Goal: Information Seeking & Learning: Check status

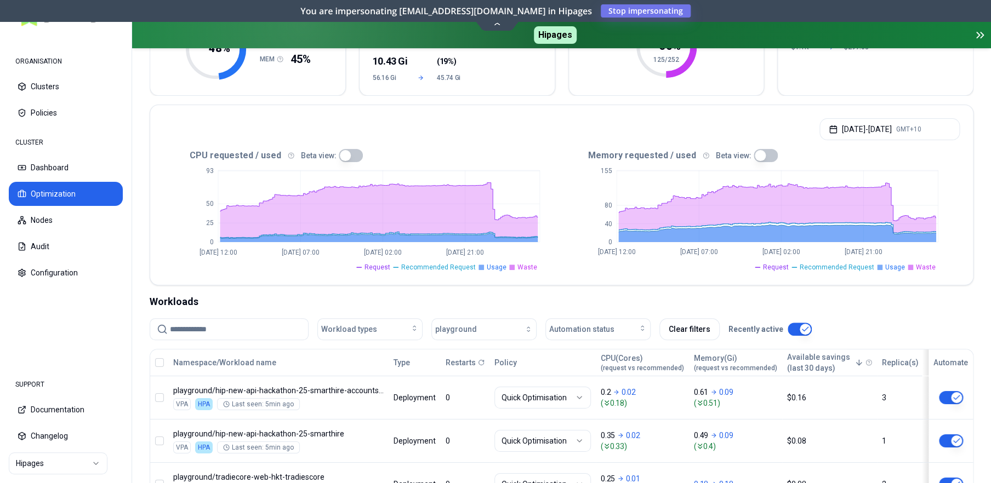
scroll to position [169, 0]
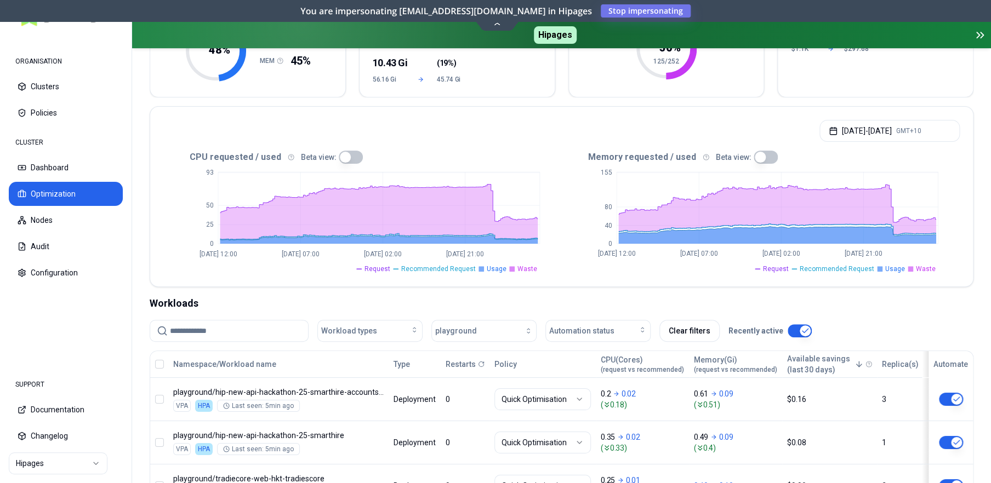
click at [554, 174] on icon "0 25 50 93 [DATE] 12:00 [DATE] 07:00 [DATE] 02:00 [DATE] 21:00" at bounding box center [362, 219] width 398 height 110
drag, startPoint x: 568, startPoint y: 221, endPoint x: 531, endPoint y: 229, distance: 37.5
click at [568, 221] on icon "0 40 80 155 [DATE] 12:00 [DATE] 07:00 [DATE] 02:00 [DATE] 21:00" at bounding box center [761, 219] width 398 height 110
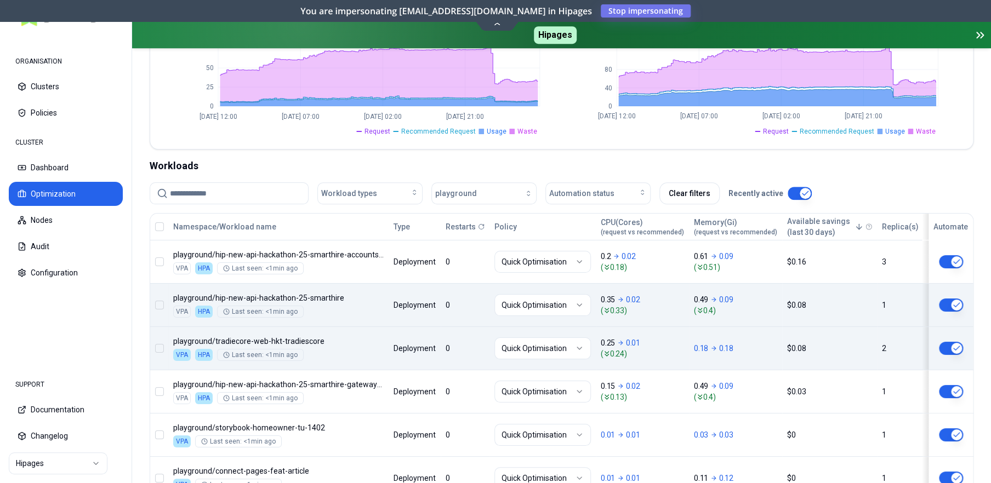
scroll to position [348, 0]
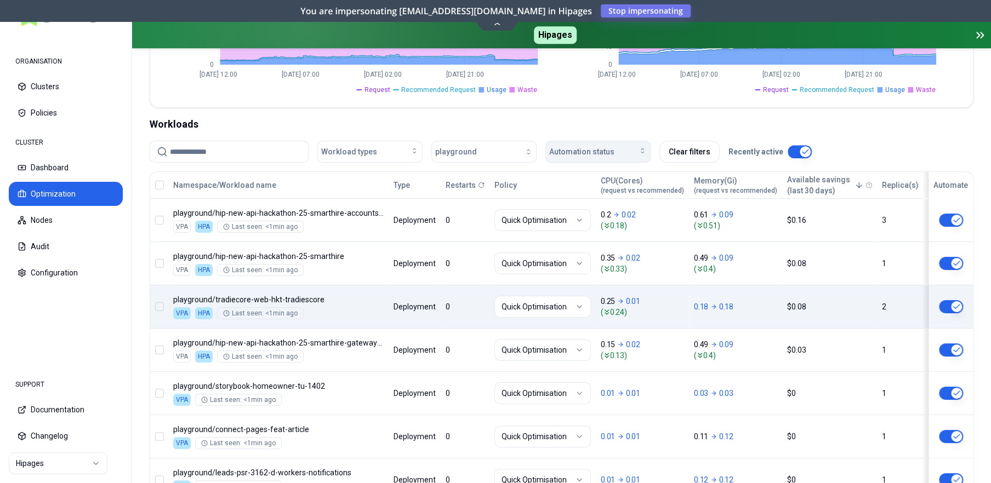
click at [590, 153] on span "Automation status" at bounding box center [581, 151] width 65 height 11
click at [568, 174] on div "on" at bounding box center [599, 176] width 104 height 18
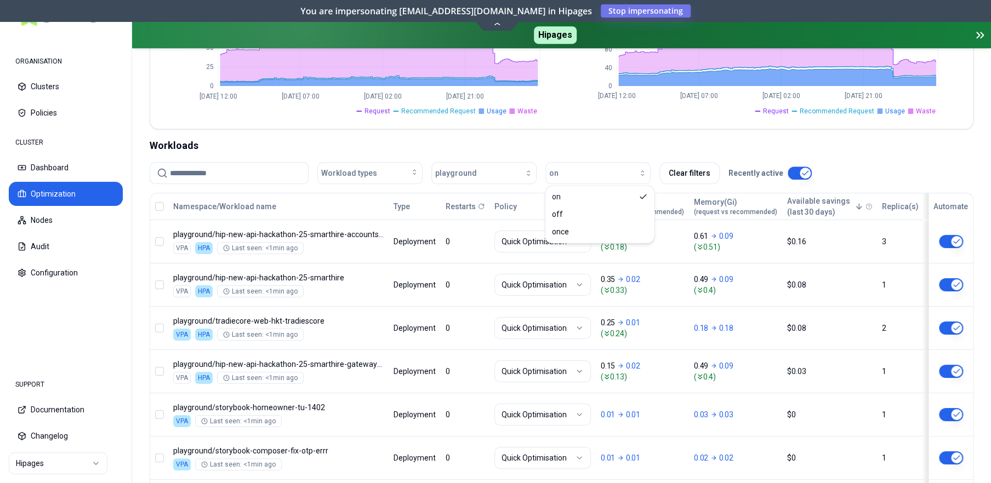
click at [615, 138] on div "Workloads" at bounding box center [561, 145] width 823 height 15
drag, startPoint x: 600, startPoint y: 185, endPoint x: 598, endPoint y: 178, distance: 7.1
click at [599, 182] on div "Workload types playground on Clear filters Recently active" at bounding box center [561, 177] width 823 height 31
click at [597, 174] on div "button" at bounding box center [602, 173] width 88 height 9
click at [577, 213] on div "off" at bounding box center [599, 214] width 104 height 18
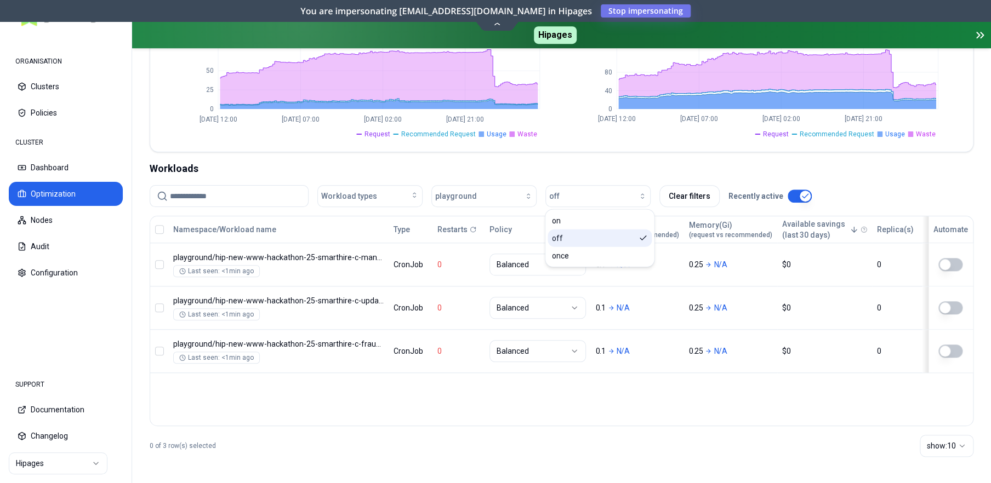
scroll to position [303, 0]
click at [325, 415] on div "Namespace/Workload name Type Restarts Policy CPU(Cores) (request vs recommended…" at bounding box center [561, 321] width 823 height 210
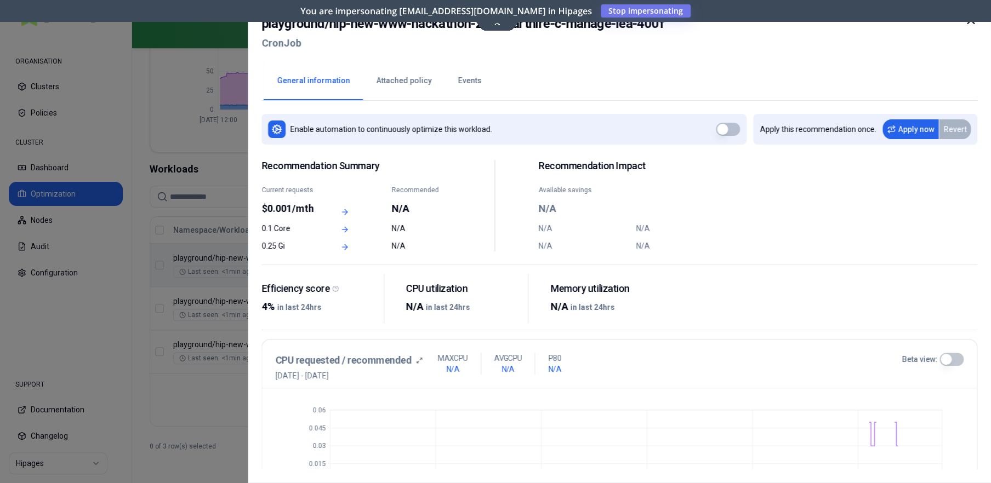
click at [971, 24] on icon at bounding box center [970, 20] width 13 height 13
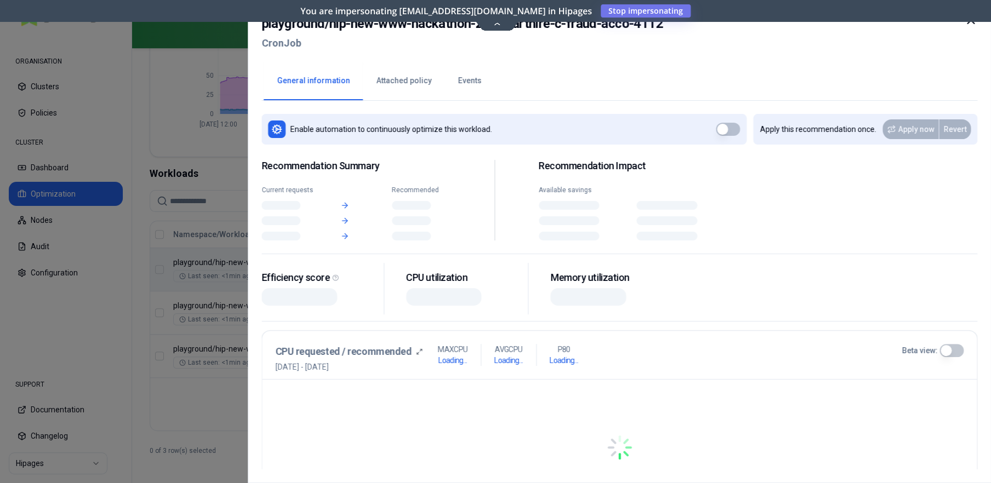
scroll to position [303, 0]
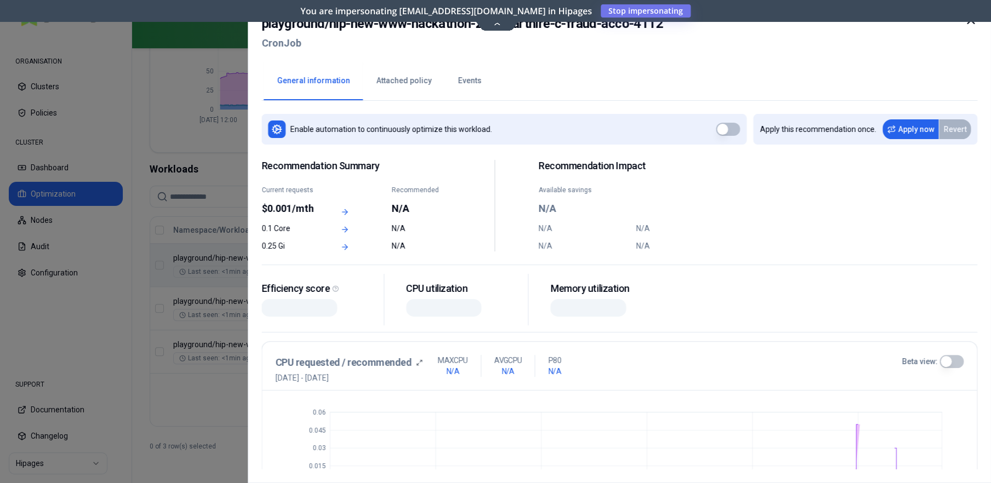
click at [499, 24] on h2 "playground / hip-new-www-hackathon-25-smarthire-c-fraud-acco-4112" at bounding box center [461, 24] width 401 height 20
click at [495, 24] on h2 "playground / hip-new-www-hackathon-25-smarthire-c-fraud-acco-4112" at bounding box center [461, 24] width 401 height 20
click at [496, 13] on div "playground / hip-new-www-hackathon-25-smarthire-c-fraud-acco-4112 CronJob Gener…" at bounding box center [619, 241] width 743 height 483
click at [210, 167] on div at bounding box center [495, 241] width 991 height 483
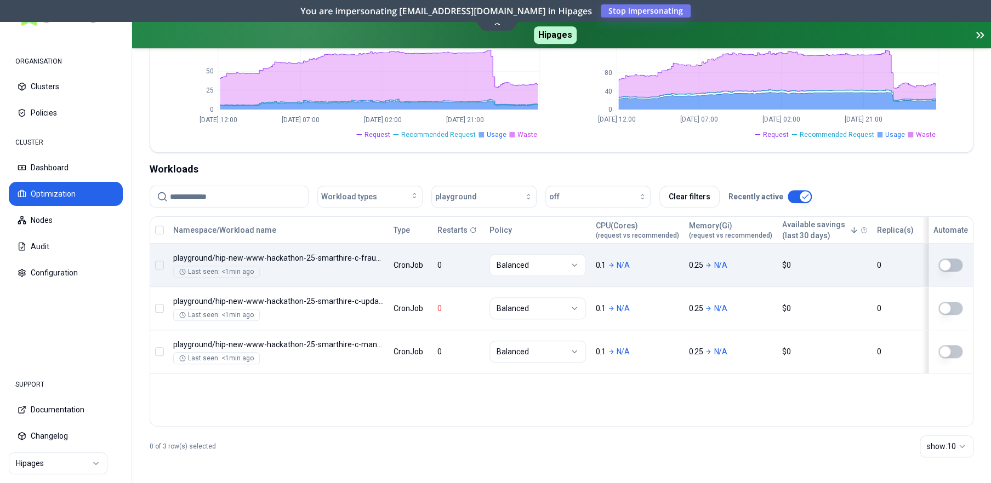
scroll to position [303, 0]
click at [500, 25] on icon at bounding box center [497, 23] width 7 height 3
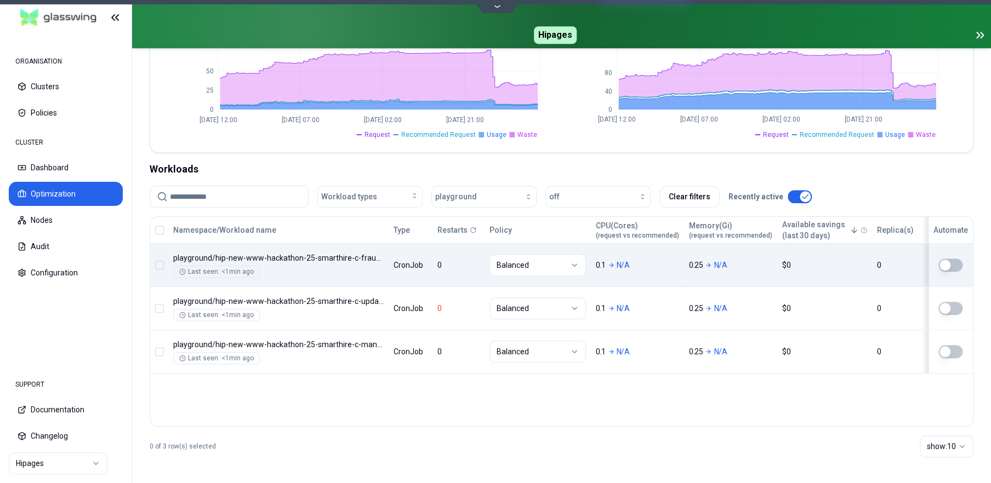
scroll to position [303, 0]
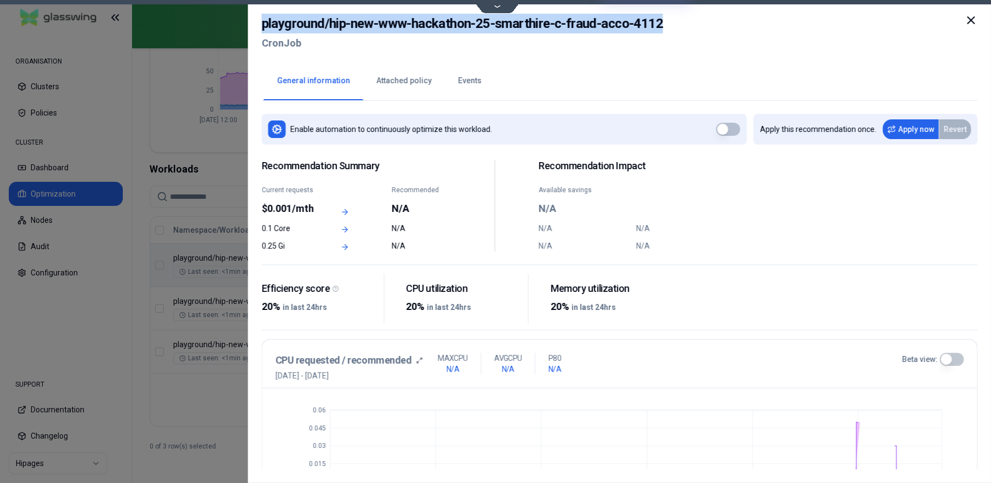
drag, startPoint x: 665, startPoint y: 21, endPoint x: 269, endPoint y: 25, distance: 396.1
click at [262, 22] on div "playground / hip-new-www-[GEOGRAPHIC_DATA]-25-smarthire-c-fraud-acco-4112 CronJ…" at bounding box center [619, 37] width 716 height 46
copy h2 "playground / hip-new-www-hackathon-25-smarthire-c-fraud-acco-4112"
click at [224, 299] on div at bounding box center [495, 241] width 991 height 483
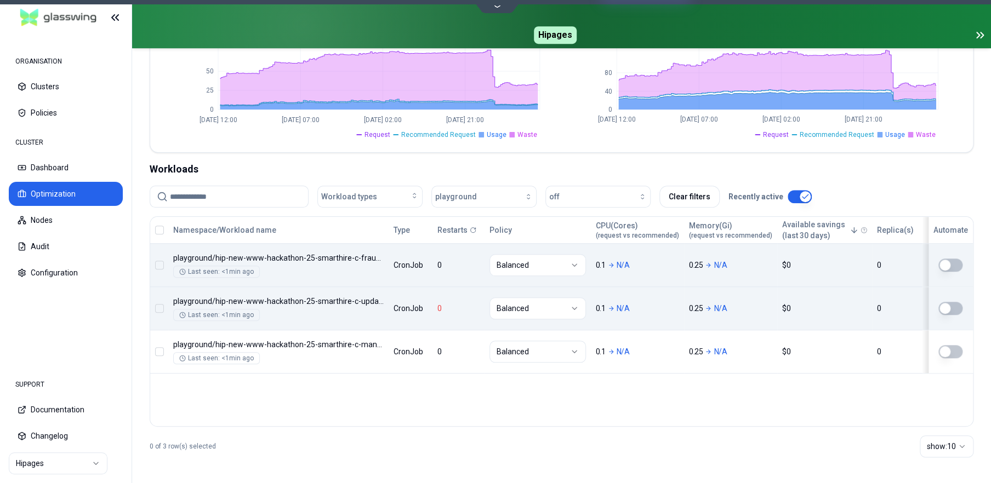
scroll to position [303, 0]
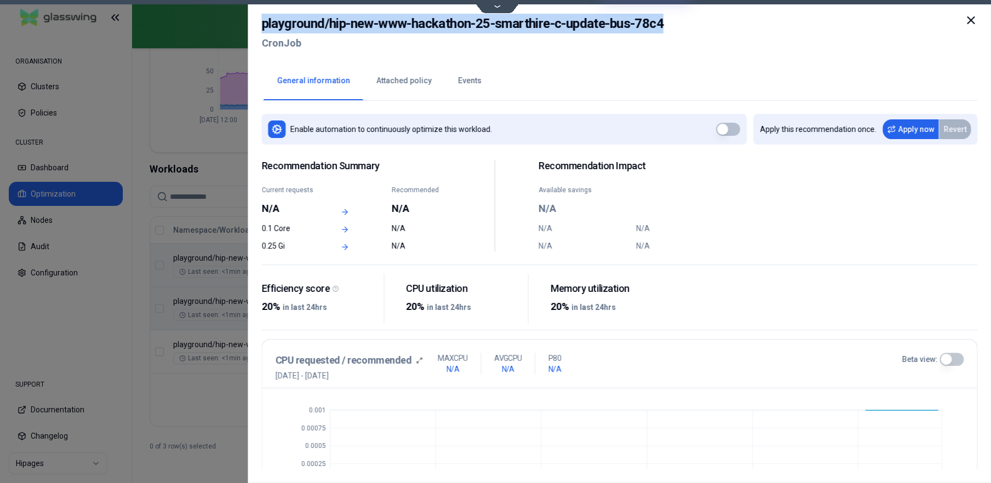
drag, startPoint x: 659, startPoint y: 22, endPoint x: 262, endPoint y: 24, distance: 396.7
click at [262, 24] on div "playground / hip-new-www-hackathon-25-smarthire-c-update-bus-78c4 CronJob" at bounding box center [619, 37] width 716 height 46
copy h2 "playground / hip-new-www-[GEOGRAPHIC_DATA]-25-smarthire-c-update-bus-78c4"
click at [224, 351] on div at bounding box center [495, 241] width 991 height 483
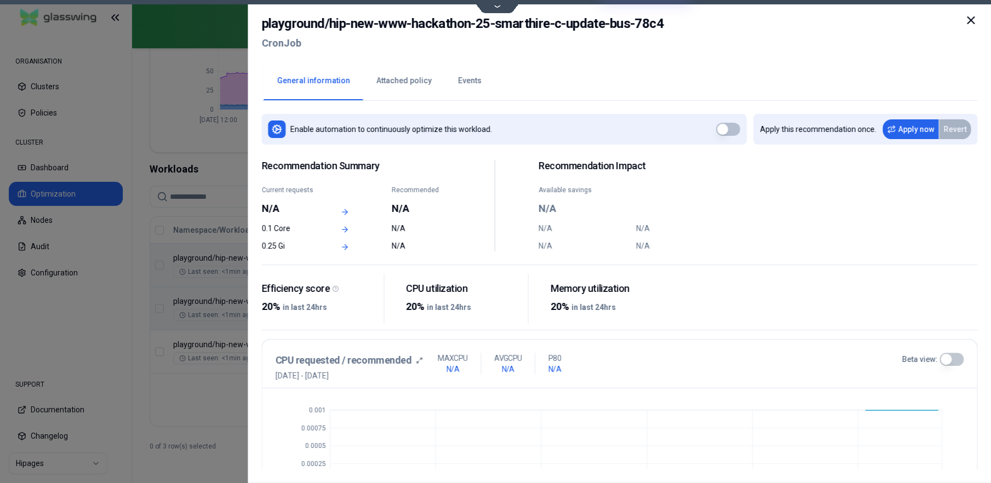
click at [219, 342] on div at bounding box center [495, 241] width 991 height 483
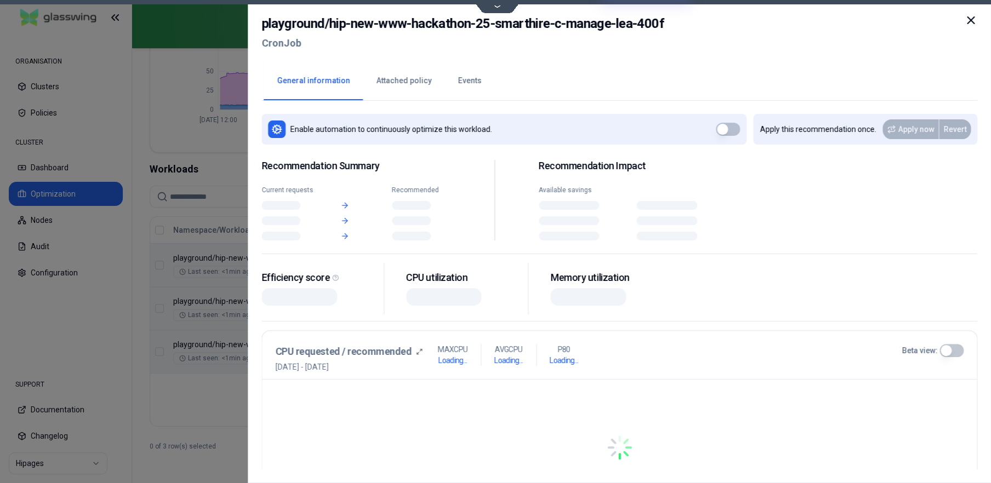
scroll to position [303, 0]
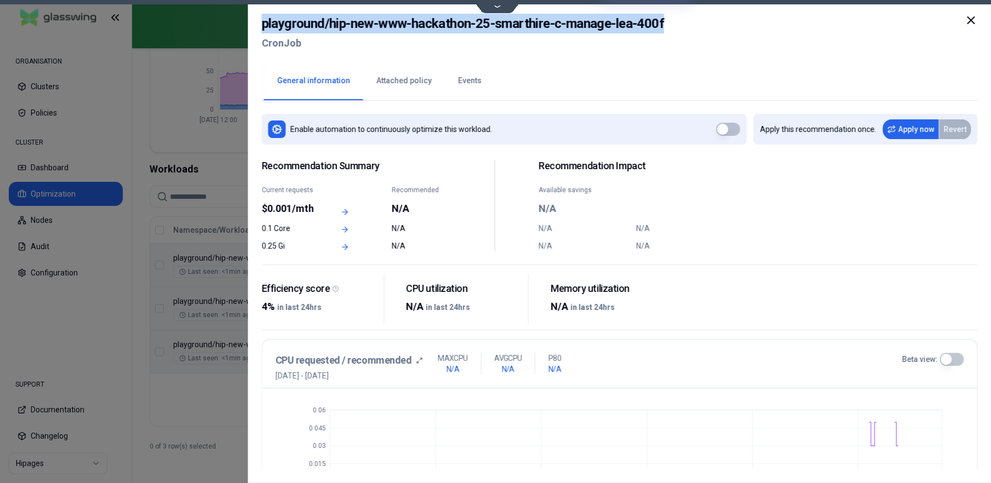
drag, startPoint x: 677, startPoint y: 22, endPoint x: 259, endPoint y: 25, distance: 417.5
click at [258, 24] on div "playground / hip-new-www-hackathon-25-smarthire-c-manage-lea-400f CronJob Gener…" at bounding box center [619, 241] width 743 height 483
copy h2 "playground / hip-new-www-hackathon-25-smarthire-c-manage-lea-400f"
click at [167, 108] on div at bounding box center [495, 241] width 991 height 483
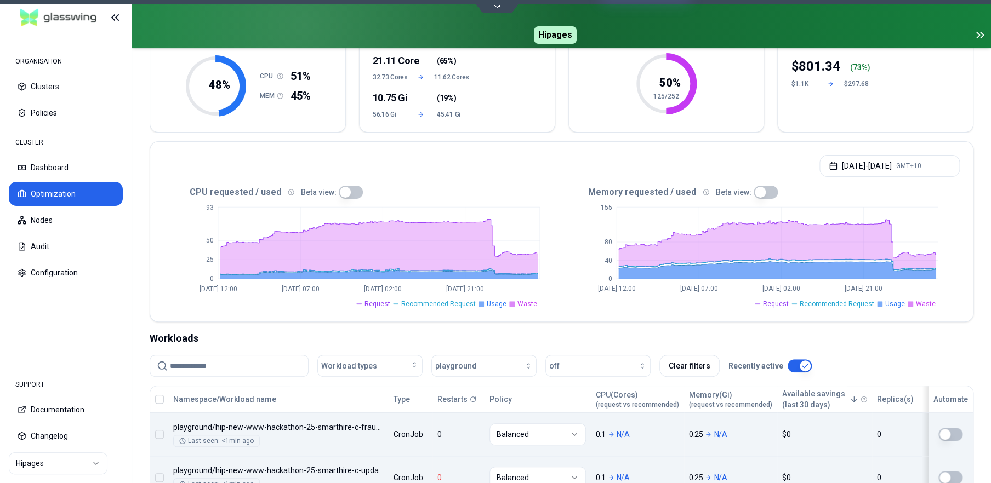
scroll to position [165, 0]
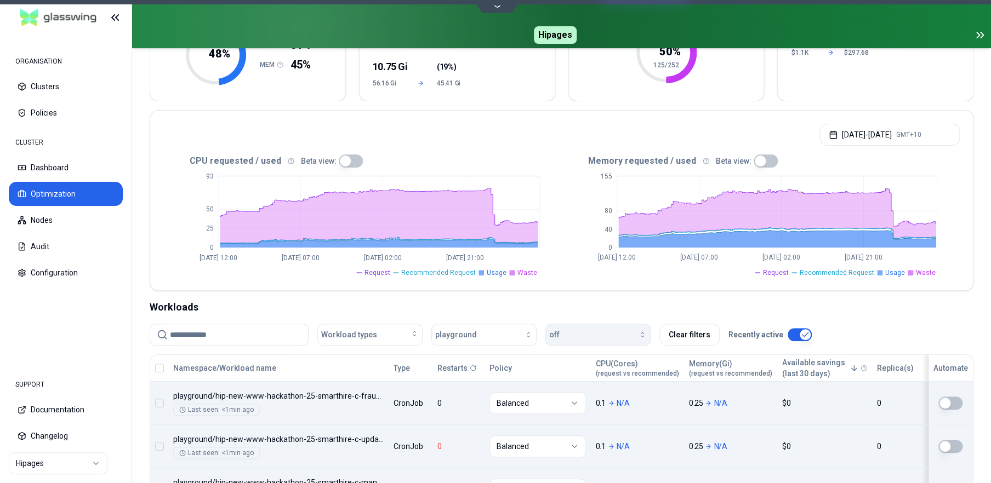
click at [593, 334] on div "button" at bounding box center [602, 334] width 87 height 9
click at [587, 359] on div "on" at bounding box center [599, 359] width 104 height 18
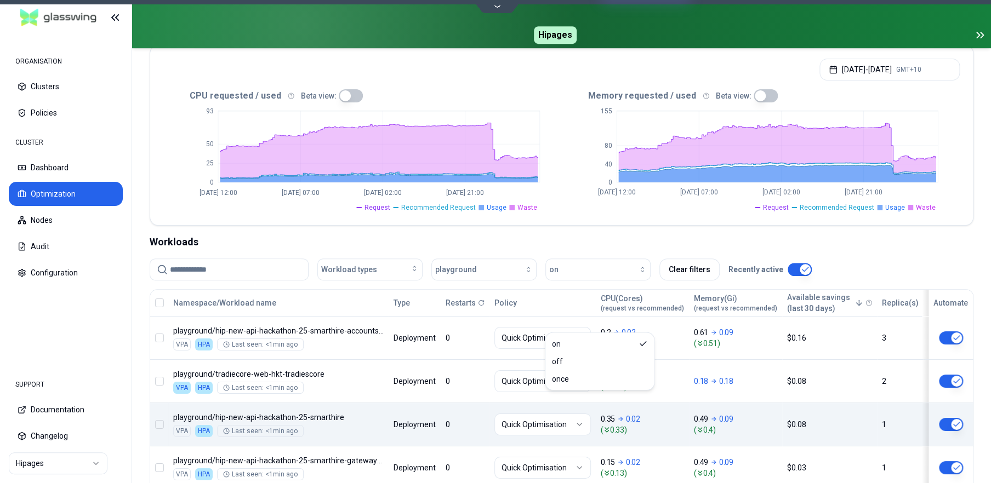
scroll to position [352, 0]
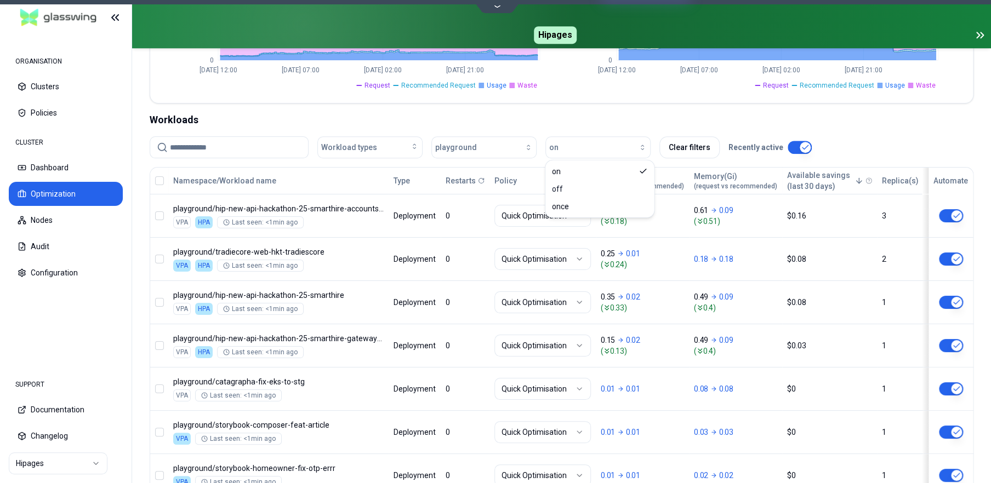
click at [158, 178] on button "button" at bounding box center [159, 180] width 9 height 9
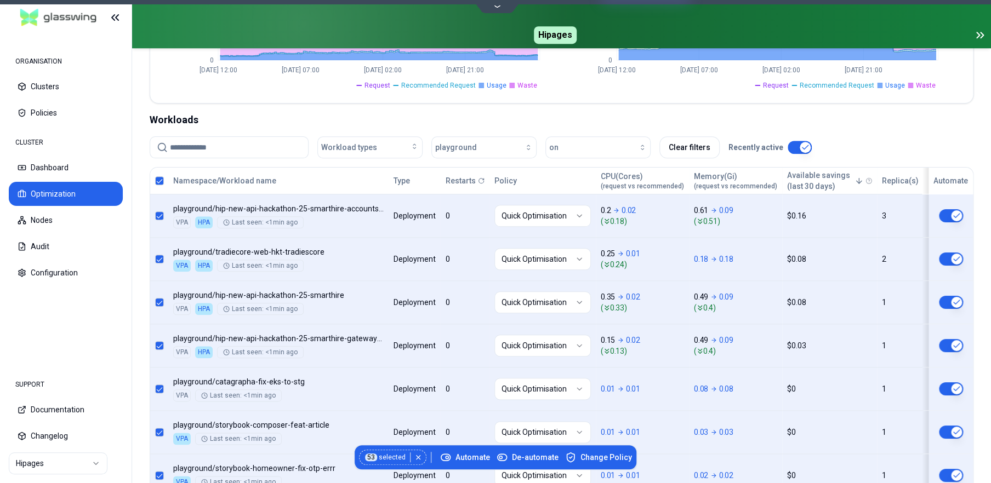
click at [158, 179] on button "button" at bounding box center [159, 180] width 9 height 9
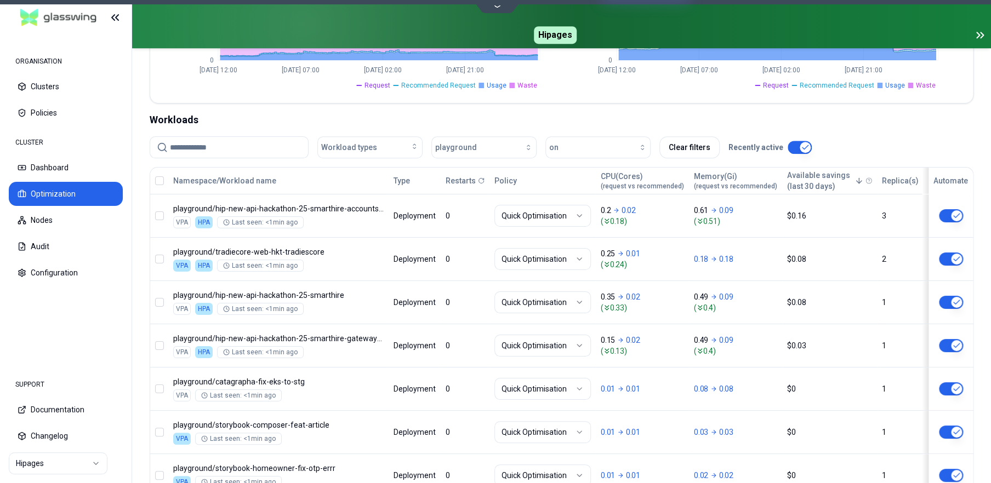
click at [617, 123] on div "Workloads" at bounding box center [561, 119] width 823 height 15
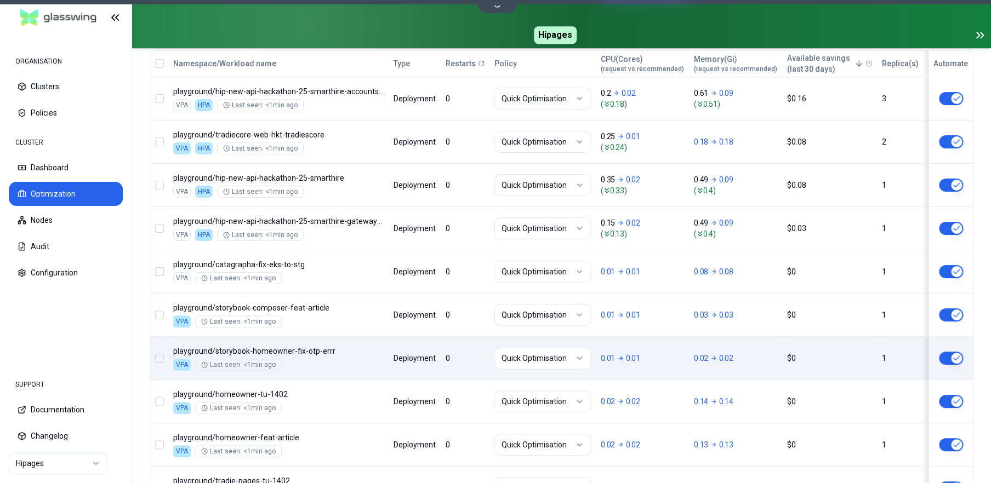
scroll to position [550, 0]
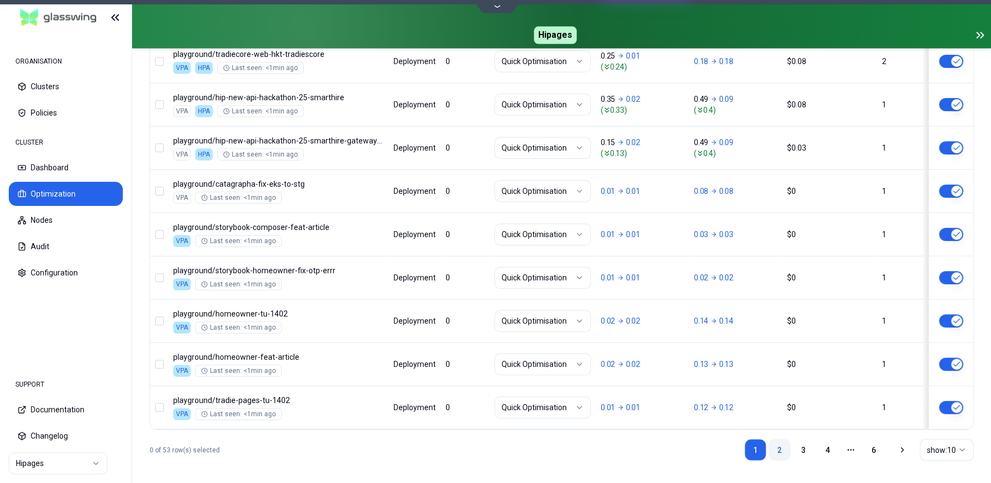
click at [777, 447] on link "2" at bounding box center [779, 450] width 22 height 22
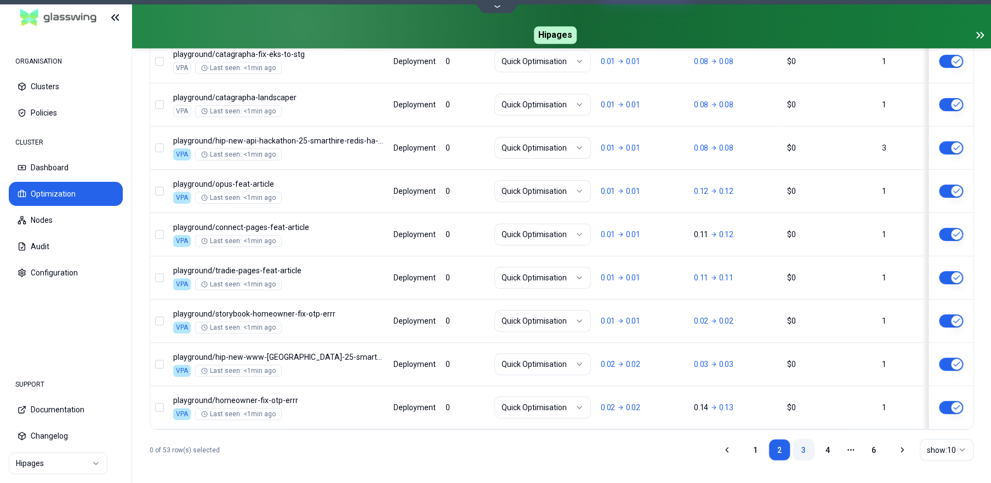
click at [805, 444] on link "3" at bounding box center [803, 450] width 22 height 22
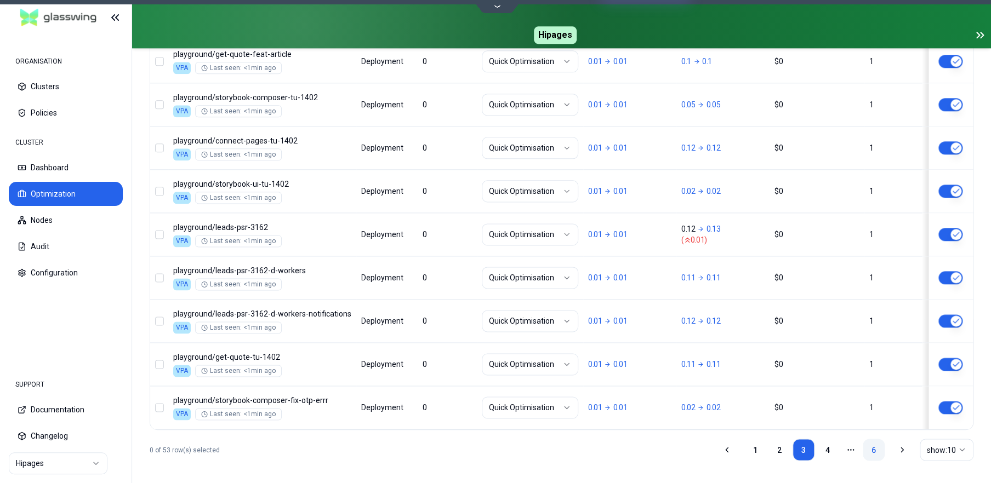
click at [870, 447] on link "6" at bounding box center [873, 450] width 22 height 22
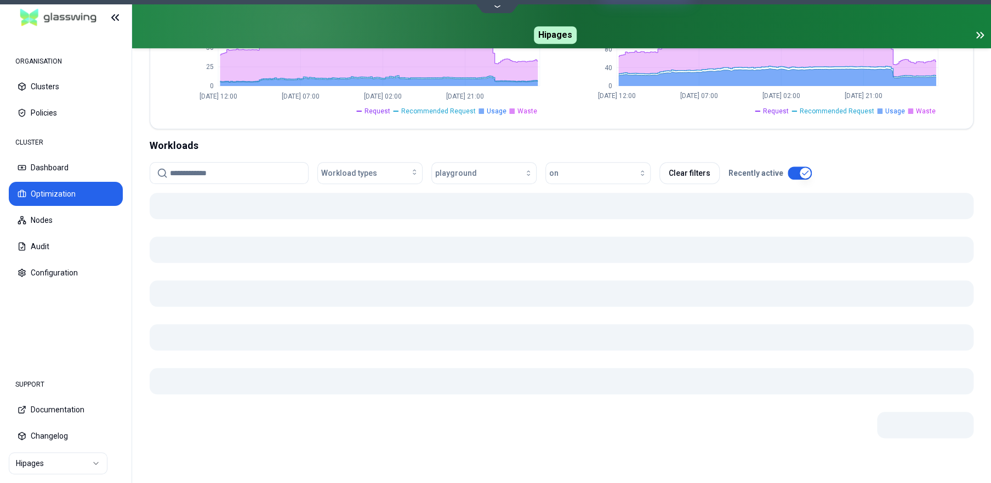
scroll to position [303, 0]
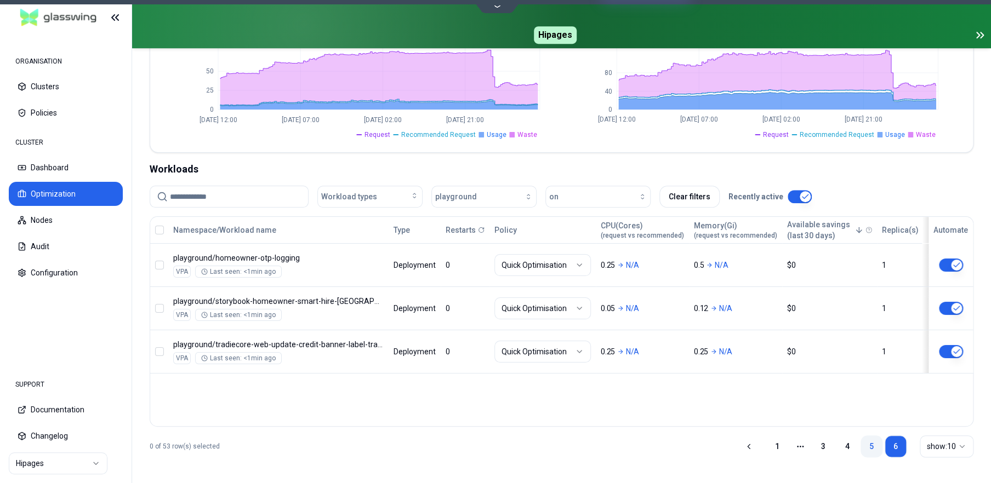
click at [868, 444] on link "5" at bounding box center [871, 447] width 22 height 22
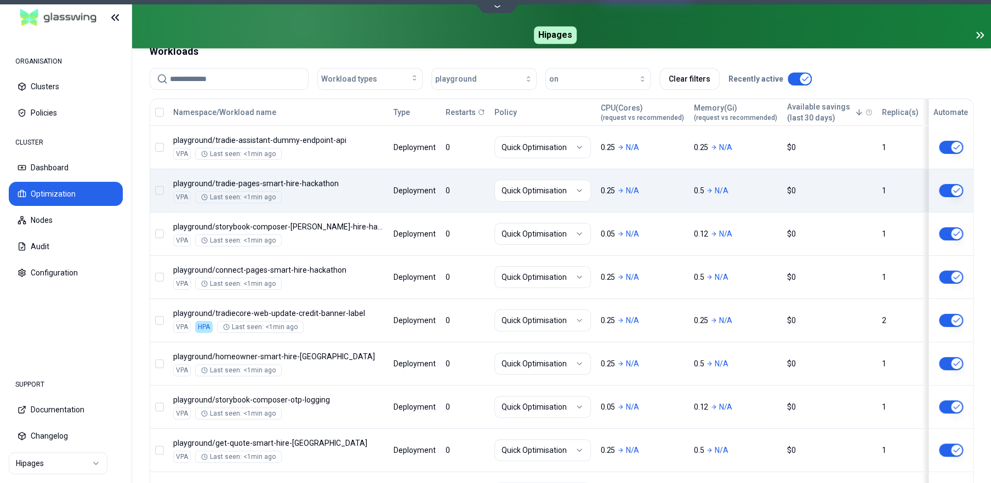
scroll to position [550, 0]
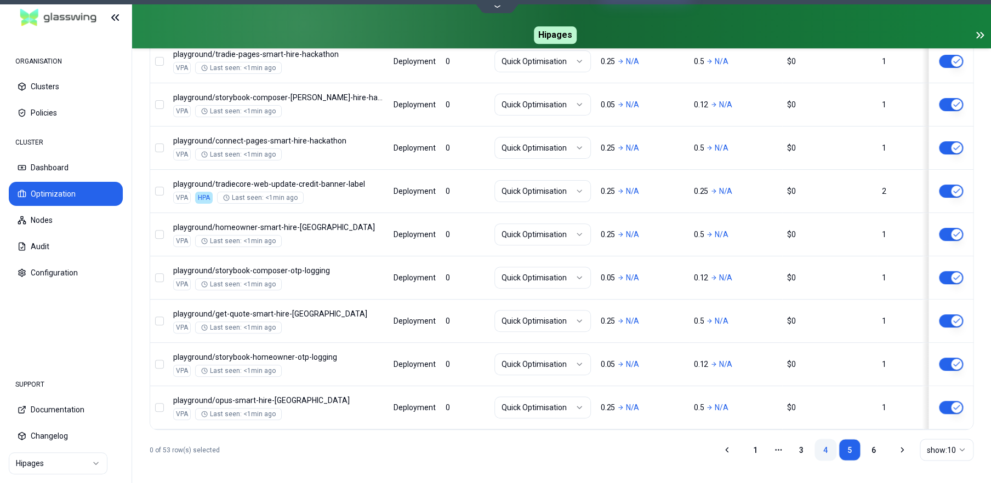
click at [823, 445] on link "4" at bounding box center [825, 450] width 22 height 22
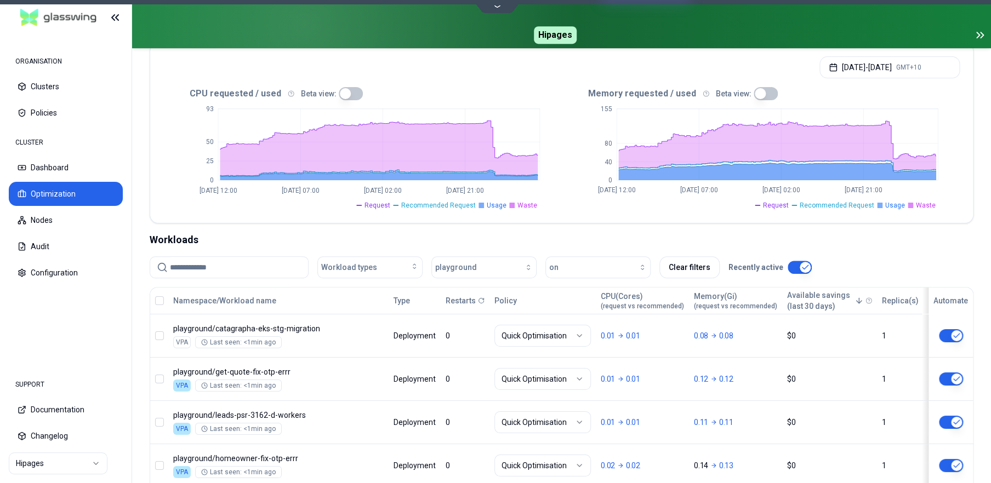
scroll to position [233, 0]
click at [626, 271] on button "on" at bounding box center [597, 267] width 105 height 22
click at [588, 325] on div "once" at bounding box center [599, 326] width 104 height 18
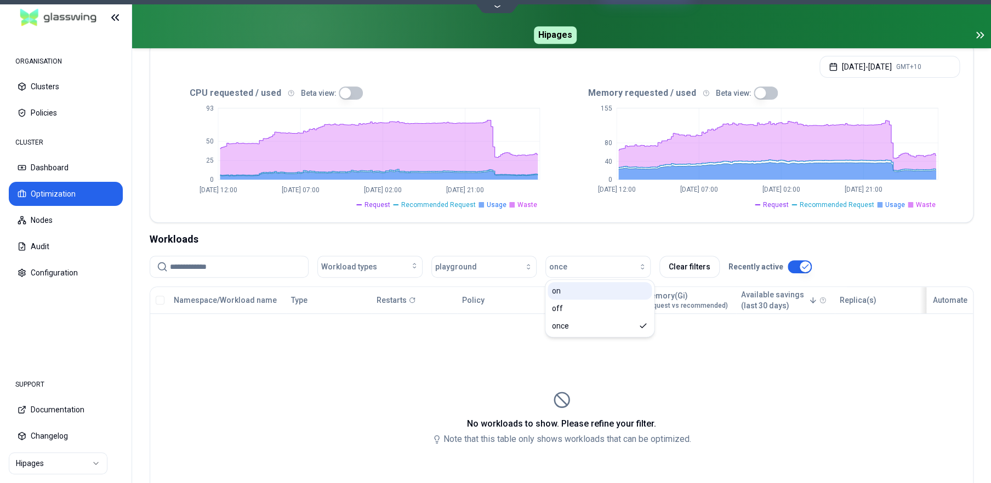
click at [580, 296] on div "on" at bounding box center [599, 291] width 104 height 18
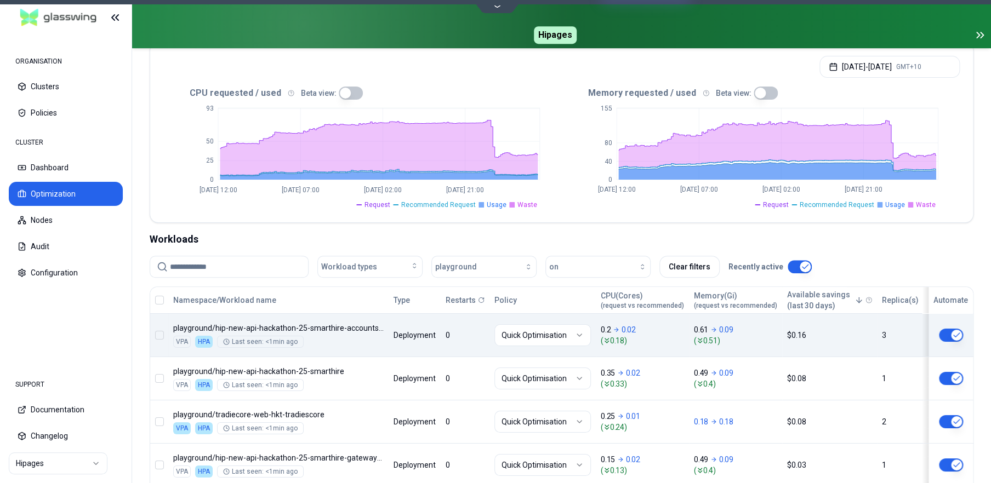
scroll to position [550, 0]
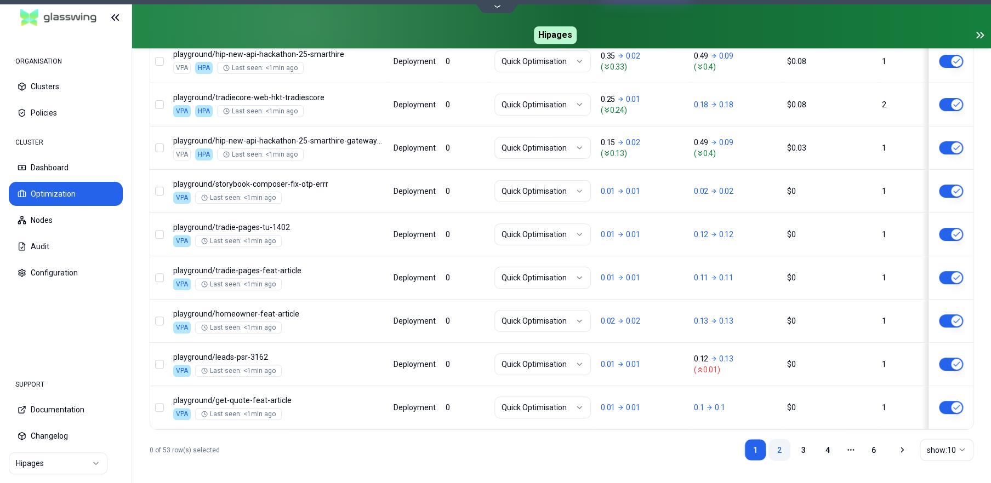
click at [777, 445] on link "2" at bounding box center [779, 450] width 22 height 22
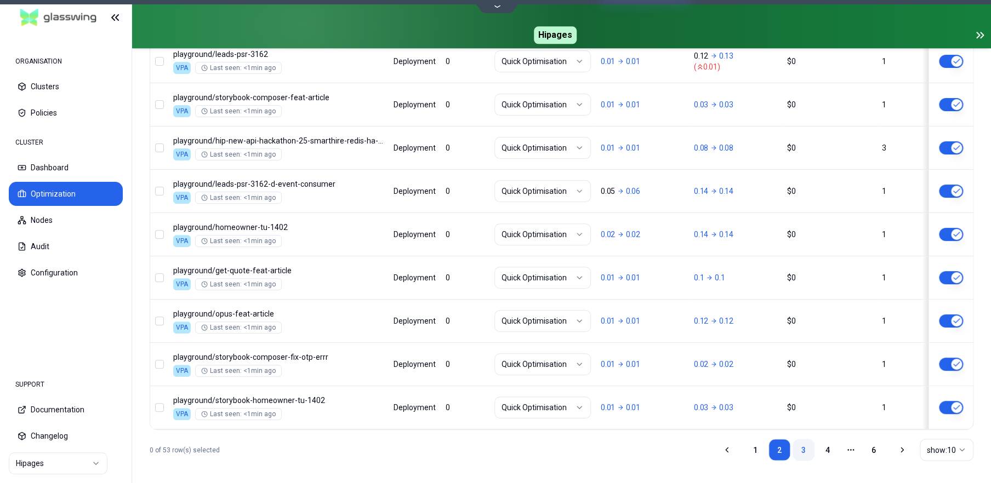
click at [801, 448] on link "3" at bounding box center [803, 450] width 22 height 22
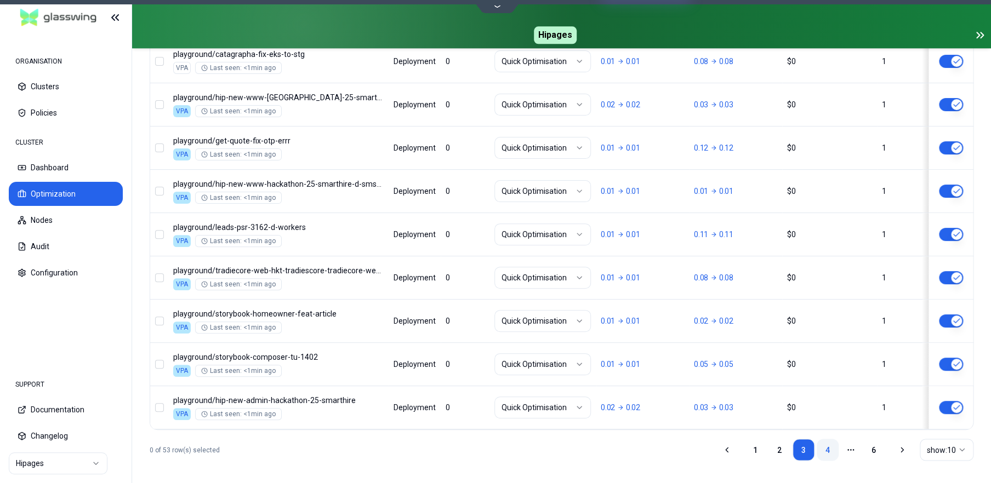
click at [828, 449] on link "4" at bounding box center [827, 450] width 22 height 22
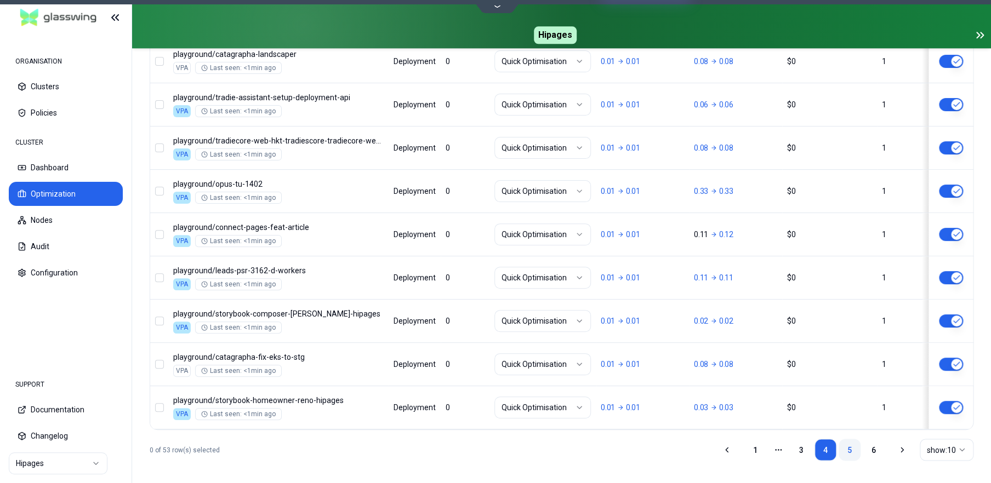
click at [844, 448] on link "5" at bounding box center [849, 450] width 22 height 22
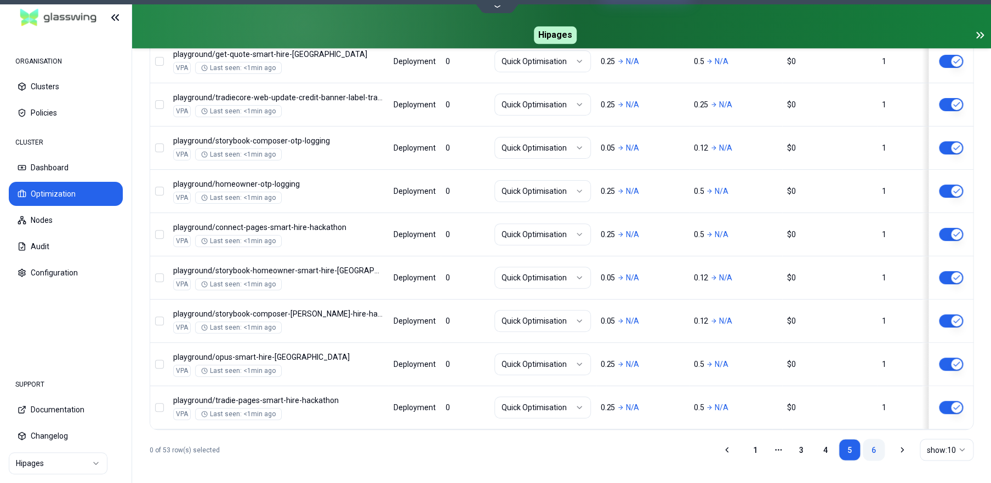
click at [869, 441] on link "6" at bounding box center [873, 450] width 22 height 22
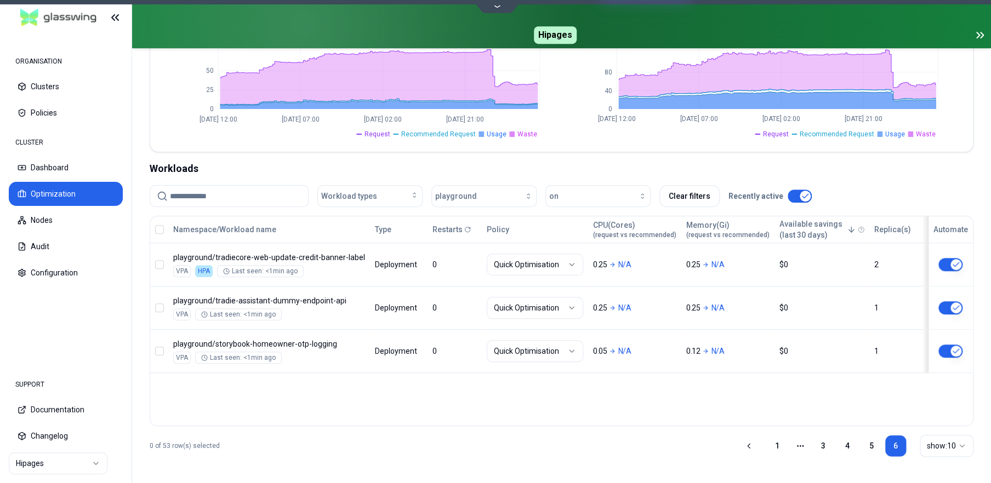
scroll to position [303, 0]
click at [870, 443] on link "5" at bounding box center [871, 447] width 22 height 22
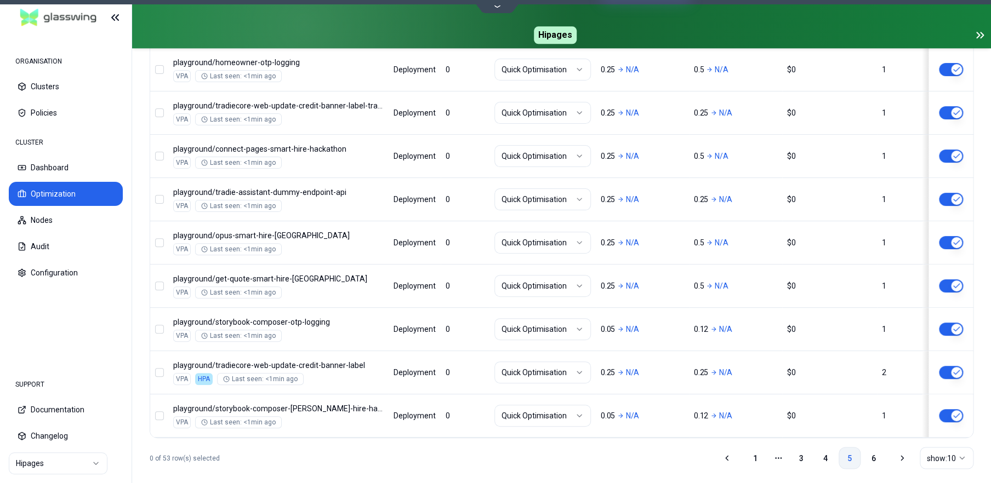
scroll to position [550, 0]
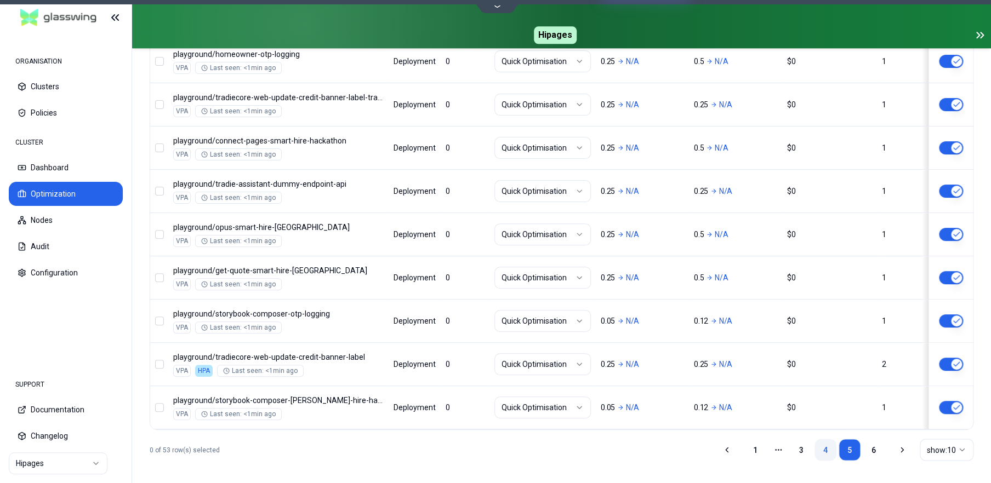
click at [823, 447] on link "4" at bounding box center [825, 450] width 22 height 22
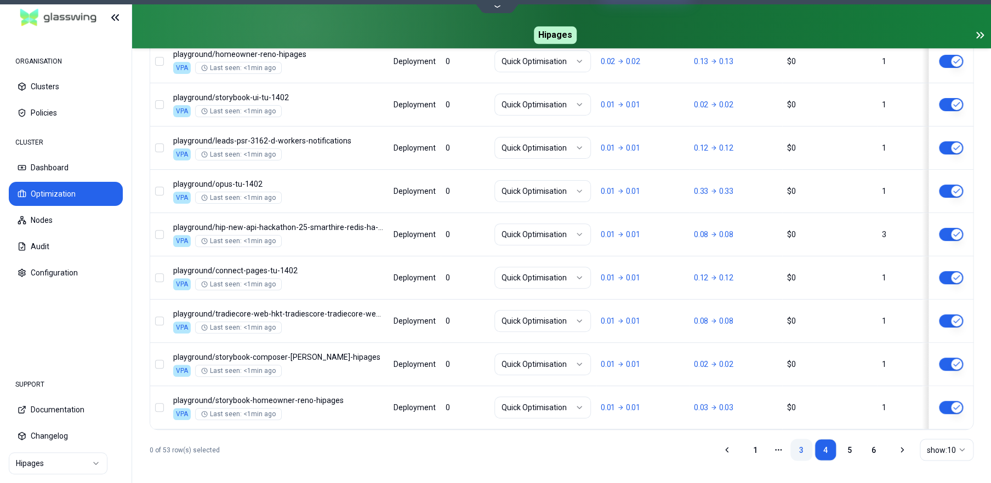
click at [800, 448] on link "3" at bounding box center [801, 450] width 22 height 22
click at [827, 444] on link "4" at bounding box center [827, 450] width 22 height 22
click at [846, 446] on link "5" at bounding box center [849, 450] width 22 height 22
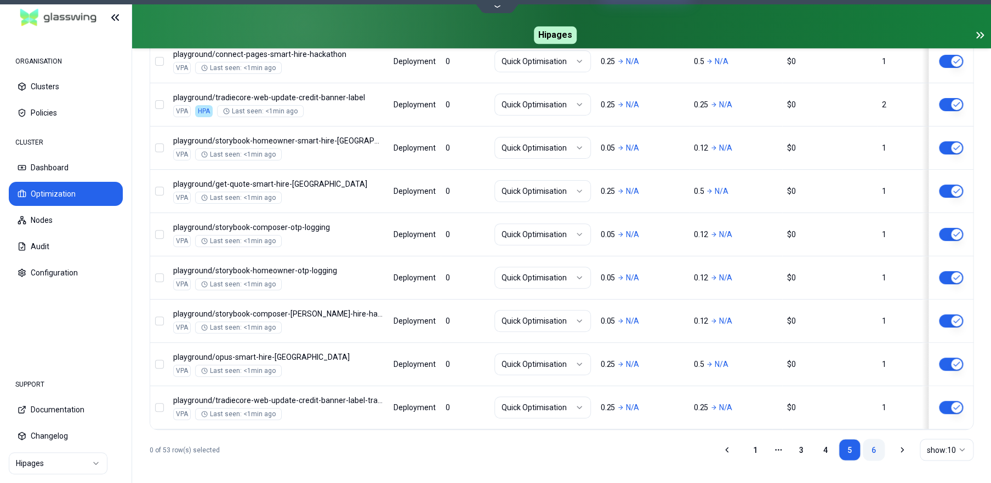
click at [869, 446] on link "6" at bounding box center [873, 450] width 22 height 22
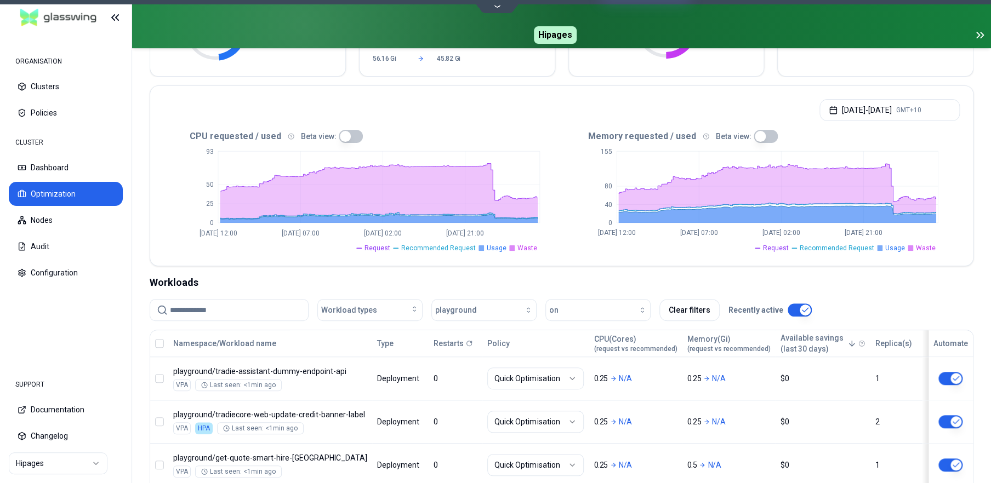
scroll to position [303, 0]
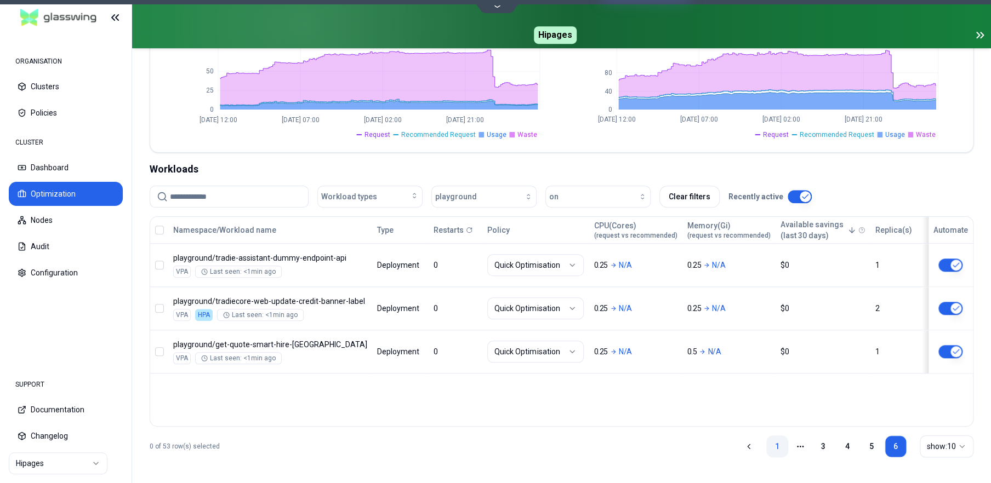
click at [779, 445] on link "1" at bounding box center [777, 447] width 22 height 22
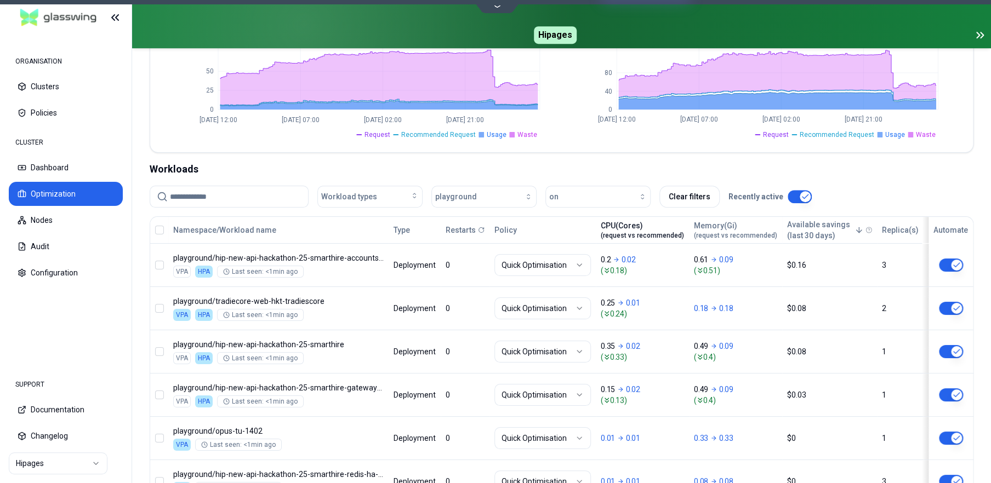
click at [640, 227] on div "CPU(Cores) (request vs recommended)" at bounding box center [641, 230] width 83 height 20
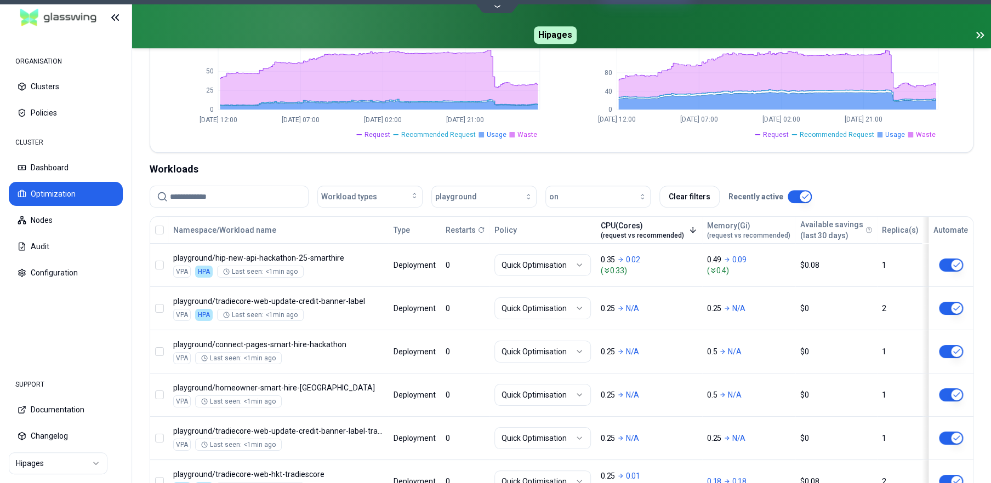
click at [640, 227] on div "CPU(Cores) (request vs recommended)" at bounding box center [641, 230] width 83 height 20
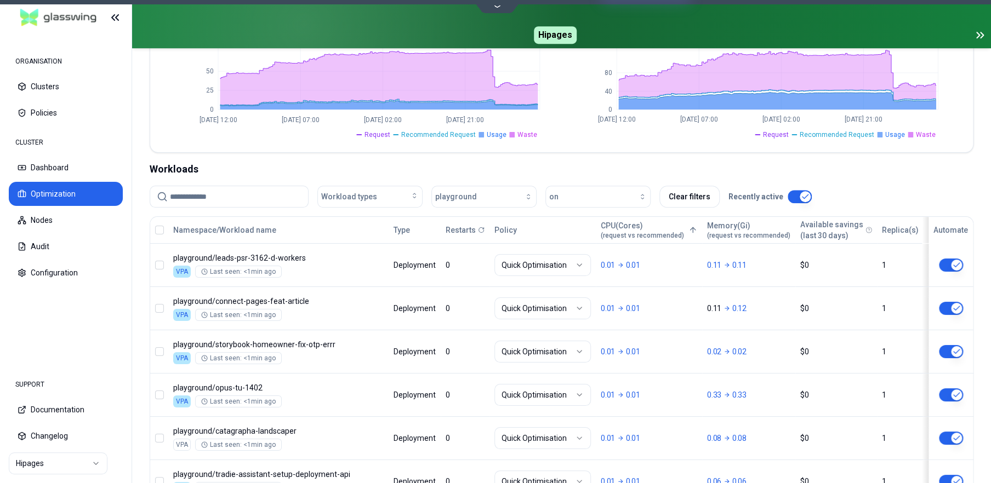
click at [640, 227] on div "CPU(Cores) (request vs recommended)" at bounding box center [641, 230] width 83 height 20
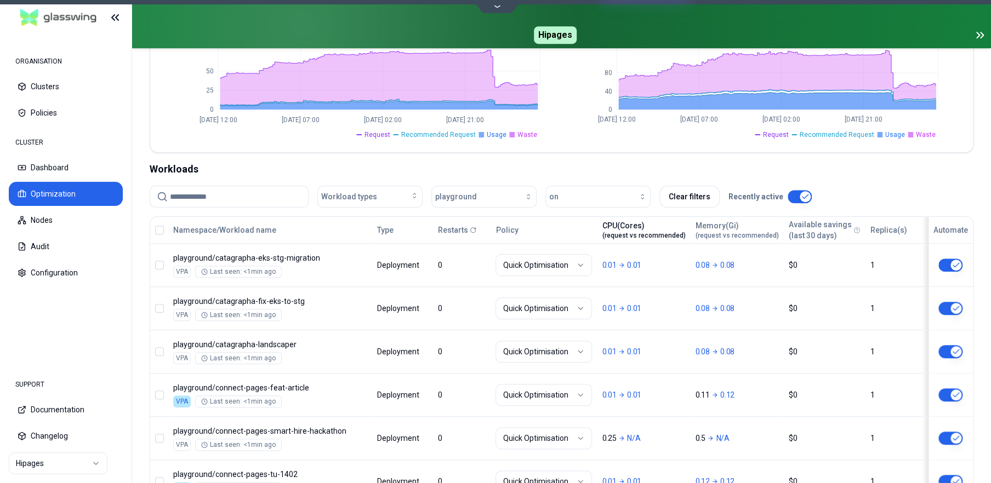
click at [634, 225] on div "CPU(Cores) (request vs recommended)" at bounding box center [643, 230] width 83 height 20
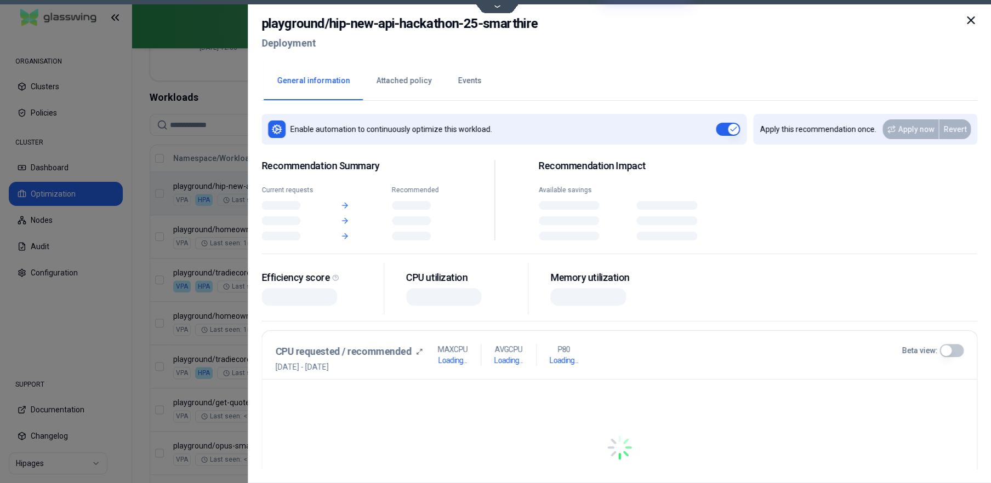
scroll to position [375, 0]
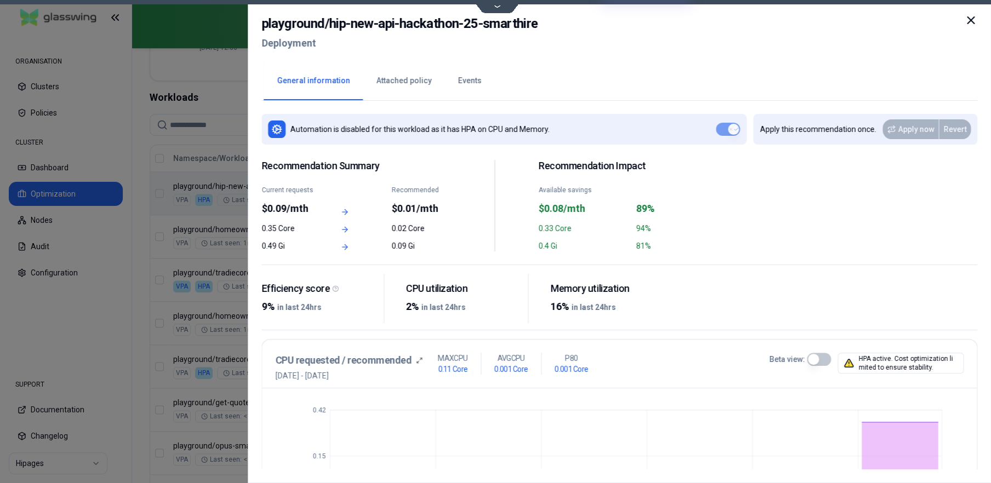
click at [464, 87] on button "Events" at bounding box center [469, 81] width 50 height 38
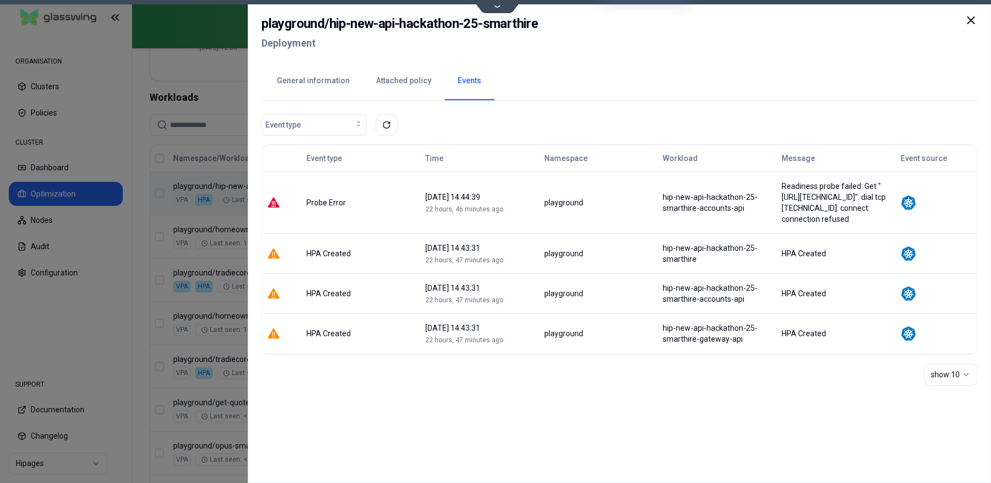
click at [970, 21] on icon at bounding box center [970, 20] width 7 height 7
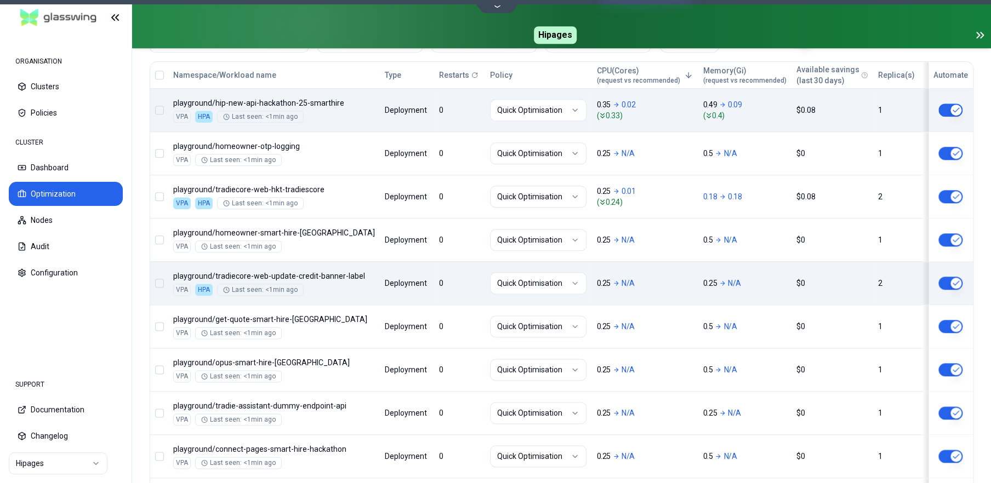
scroll to position [458, 0]
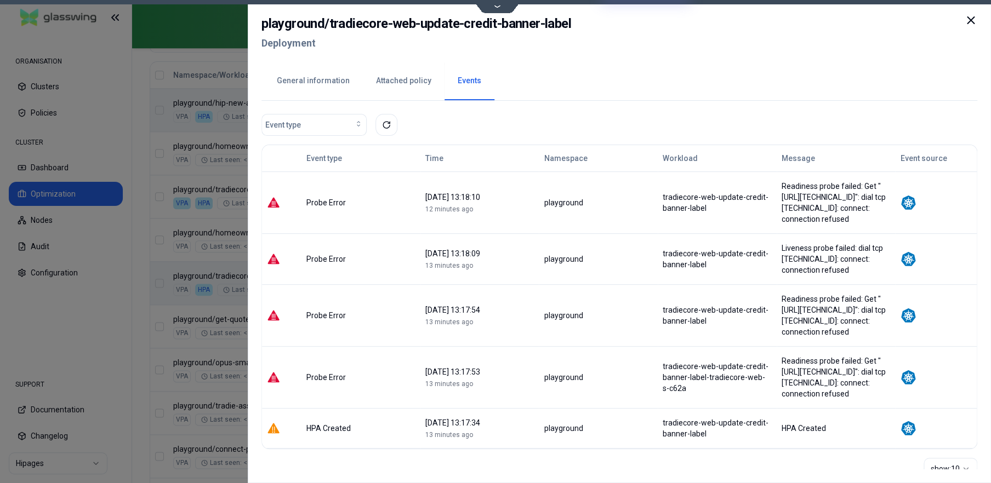
click at [970, 16] on icon at bounding box center [970, 20] width 13 height 13
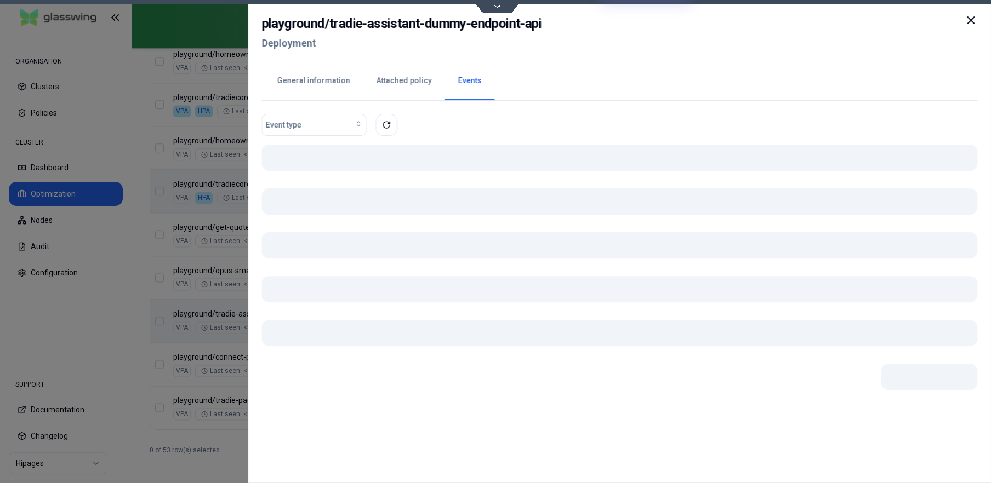
scroll to position [550, 0]
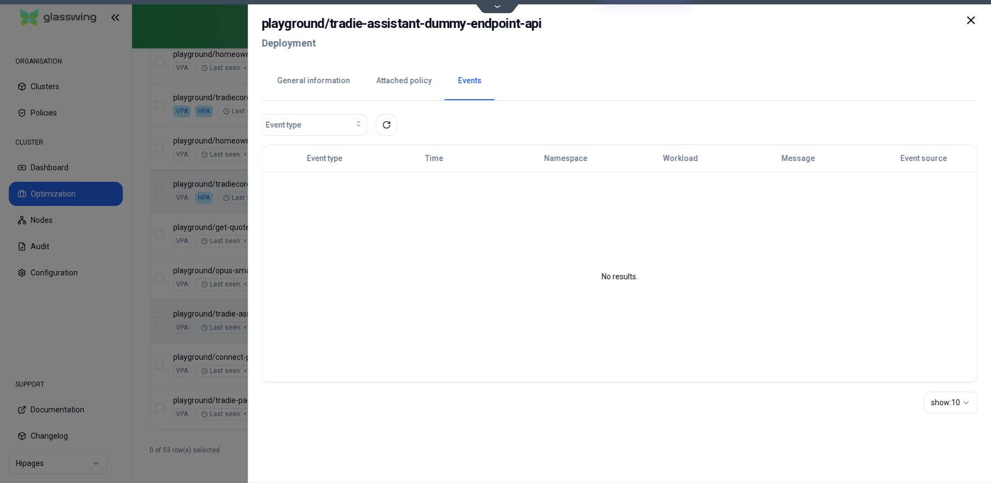
click at [323, 83] on button "General information" at bounding box center [313, 81] width 99 height 38
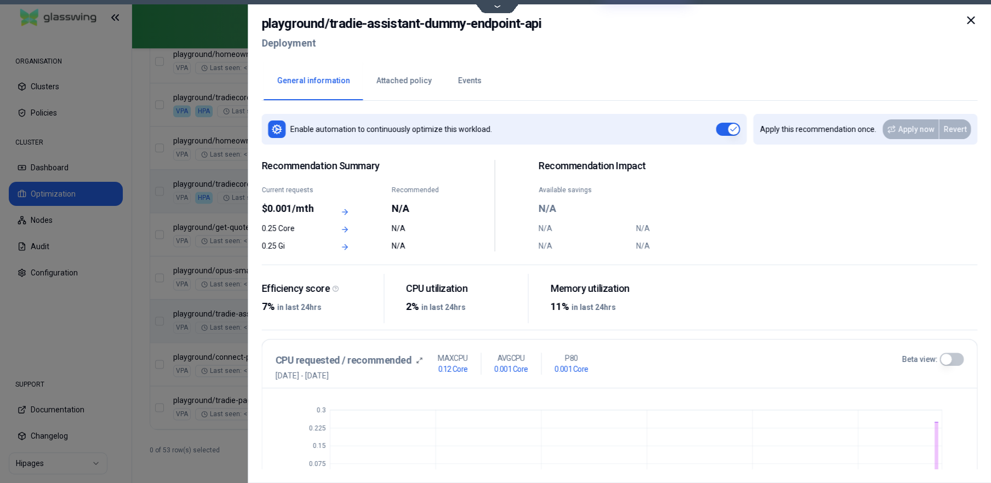
click at [376, 83] on button "Attached policy" at bounding box center [404, 81] width 82 height 38
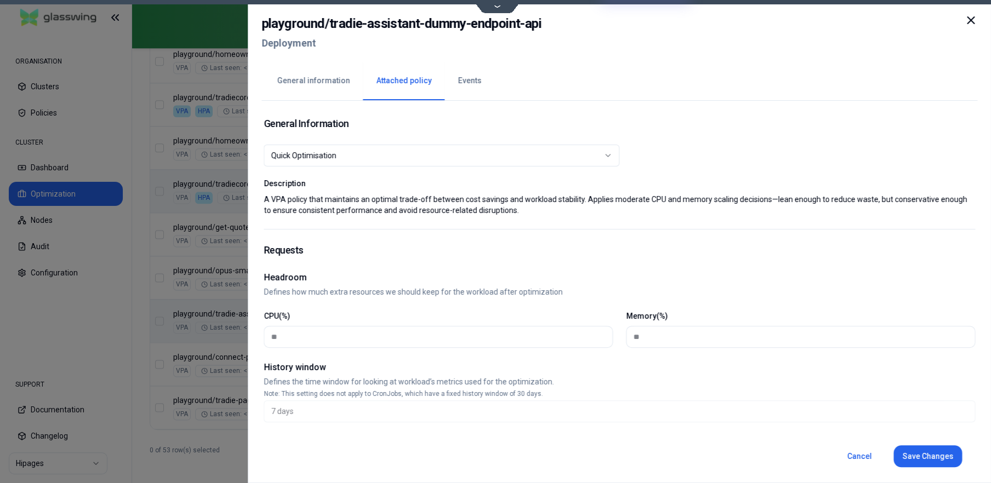
click at [454, 84] on button "Events" at bounding box center [469, 81] width 50 height 38
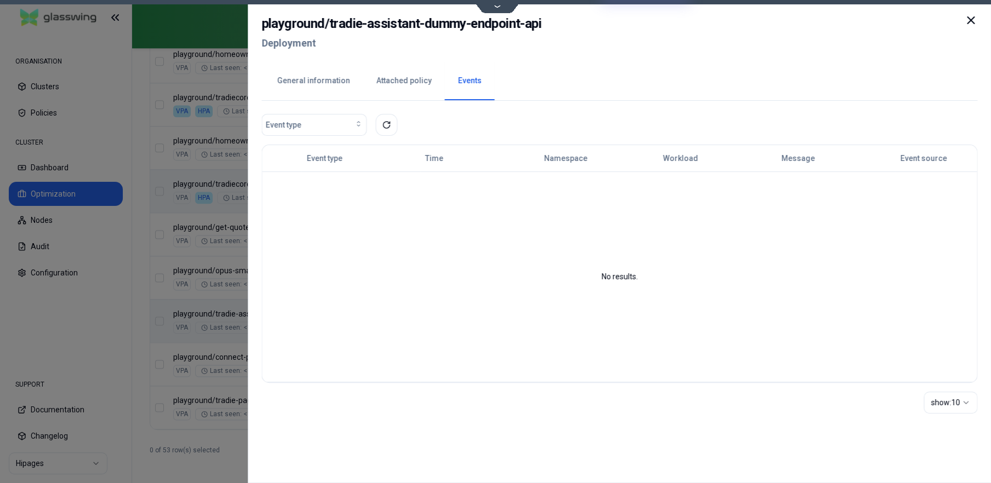
click at [972, 21] on icon at bounding box center [970, 20] width 13 height 13
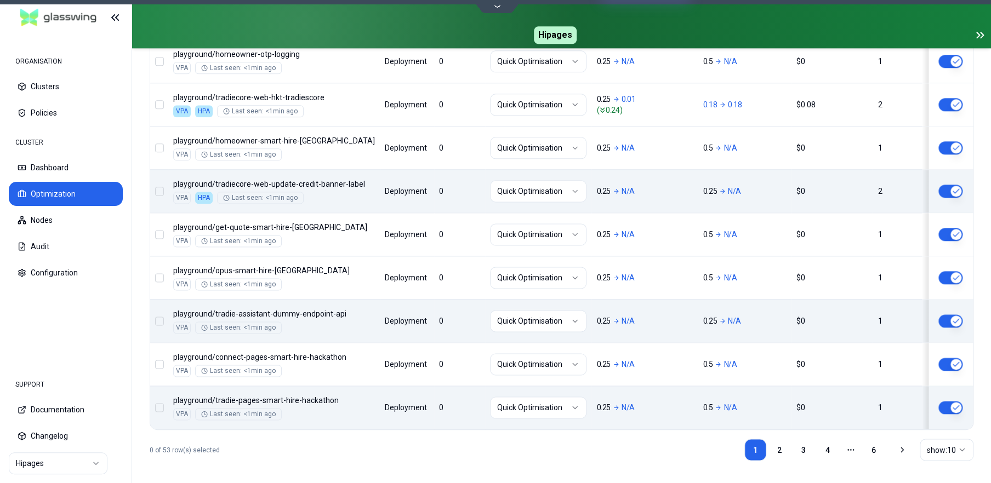
scroll to position [550, 0]
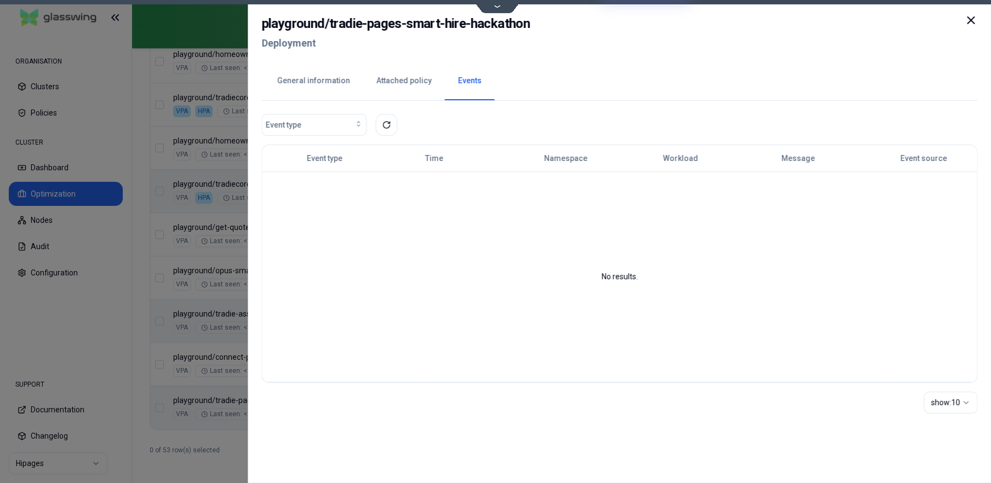
click at [305, 83] on button "General information" at bounding box center [313, 81] width 99 height 38
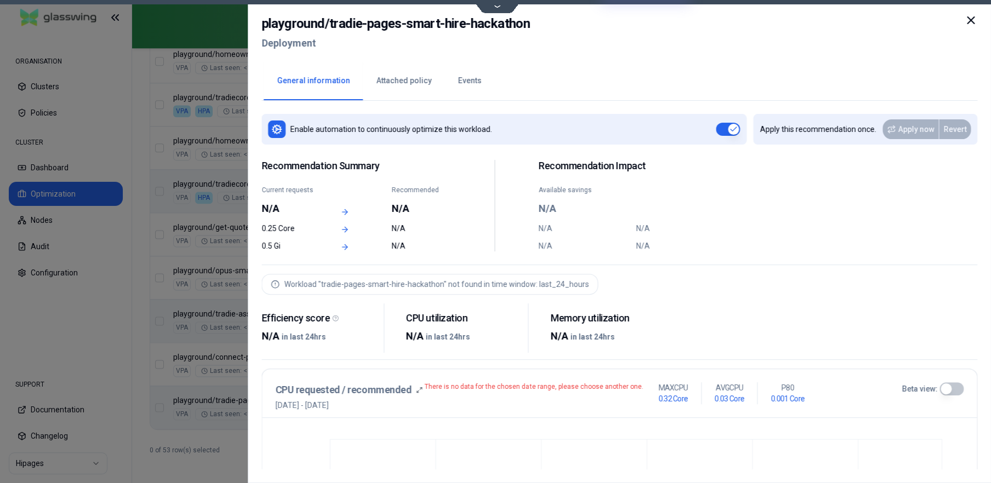
click at [964, 19] on icon at bounding box center [970, 20] width 13 height 13
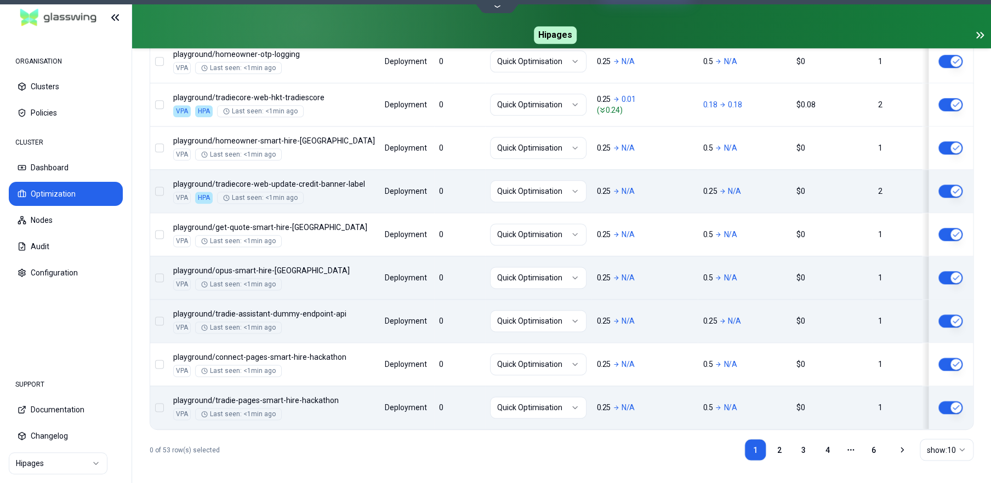
scroll to position [550, 0]
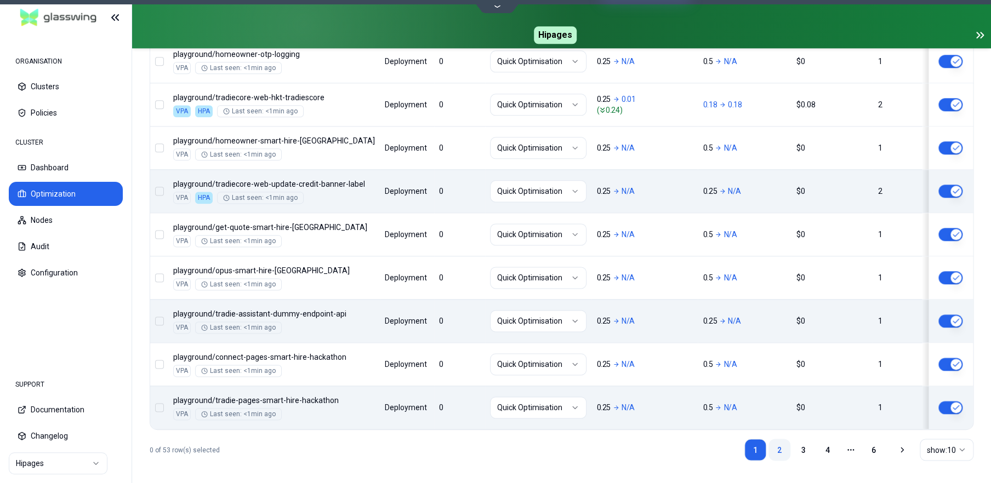
click at [774, 446] on link "2" at bounding box center [779, 450] width 22 height 22
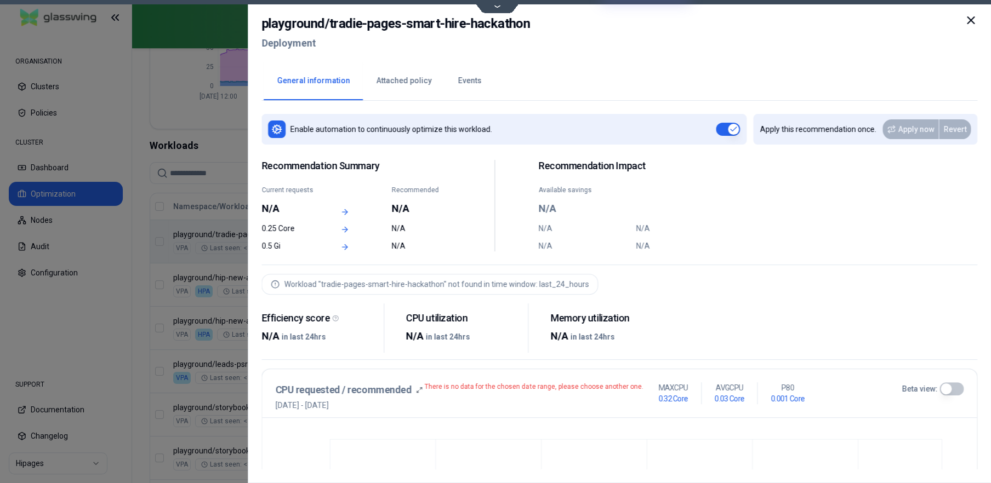
click at [478, 87] on button "Events" at bounding box center [469, 81] width 50 height 38
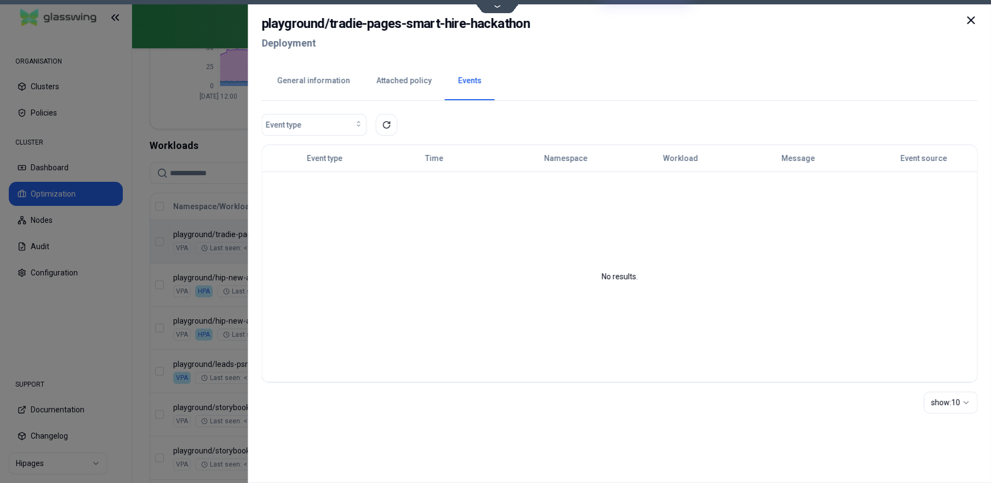
click at [318, 80] on button "General information" at bounding box center [313, 81] width 99 height 38
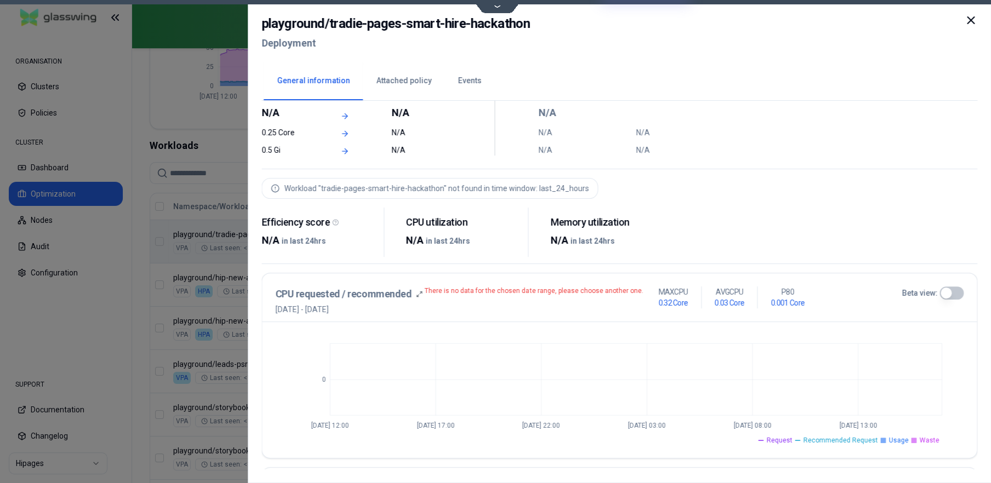
scroll to position [61, 0]
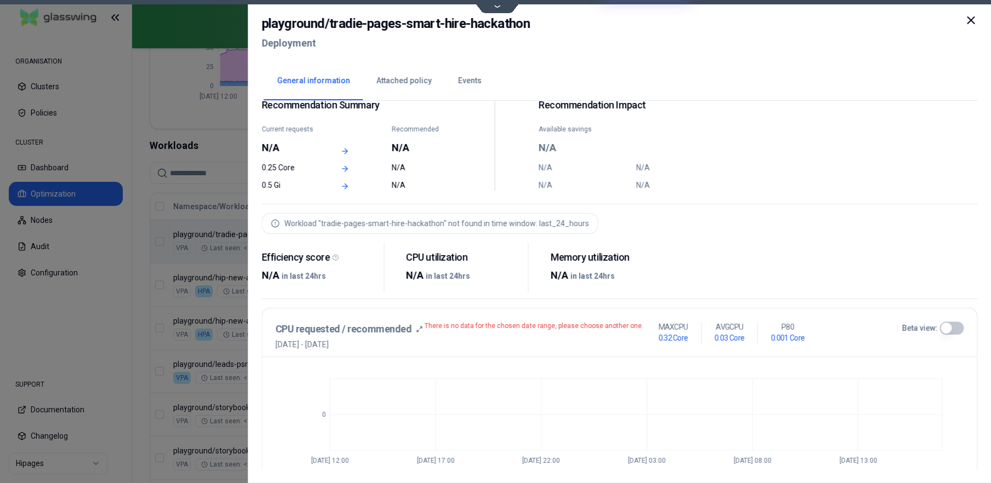
drag, startPoint x: 970, startPoint y: 19, endPoint x: 953, endPoint y: 26, distance: 18.4
click at [970, 20] on icon at bounding box center [970, 20] width 13 height 13
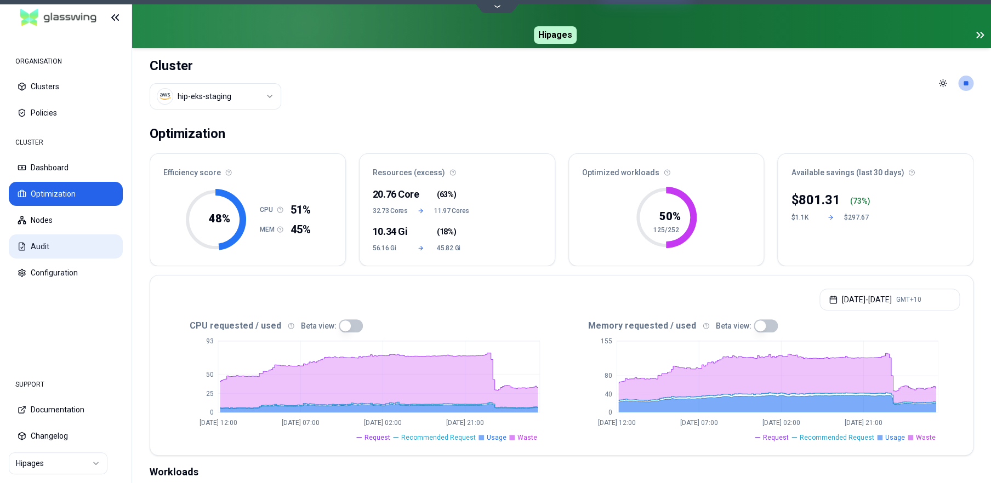
click at [31, 243] on button "Audit" at bounding box center [66, 246] width 114 height 24
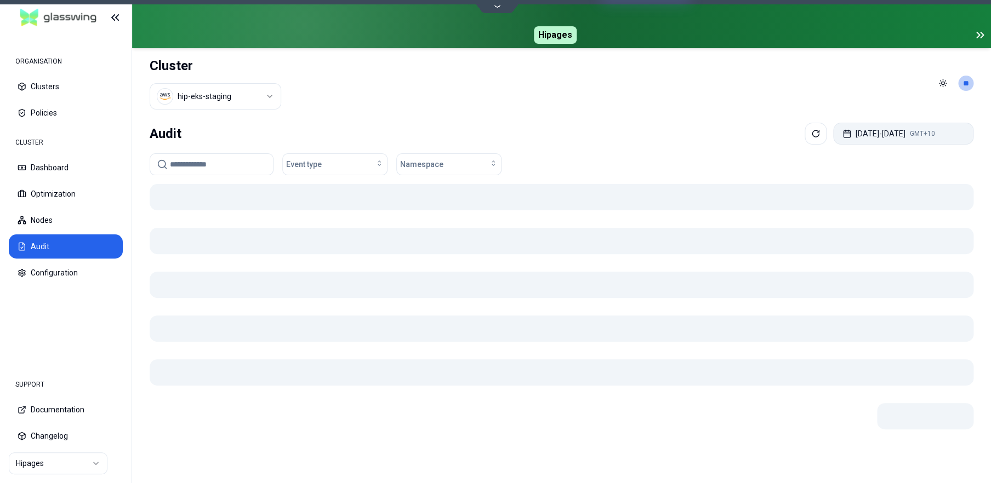
click at [902, 133] on button "[DATE] - [DATE] GMT+10" at bounding box center [903, 134] width 140 height 22
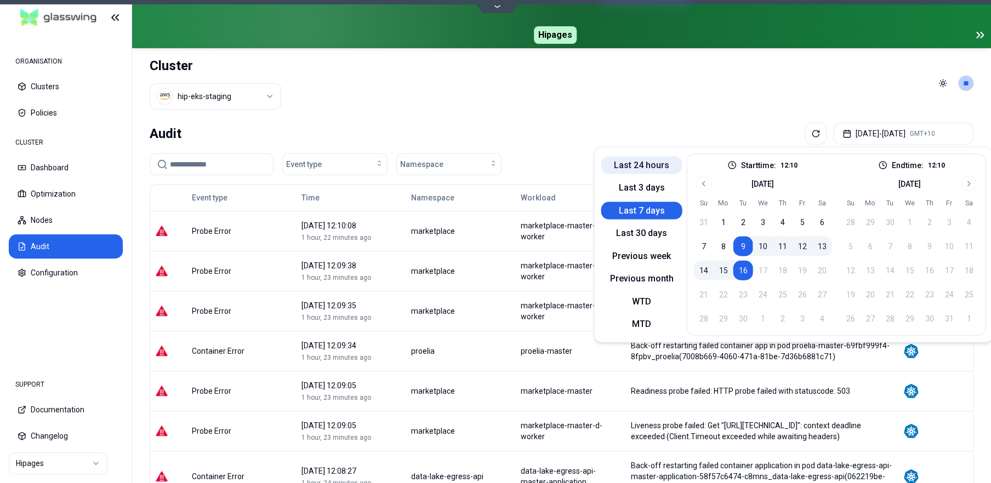
scroll to position [2, 0]
click at [656, 163] on button "Last 24 hours" at bounding box center [640, 165] width 81 height 18
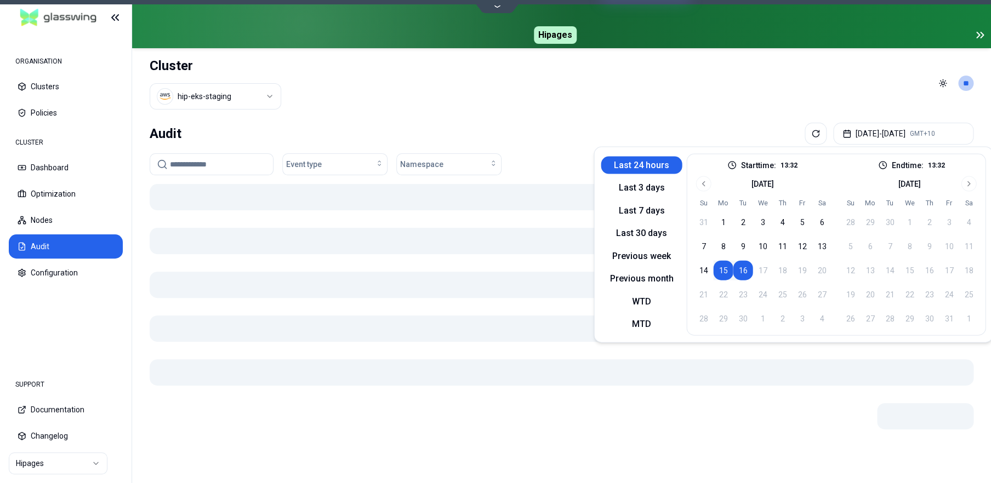
scroll to position [0, 0]
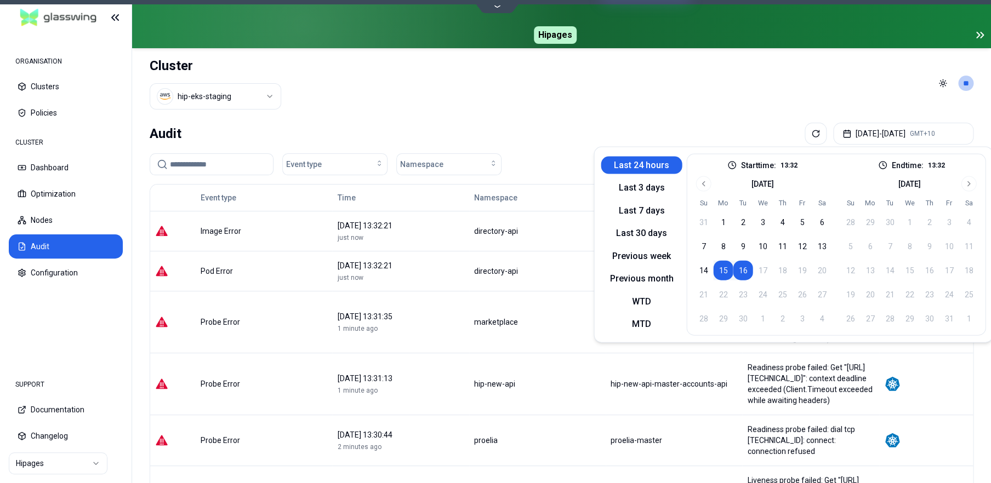
click at [704, 79] on header "Cluster hip-eks-staging Toggle theme **" at bounding box center [561, 83] width 859 height 70
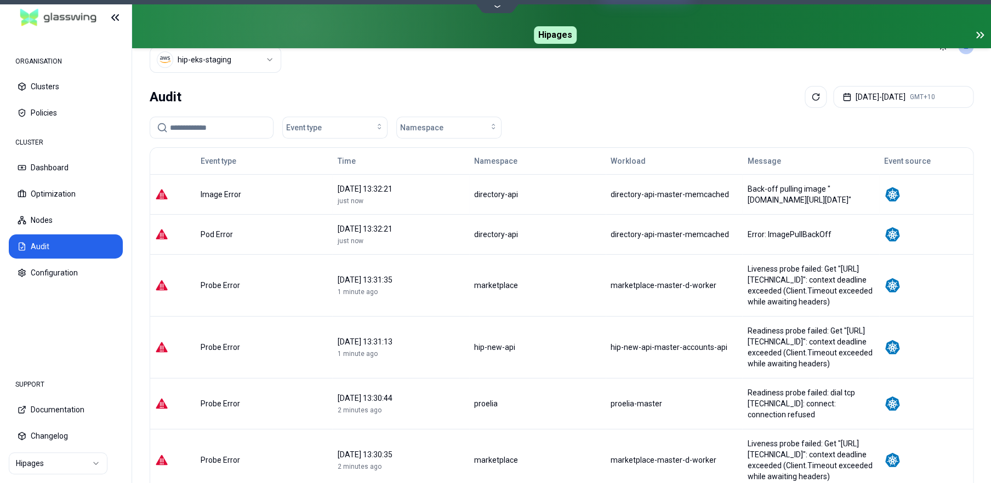
scroll to position [36, 0]
click at [469, 130] on div "Namespace" at bounding box center [449, 128] width 98 height 11
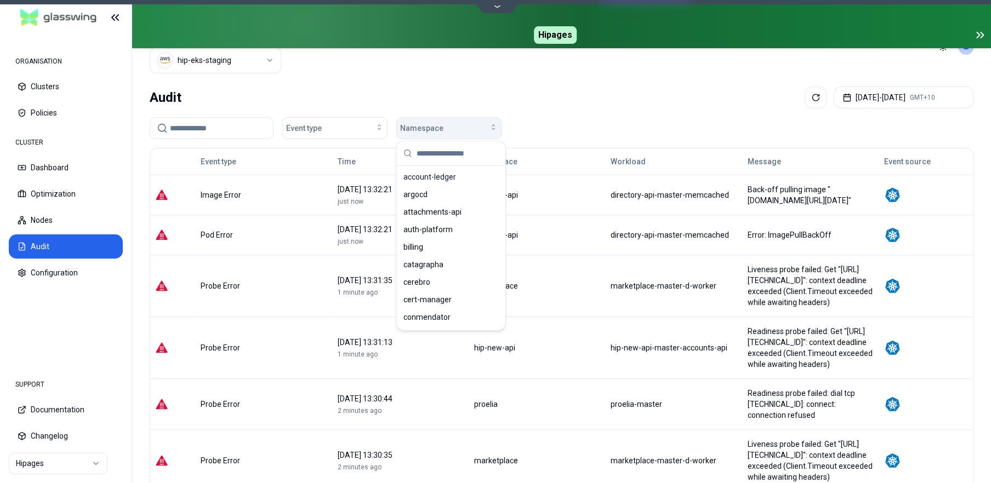
click at [440, 122] on button "Namespace" at bounding box center [448, 128] width 105 height 22
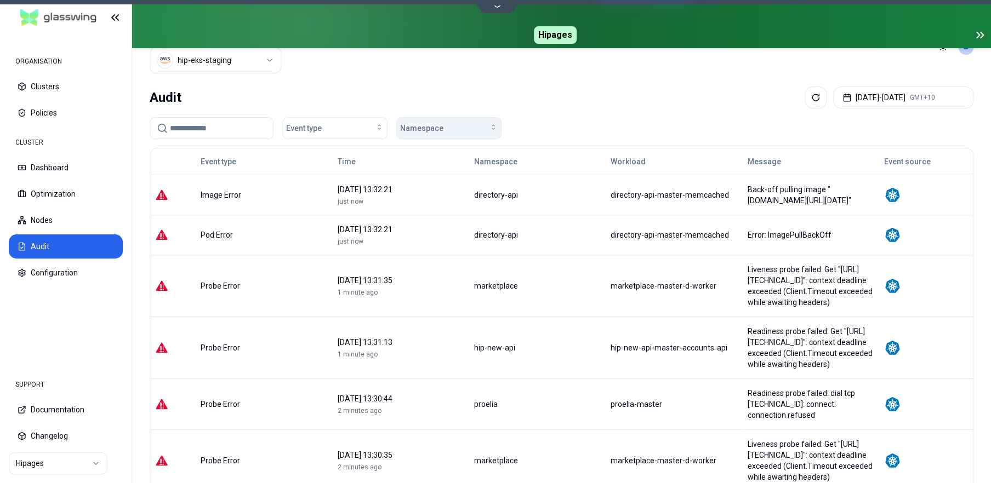
click at [451, 127] on div "Namespace" at bounding box center [449, 128] width 98 height 11
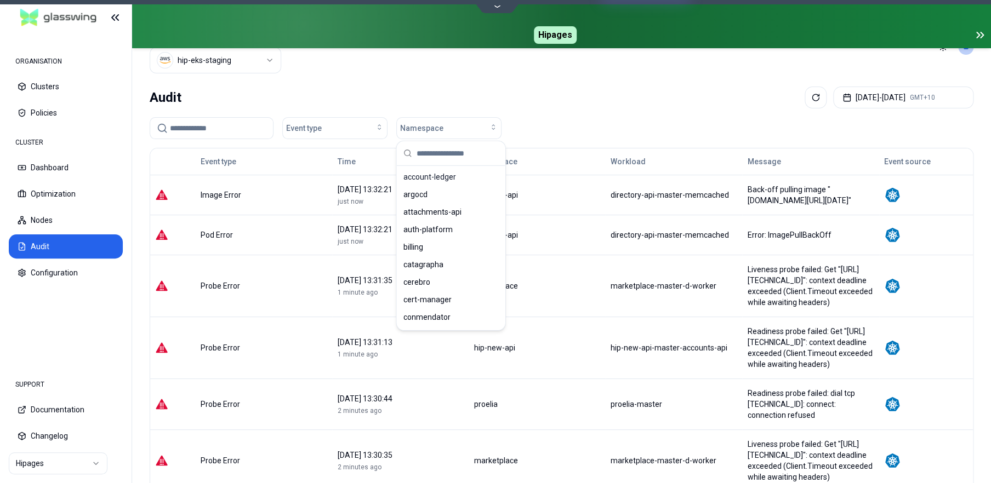
click at [434, 155] on input "text" at bounding box center [457, 153] width 82 height 24
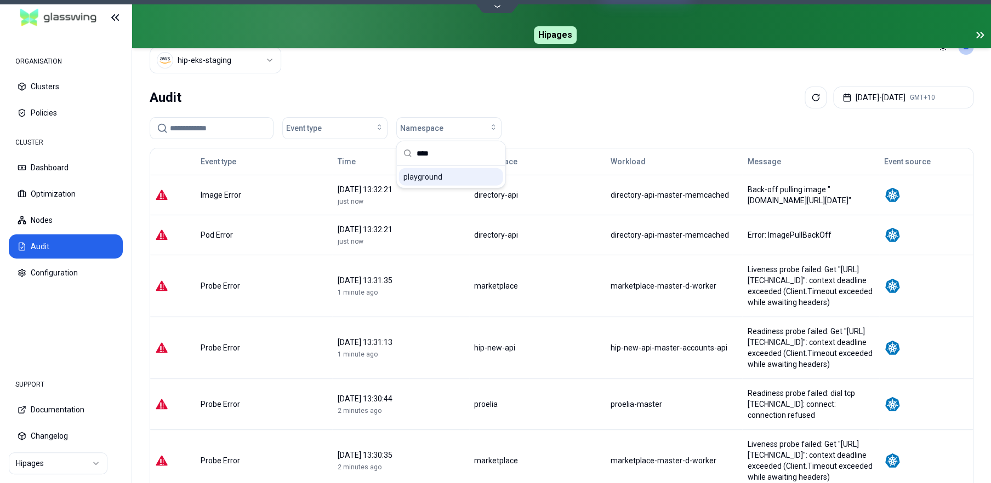
type input "****"
click at [426, 170] on div "playground" at bounding box center [451, 177] width 104 height 18
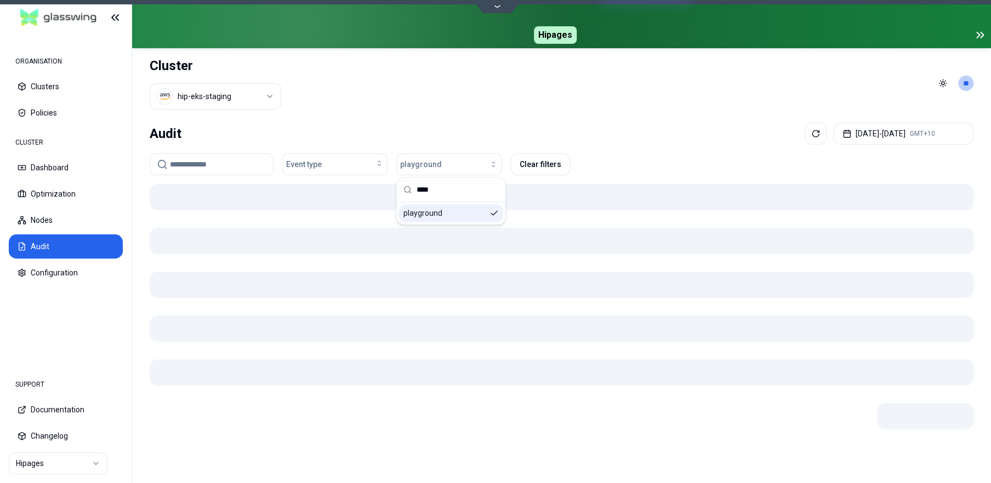
scroll to position [0, 0]
click at [627, 105] on header "Cluster hip-eks-staging Toggle theme **" at bounding box center [561, 83] width 859 height 70
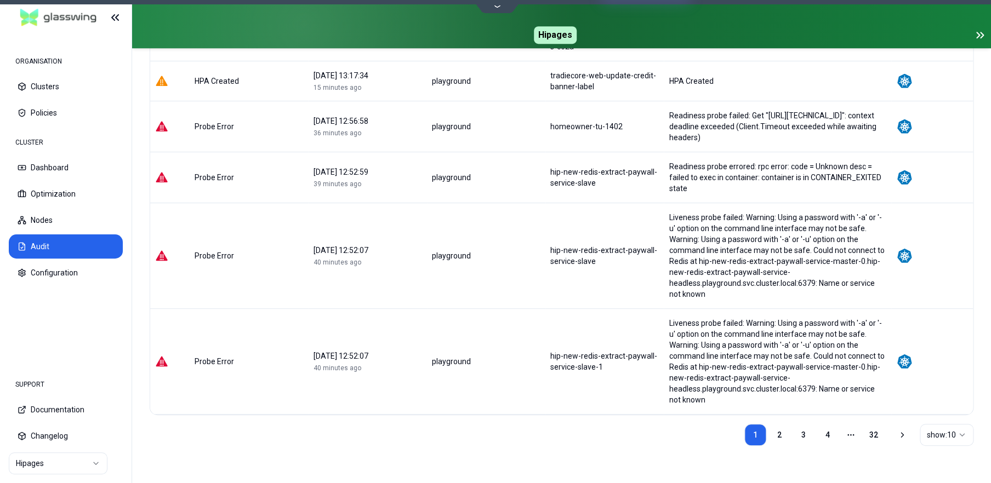
scroll to position [373, 0]
click at [774, 430] on link "2" at bounding box center [779, 435] width 22 height 22
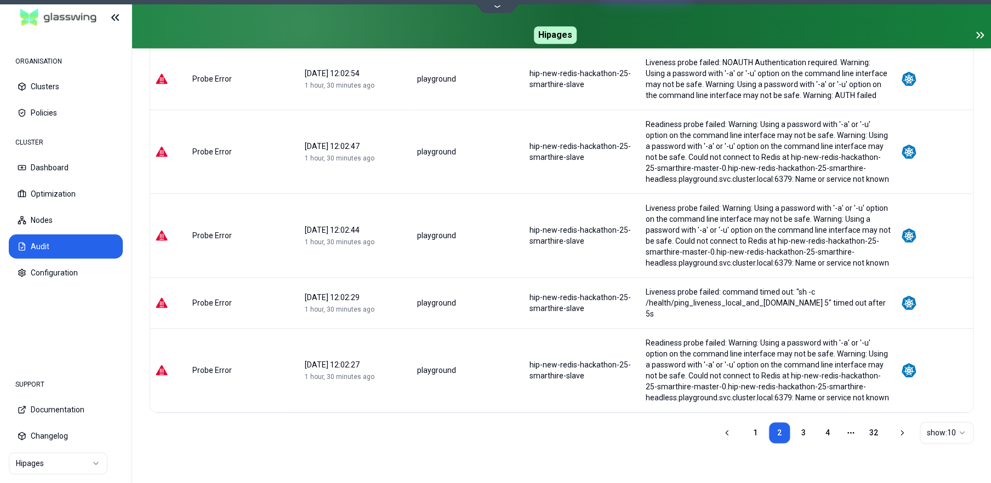
scroll to position [449, 0]
click at [808, 430] on link "3" at bounding box center [803, 433] width 22 height 22
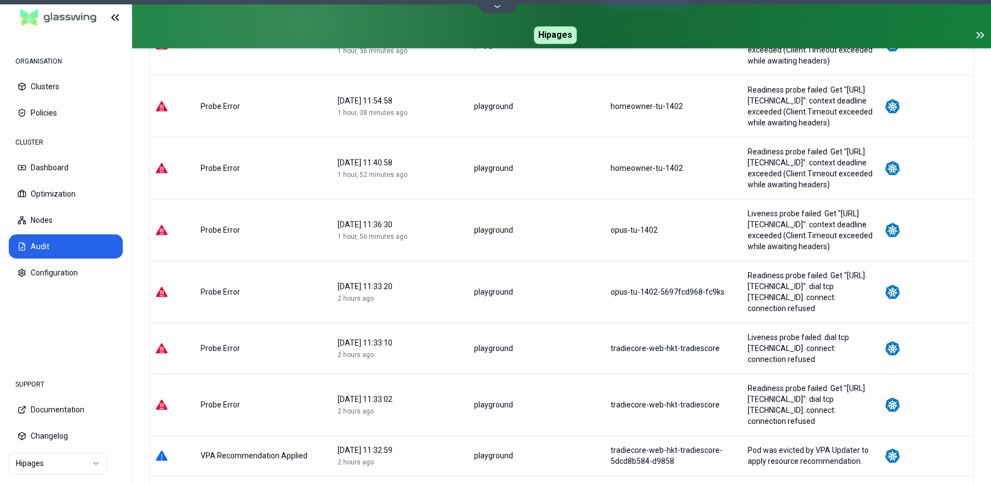
scroll to position [0, 0]
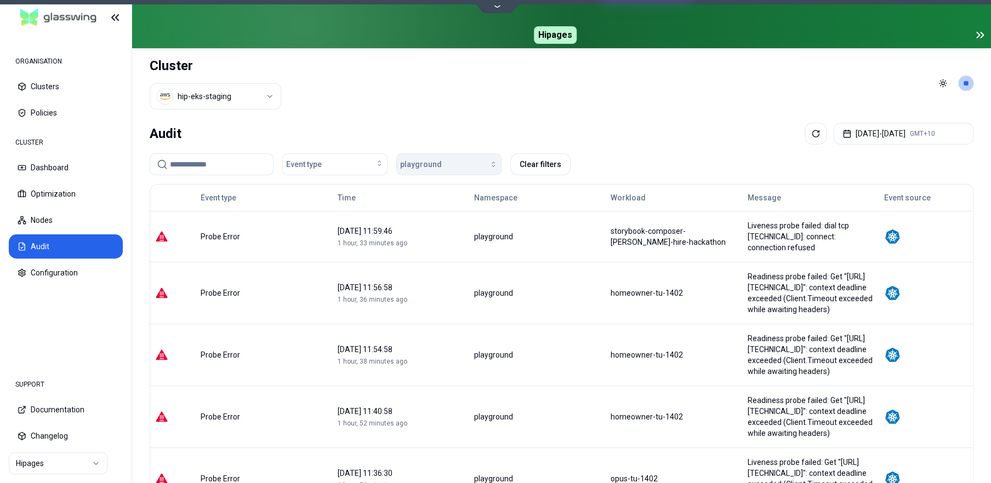
click at [489, 163] on icon "button" at bounding box center [493, 164] width 9 height 9
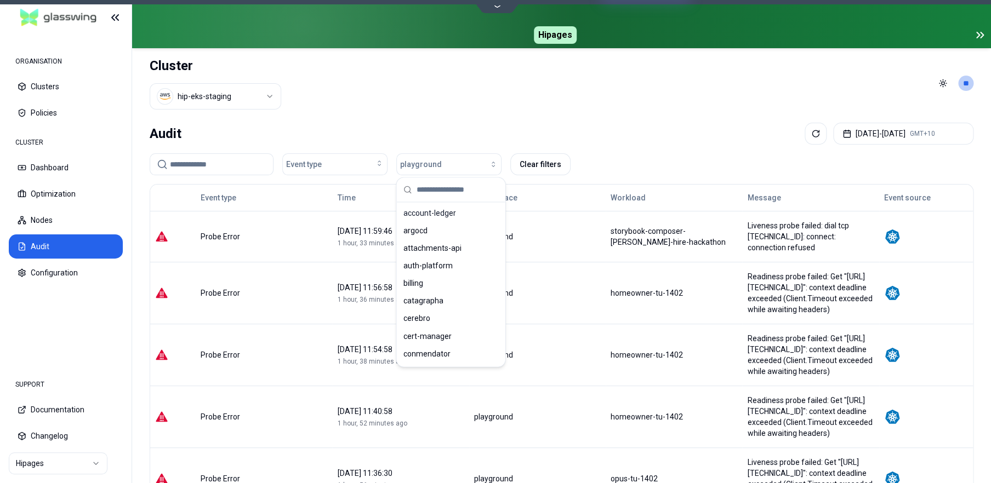
click at [454, 116] on header "Cluster hip-eks-staging Toggle theme **" at bounding box center [561, 83] width 859 height 70
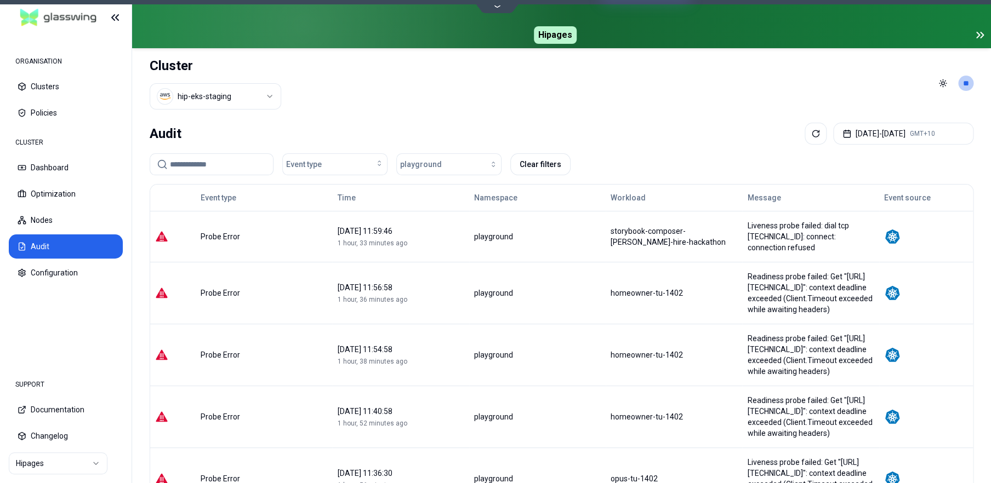
click at [243, 163] on input at bounding box center [218, 164] width 96 height 21
click at [362, 162] on div "Event type" at bounding box center [335, 164] width 98 height 11
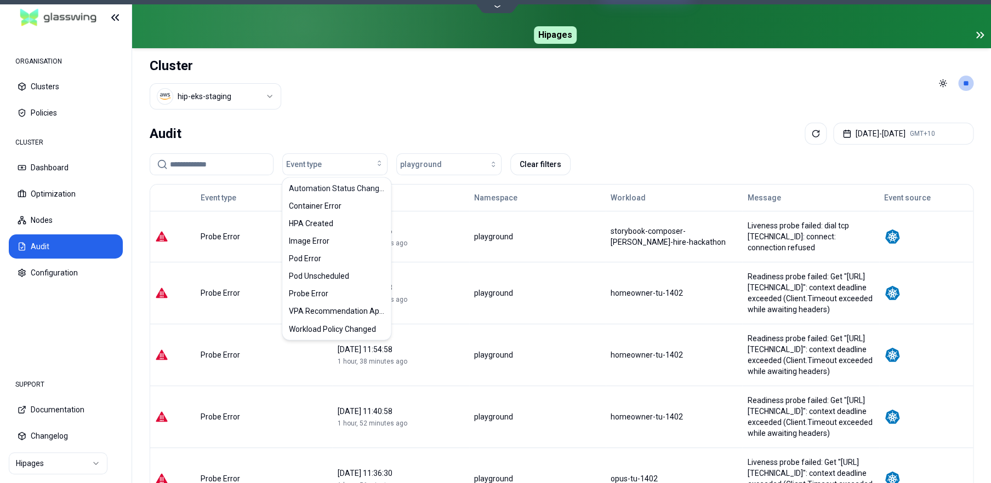
click at [359, 124] on div "Audit [DATE] - [DATE] GMT+10" at bounding box center [561, 134] width 823 height 22
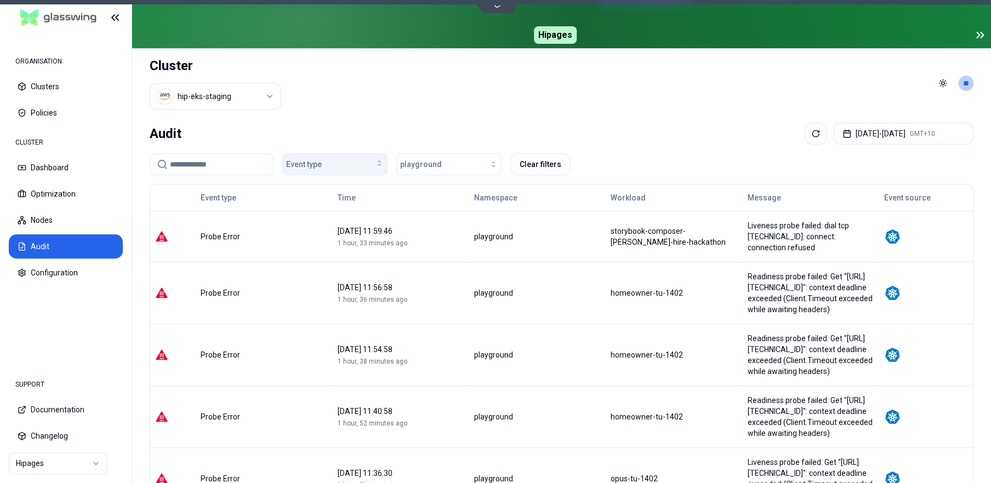
click at [340, 168] on div "Event type" at bounding box center [335, 164] width 98 height 11
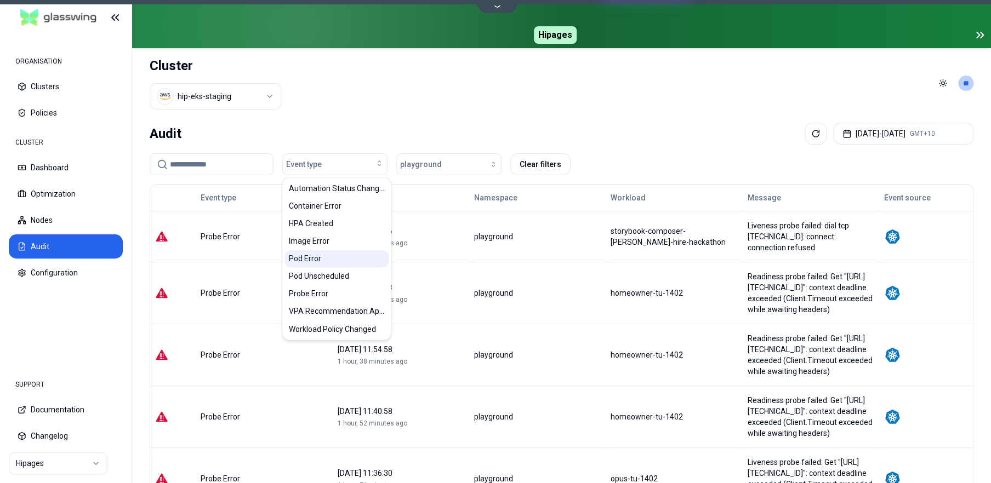
click at [318, 262] on span "Pod Error" at bounding box center [305, 258] width 32 height 11
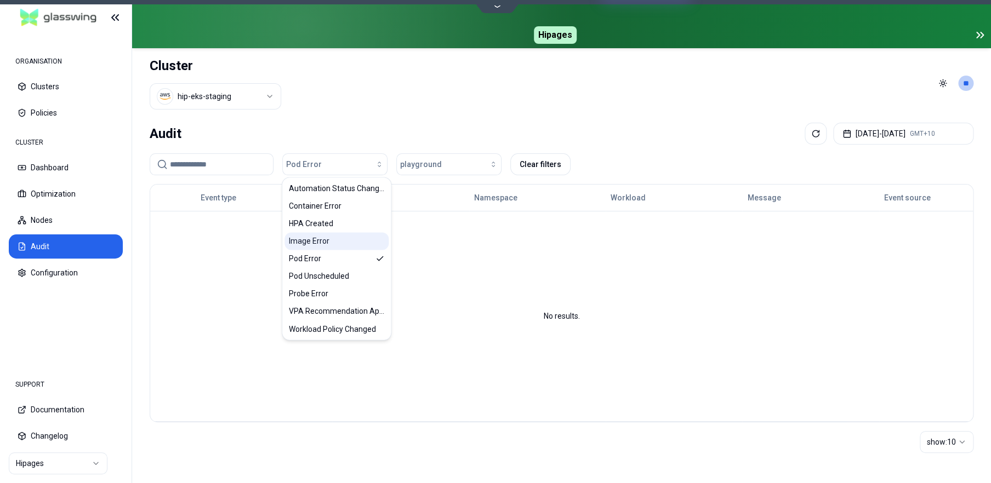
click at [321, 242] on span "Image Error" at bounding box center [309, 241] width 41 height 11
click at [320, 222] on span "HPA Created" at bounding box center [311, 223] width 44 height 11
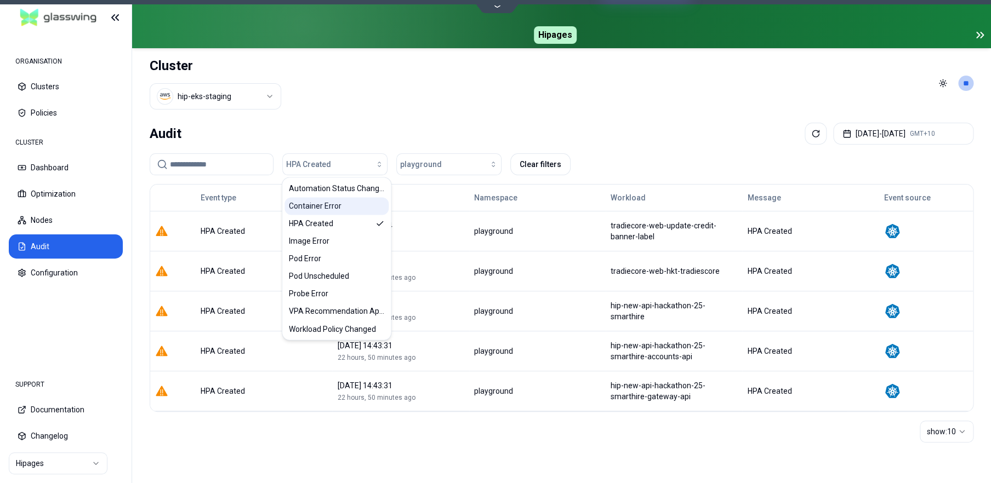
click at [328, 207] on span "Container Error" at bounding box center [315, 206] width 53 height 11
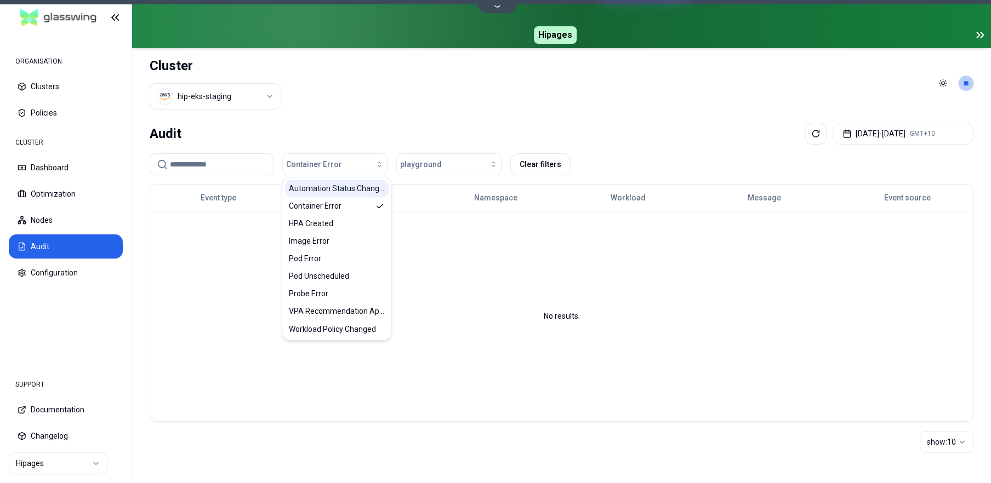
click at [329, 190] on span "Automation Status Changed" at bounding box center [336, 188] width 95 height 11
click at [337, 296] on div "Probe Error" at bounding box center [336, 294] width 104 height 18
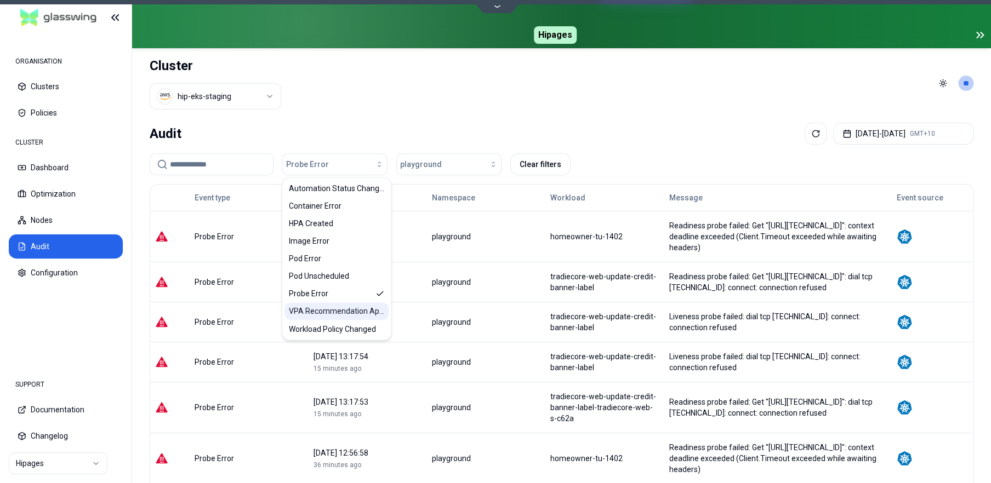
click at [337, 313] on span "VPA Recommendation Applied" at bounding box center [336, 311] width 95 height 11
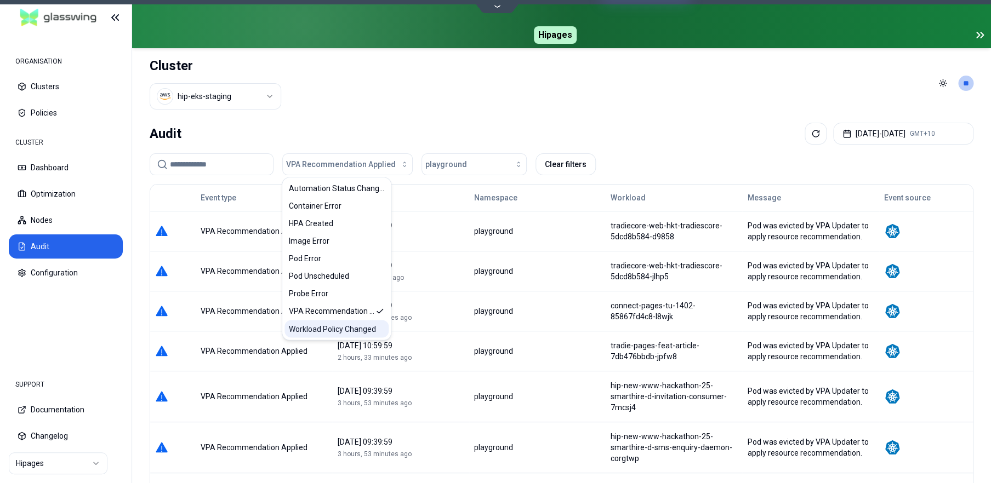
click at [335, 327] on span "Workload Policy Changed" at bounding box center [332, 328] width 87 height 11
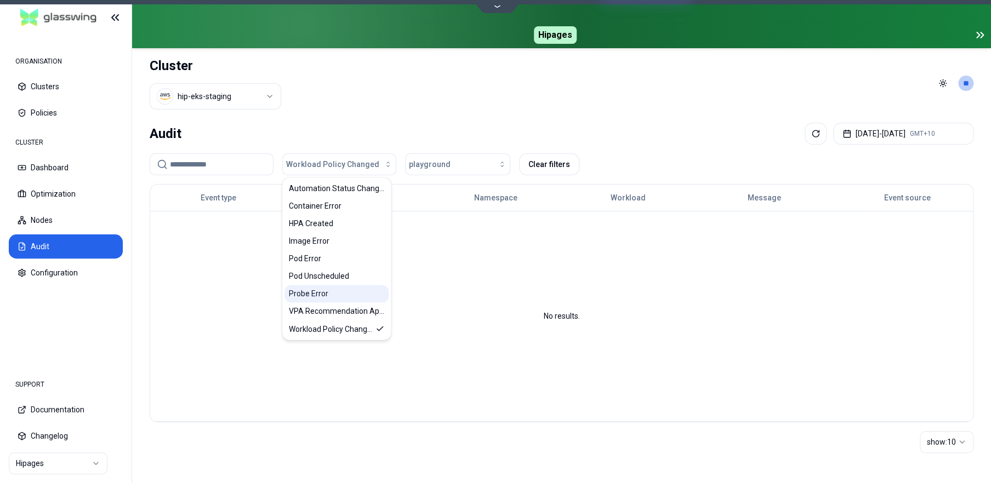
click at [331, 295] on div "Probe Error" at bounding box center [336, 294] width 104 height 18
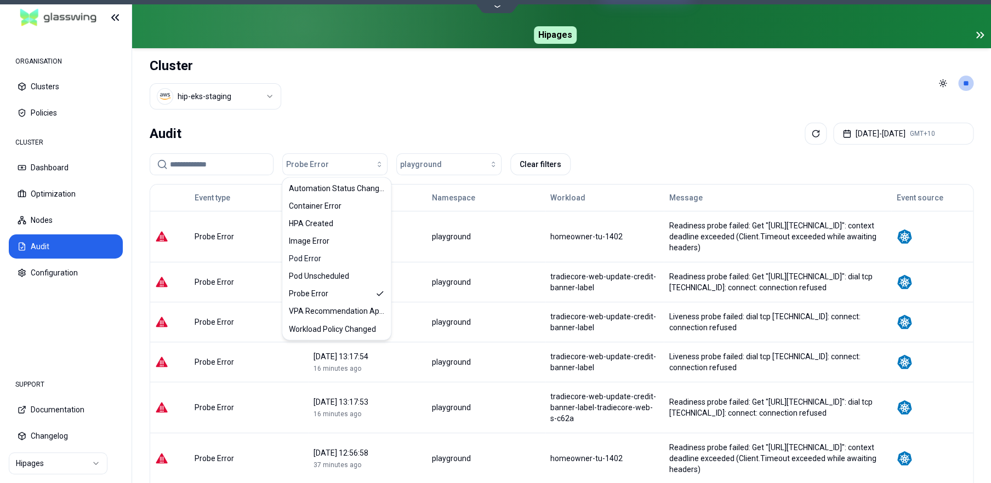
drag, startPoint x: 603, startPoint y: 108, endPoint x: 610, endPoint y: 137, distance: 29.4
click at [603, 108] on header "Cluster hip-eks-staging Toggle theme **" at bounding box center [561, 83] width 859 height 70
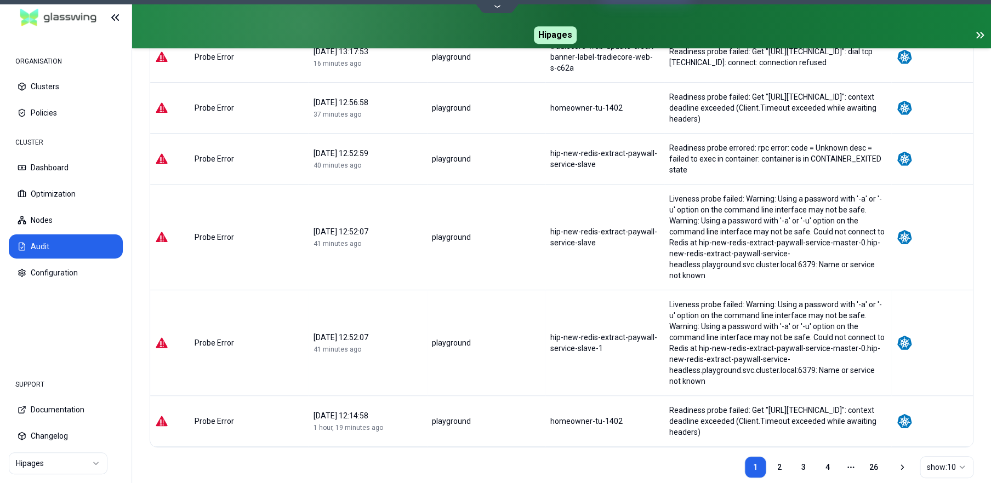
scroll to position [351, 0]
click at [776, 464] on link "2" at bounding box center [779, 467] width 22 height 22
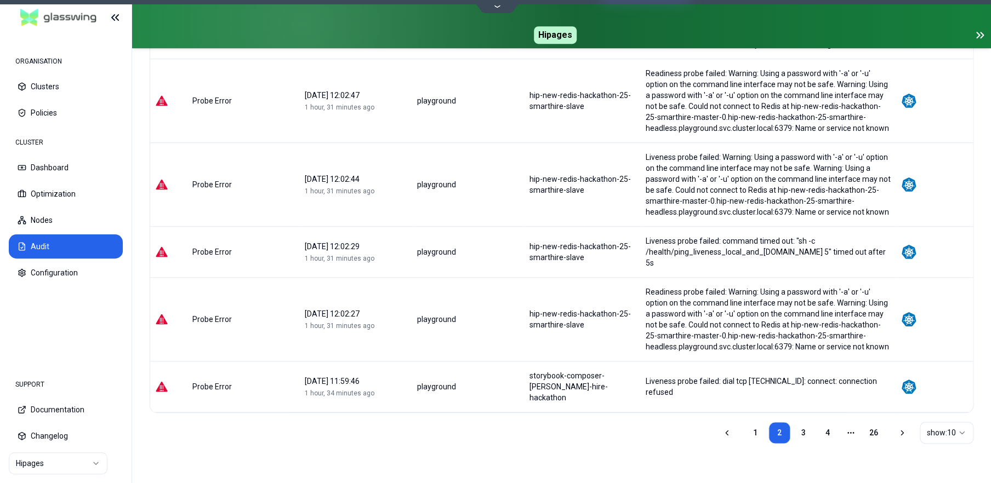
scroll to position [438, 0]
click at [804, 425] on link "3" at bounding box center [803, 433] width 22 height 22
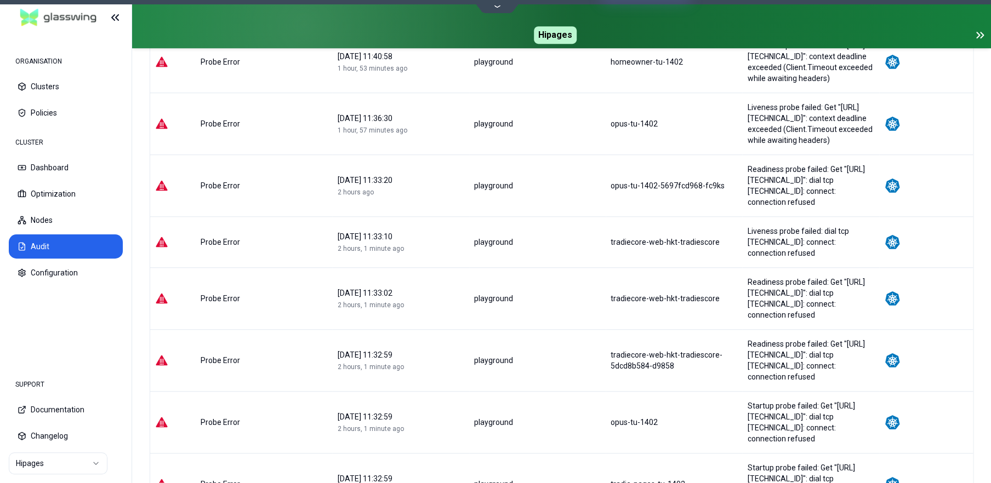
scroll to position [405, 0]
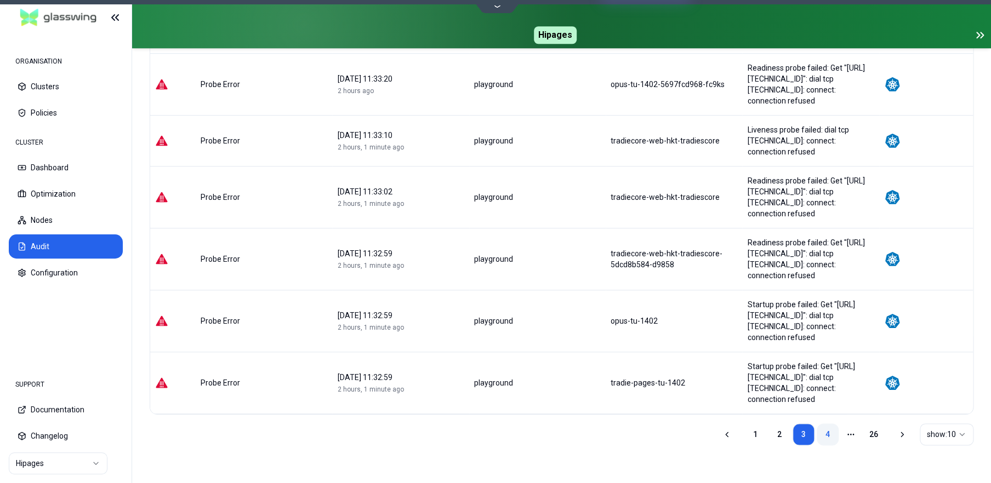
click at [824, 435] on link "4" at bounding box center [827, 435] width 22 height 22
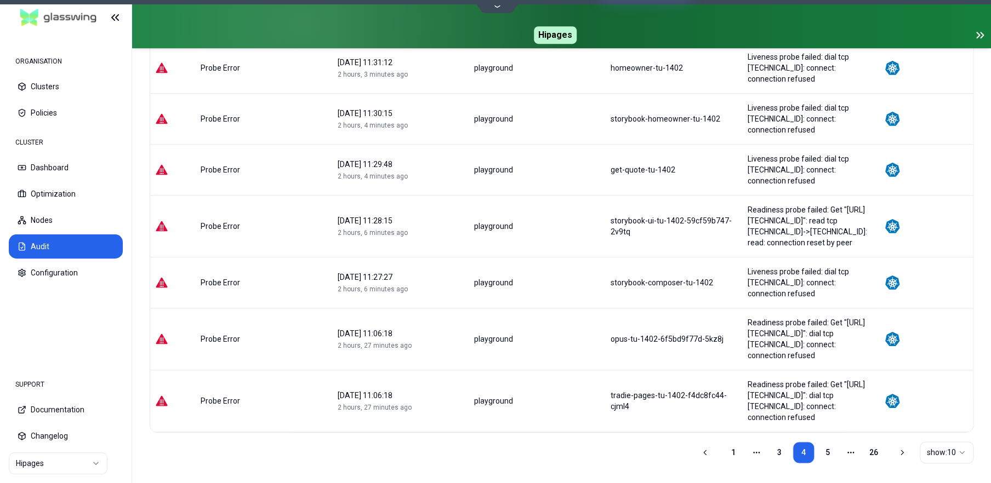
scroll to position [341, 0]
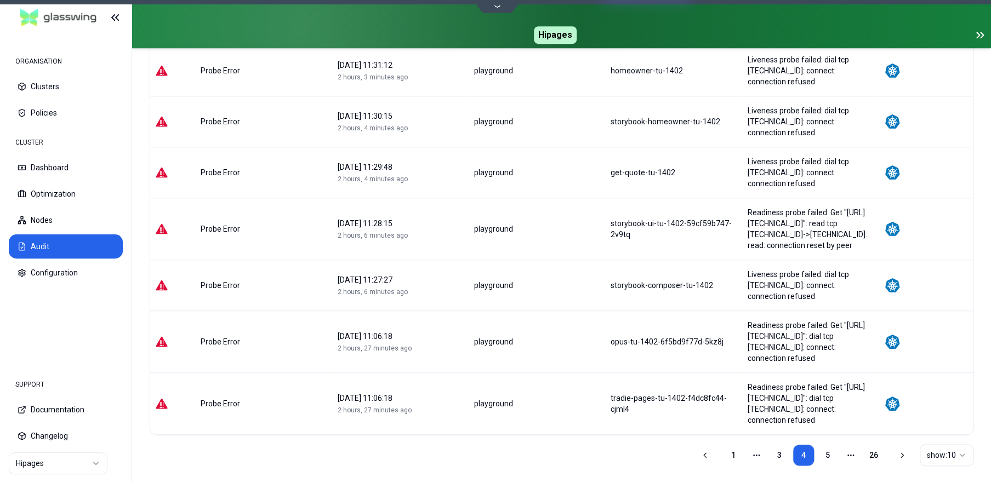
click at [516, 338] on div "playground" at bounding box center [537, 341] width 127 height 11
click at [309, 341] on div "Probe Error" at bounding box center [264, 341] width 127 height 11
drag, startPoint x: 577, startPoint y: 341, endPoint x: 692, endPoint y: 341, distance: 115.1
click at [692, 341] on div "opus-tu-1402-6f5bd9f77d-5kz8j" at bounding box center [673, 341] width 135 height 11
copy div "opus-tu-1402-6f5bd9f77d-5kz8j"
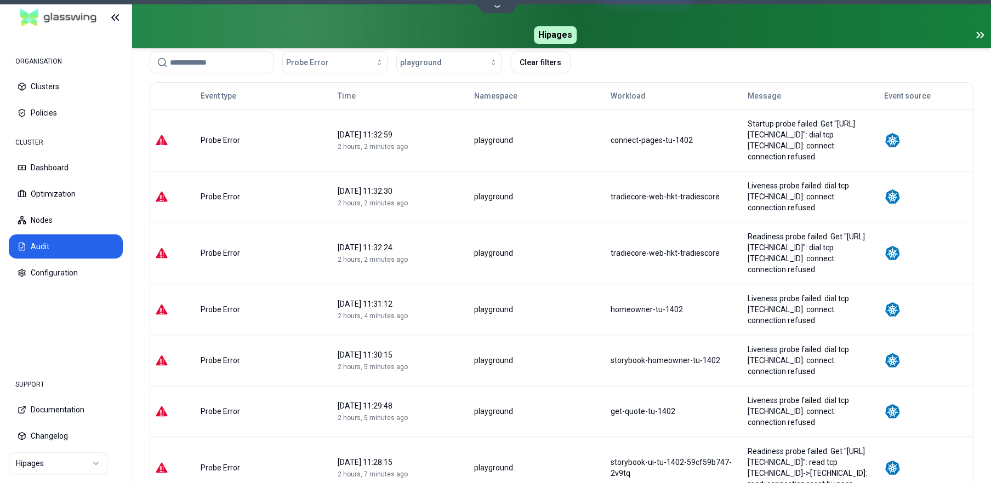
scroll to position [0, 0]
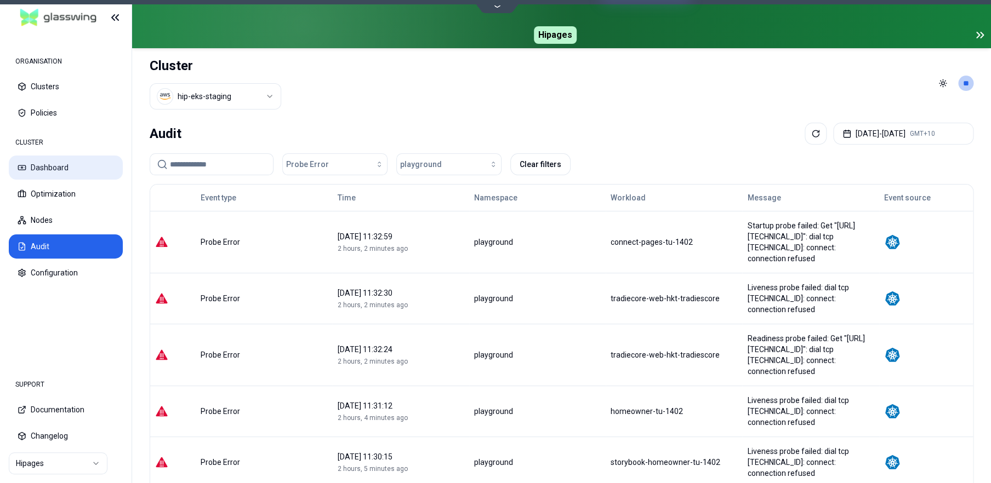
click at [47, 166] on button "Dashboard" at bounding box center [66, 168] width 114 height 24
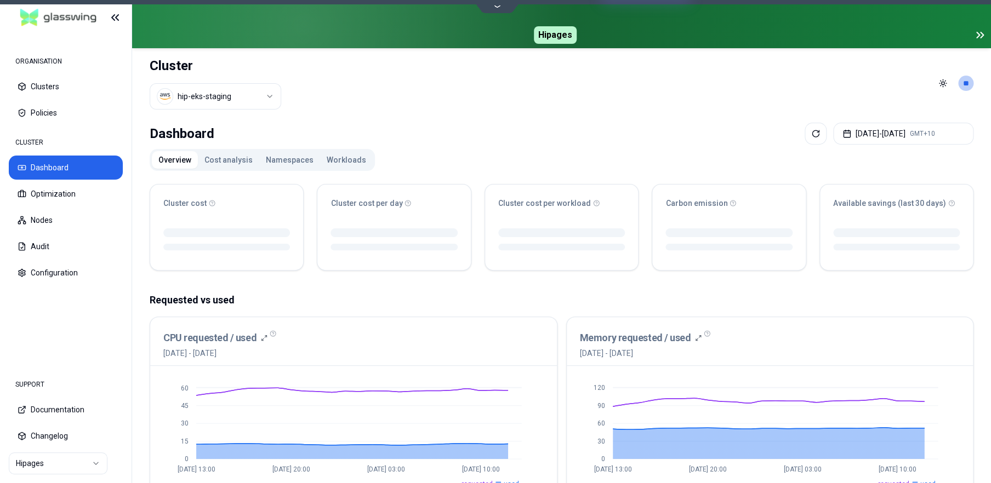
click at [341, 157] on button "Workloads" at bounding box center [346, 160] width 53 height 18
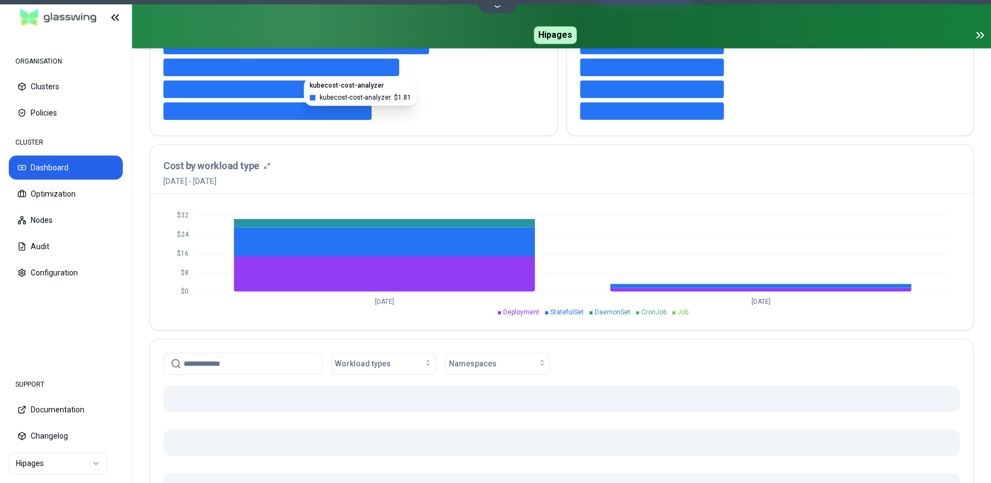
scroll to position [380, 0]
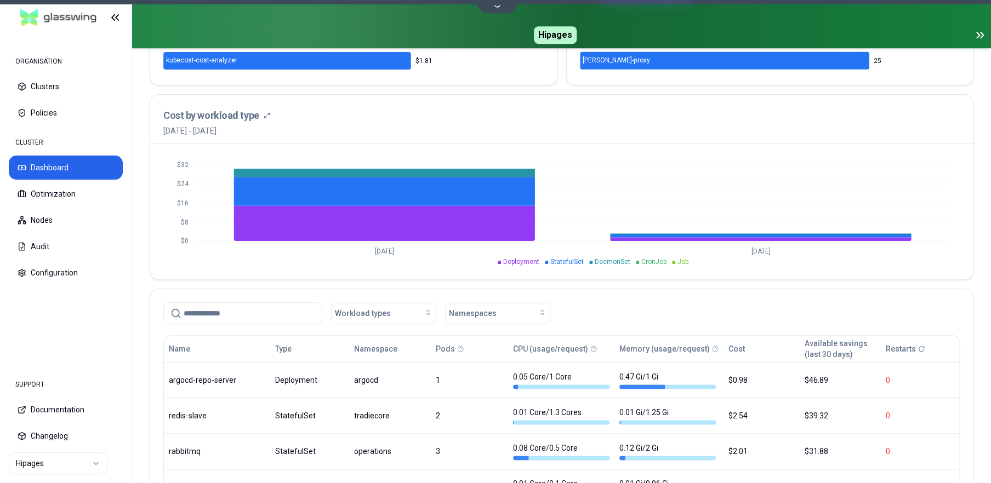
drag, startPoint x: 227, startPoint y: 310, endPoint x: 241, endPoint y: 310, distance: 13.7
click at [227, 310] on input at bounding box center [249, 313] width 131 height 21
paste input "**********"
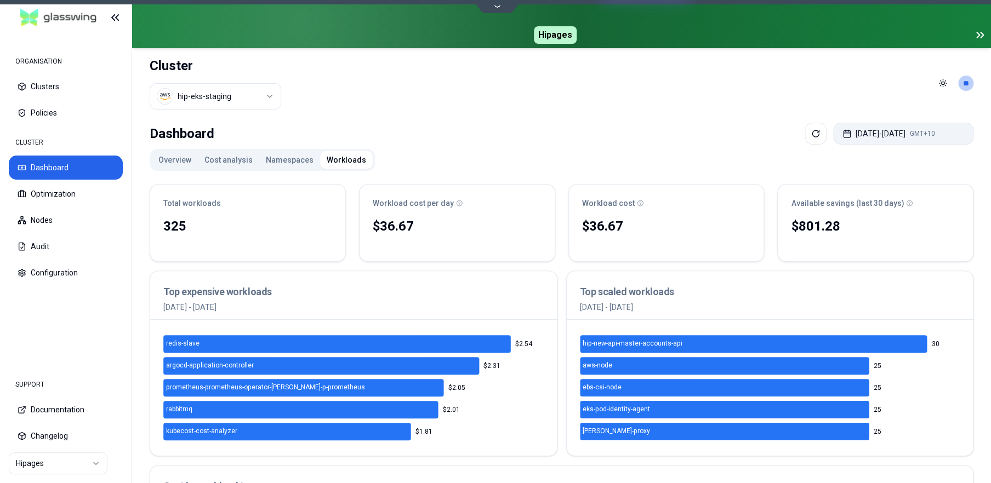
type input "**********"
click at [935, 130] on span "GMT+10" at bounding box center [921, 133] width 25 height 9
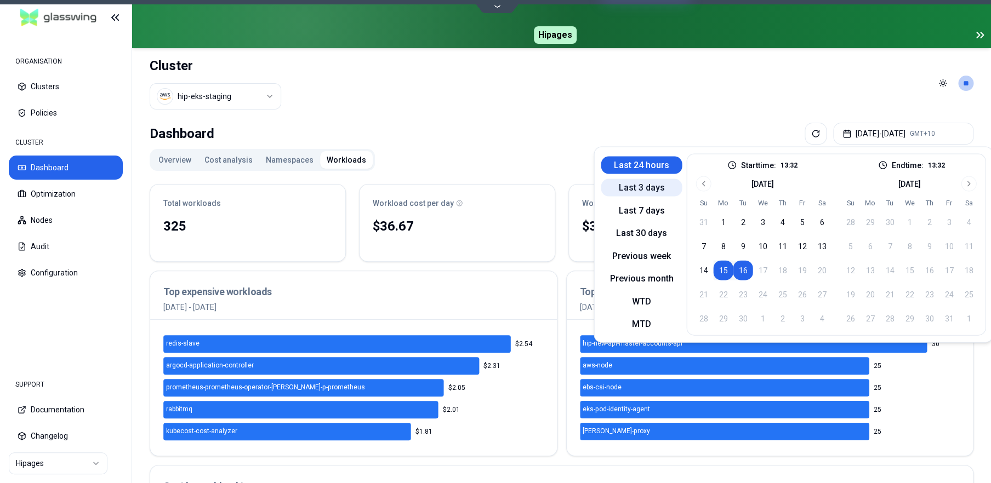
drag, startPoint x: 653, startPoint y: 184, endPoint x: 666, endPoint y: 173, distance: 16.7
click at [653, 184] on button "Last 3 days" at bounding box center [640, 188] width 81 height 18
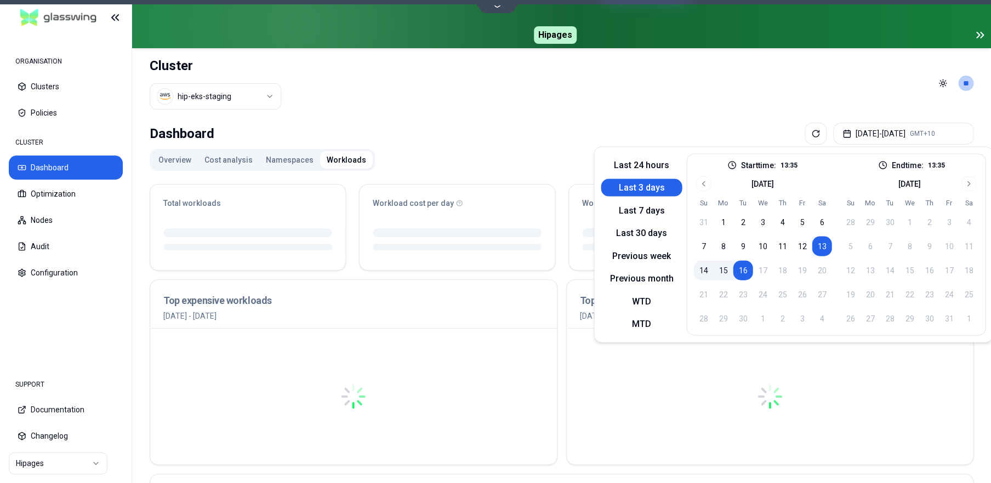
click at [573, 115] on header "Cluster hip-eks-staging Toggle theme **" at bounding box center [561, 83] width 859 height 70
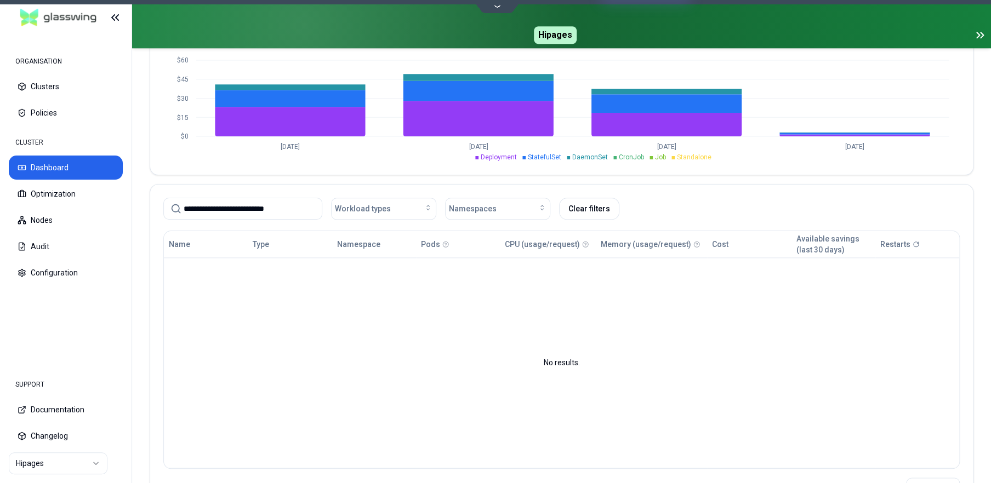
scroll to position [467, 0]
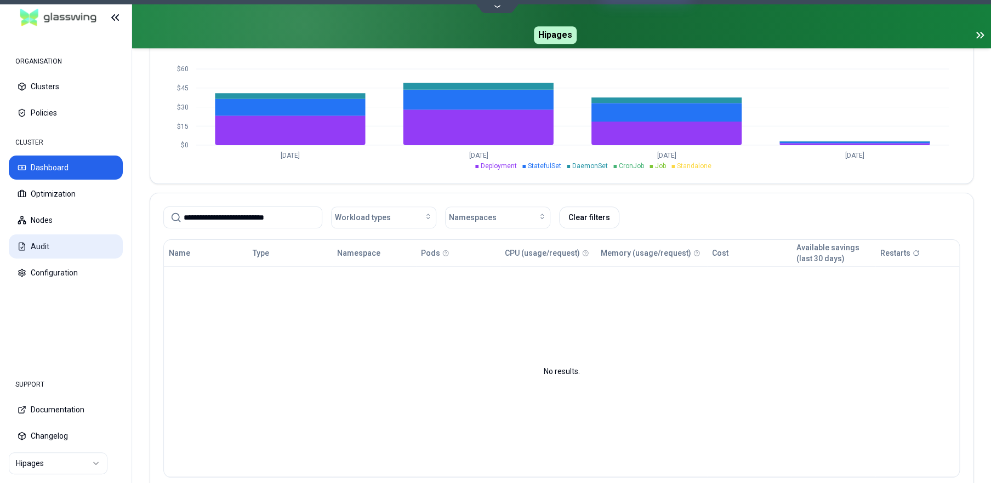
click at [57, 243] on button "Audit" at bounding box center [66, 246] width 114 height 24
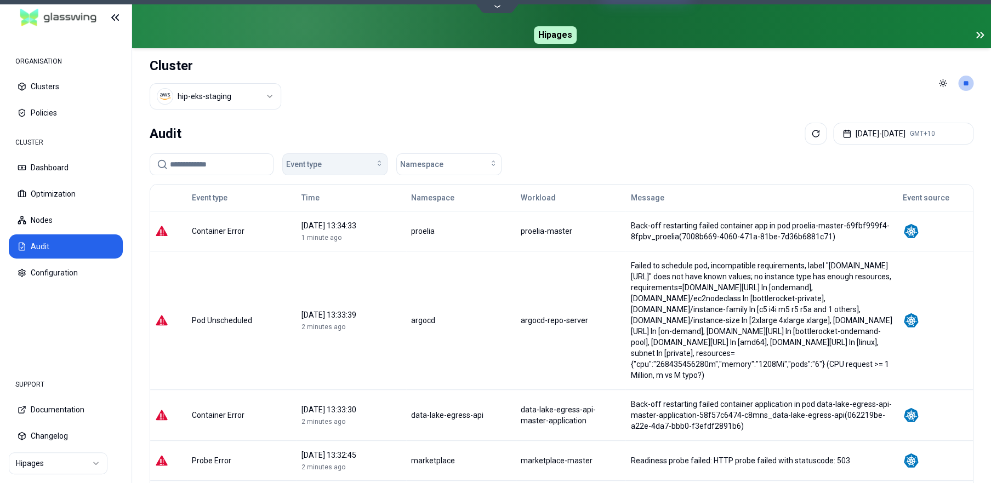
click at [355, 163] on div "Event type" at bounding box center [335, 164] width 98 height 11
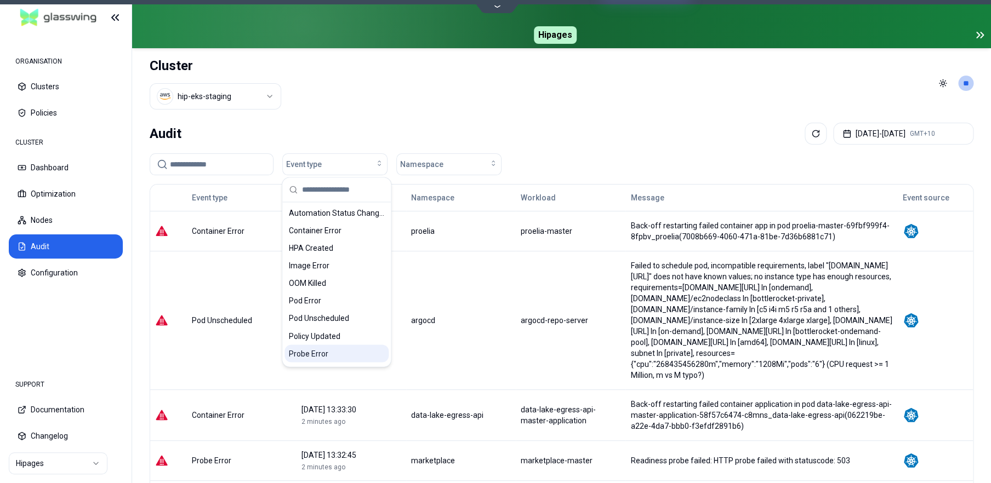
click at [316, 351] on span "Probe Error" at bounding box center [308, 353] width 39 height 11
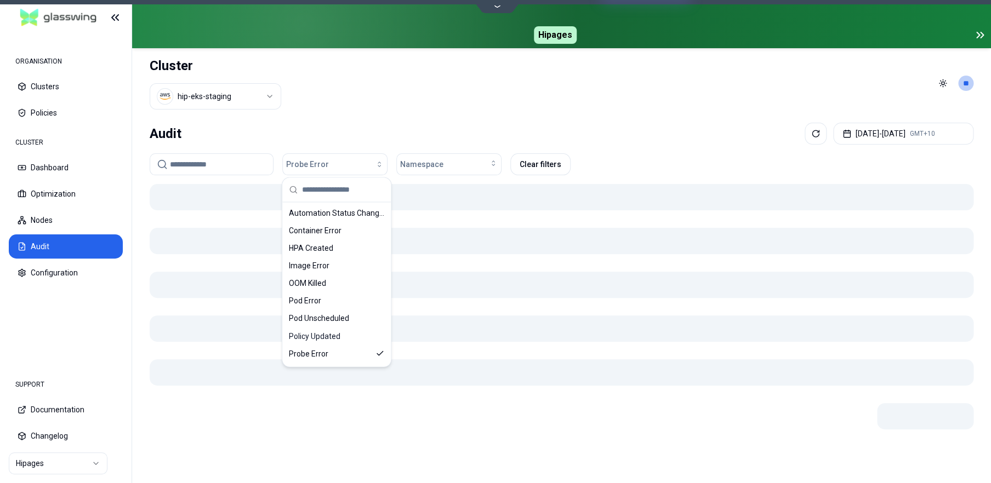
click at [638, 114] on header "Cluster hip-eks-staging Toggle theme **" at bounding box center [561, 83] width 859 height 70
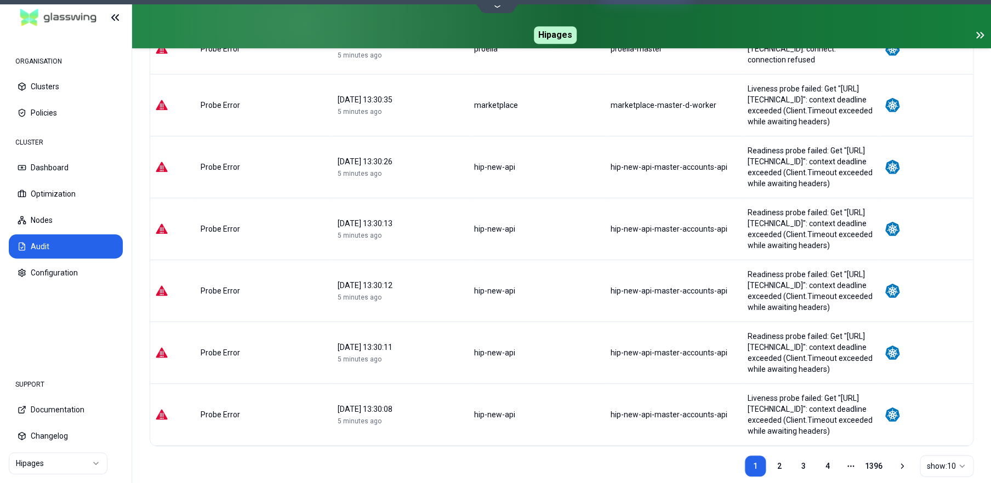
scroll to position [351, 0]
drag, startPoint x: 711, startPoint y: 228, endPoint x: 585, endPoint y: 227, distance: 126.0
click at [585, 227] on tr "Probe Error [DATE] 13:30:13 5 minutes ago hip-new-api hip-new-api-master-accoun…" at bounding box center [561, 230] width 822 height 62
copy tr "hip-new-api-master-accounts-api"
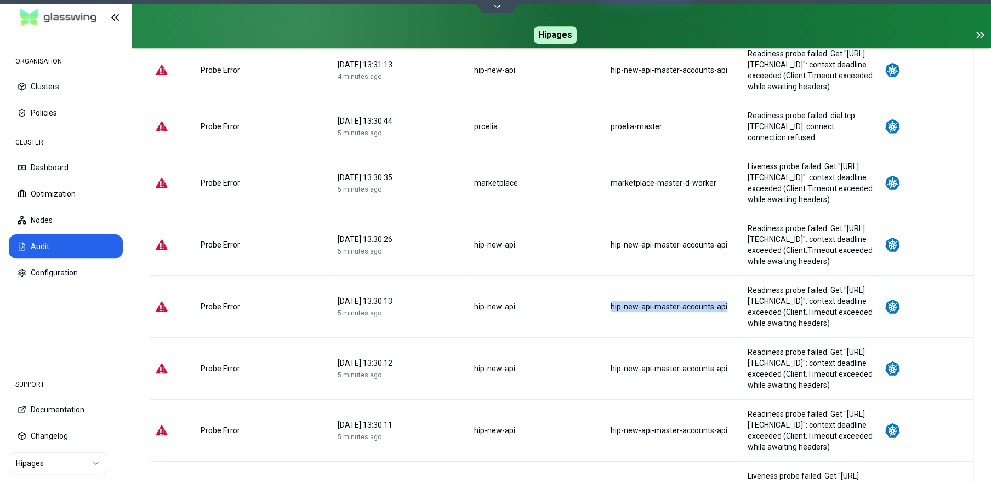
scroll to position [0, 0]
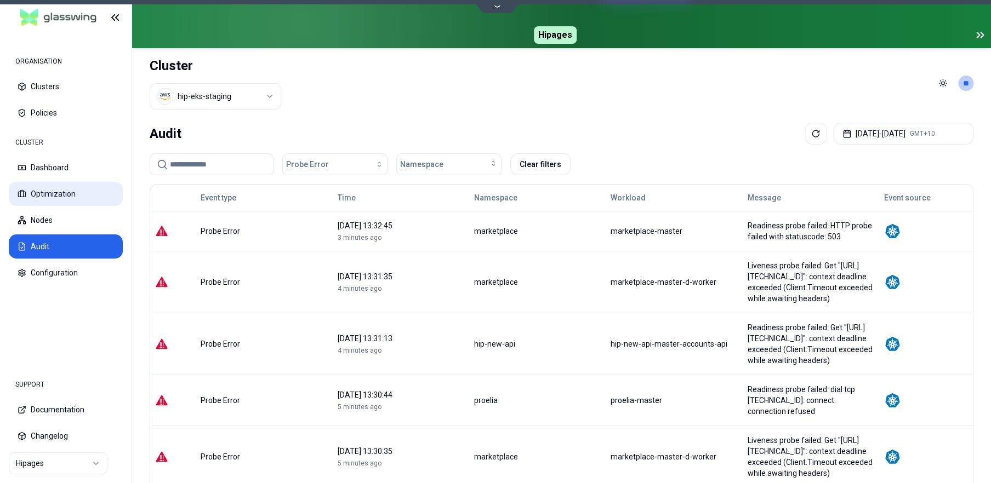
click at [53, 191] on button "Optimization" at bounding box center [66, 194] width 114 height 24
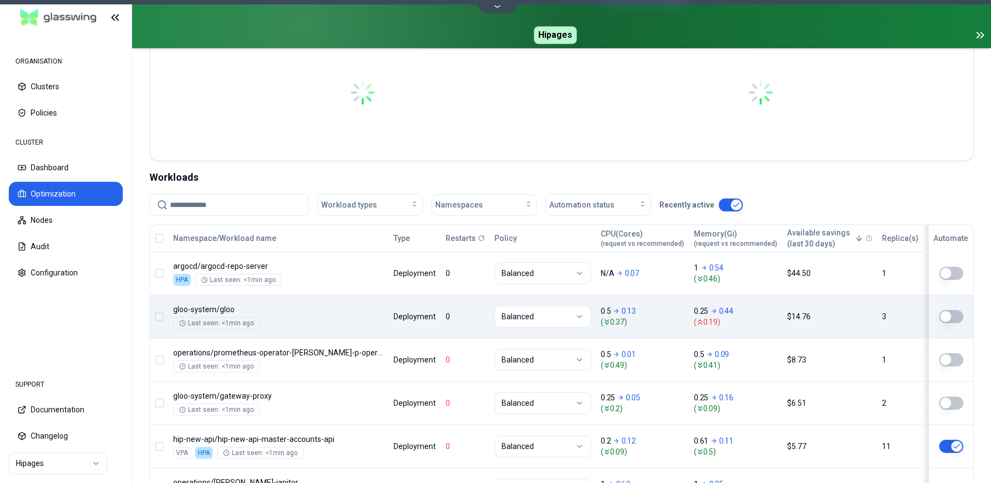
scroll to position [316, 0]
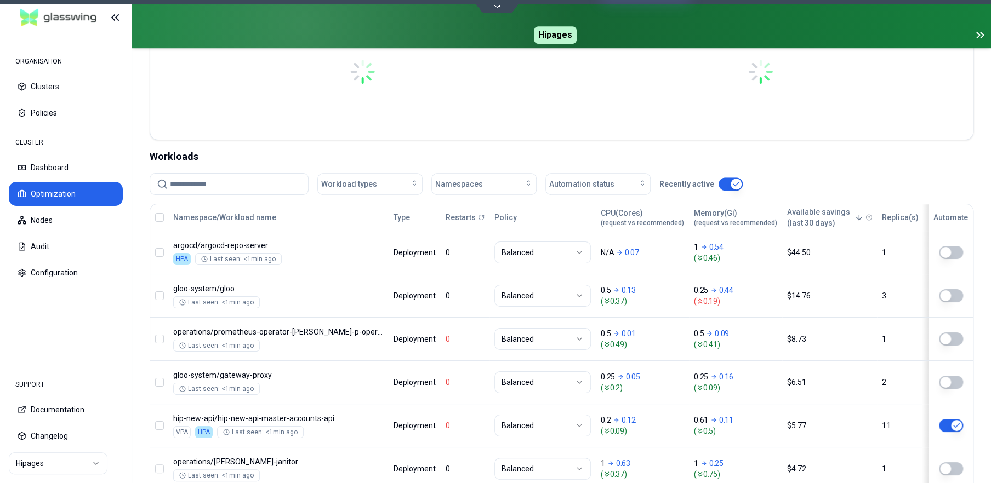
click at [224, 184] on input at bounding box center [235, 184] width 131 height 21
paste input "**********"
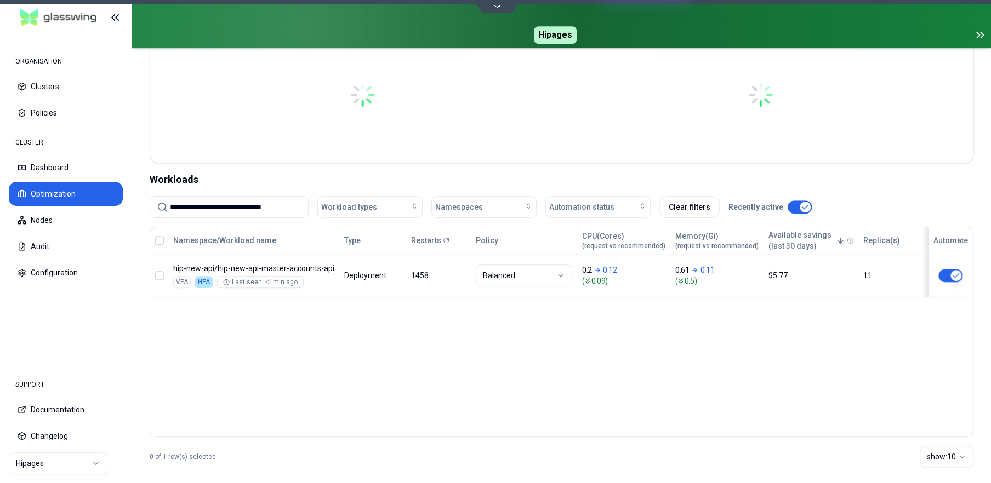
scroll to position [290, 0]
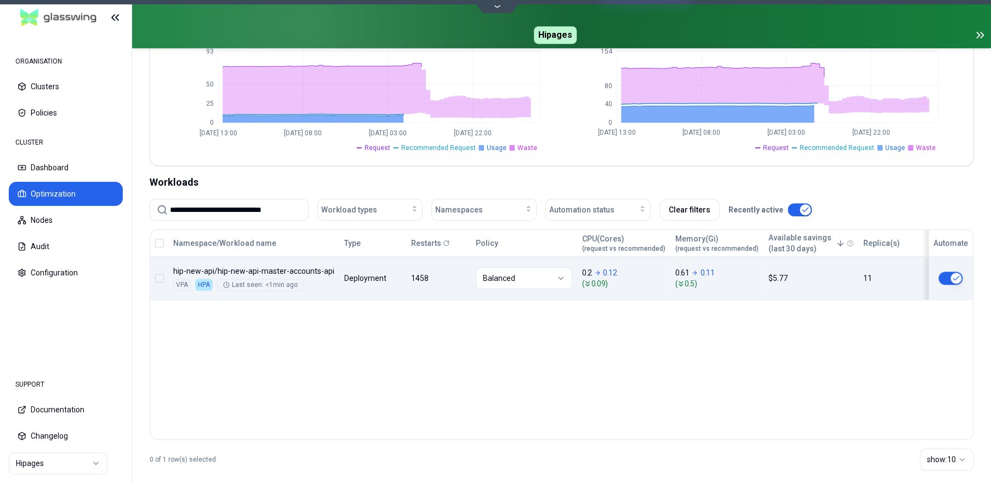
type input "**********"
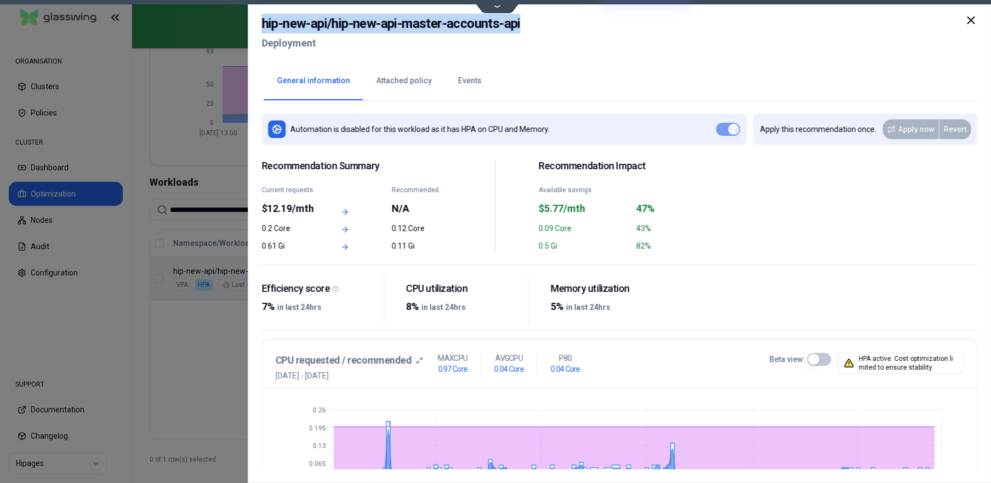
drag, startPoint x: 425, startPoint y: 20, endPoint x: 262, endPoint y: 18, distance: 162.2
click at [262, 18] on div "hip-new-api / hip-new-api-master-accounts-api Deployment" at bounding box center [619, 37] width 716 height 46
copy h2 "hip-new-api / hip-new-api-master-accounts-api"
click at [459, 80] on button "Events" at bounding box center [469, 81] width 50 height 38
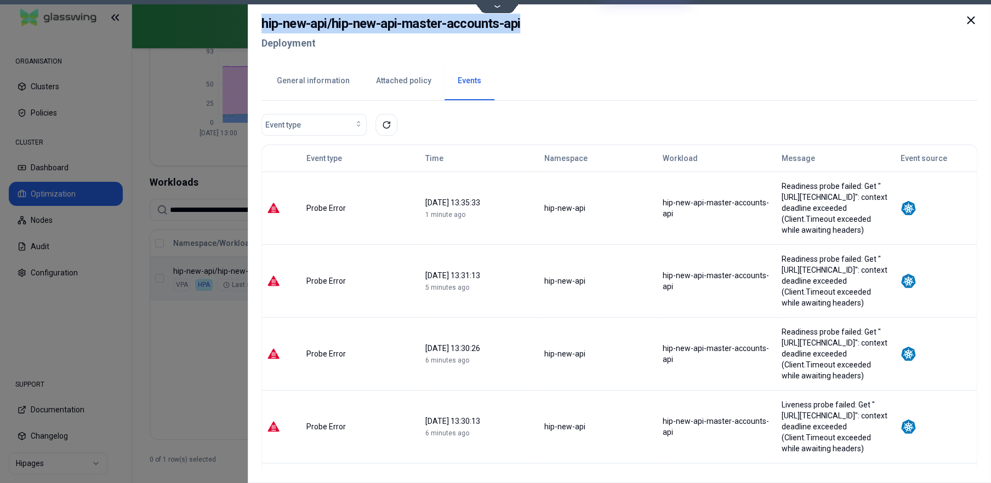
click at [969, 21] on icon at bounding box center [970, 20] width 7 height 7
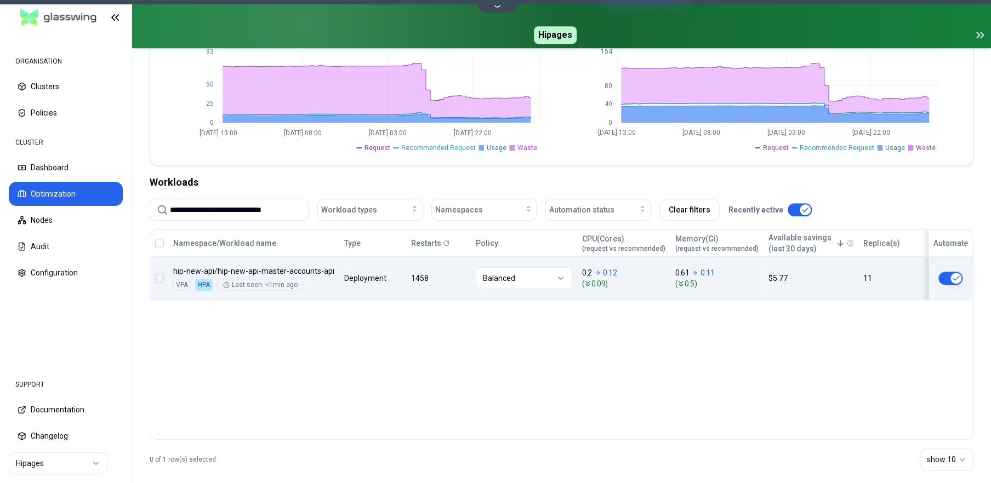
scroll to position [290, 0]
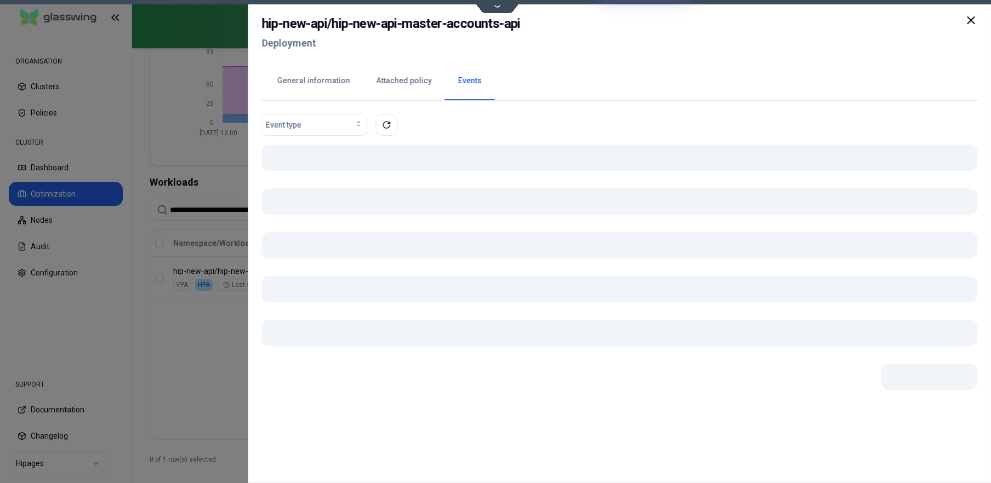
scroll to position [290, 0]
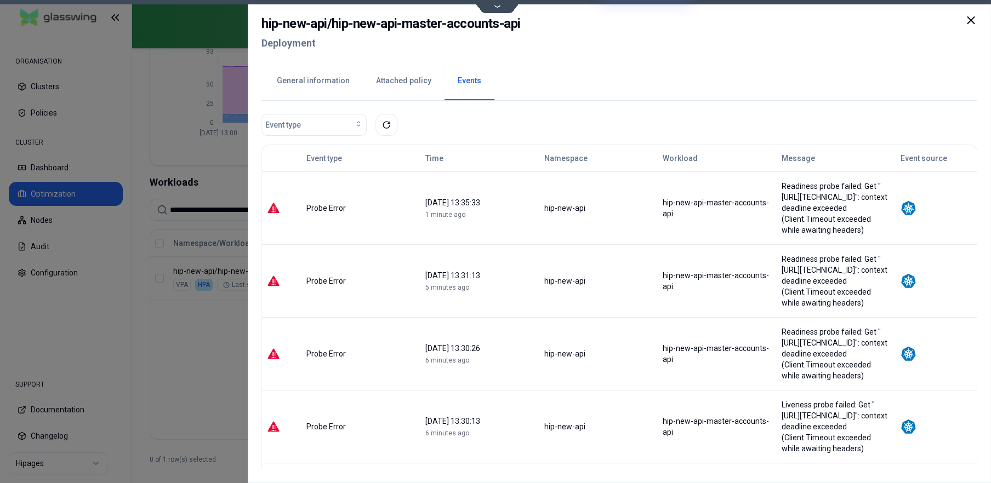
click at [974, 19] on icon at bounding box center [970, 20] width 13 height 13
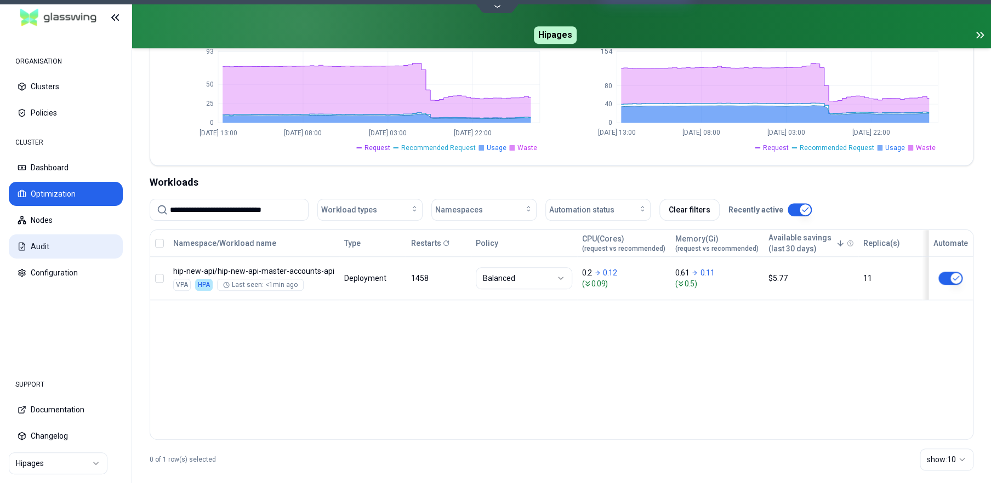
click at [37, 243] on button "Audit" at bounding box center [66, 246] width 114 height 24
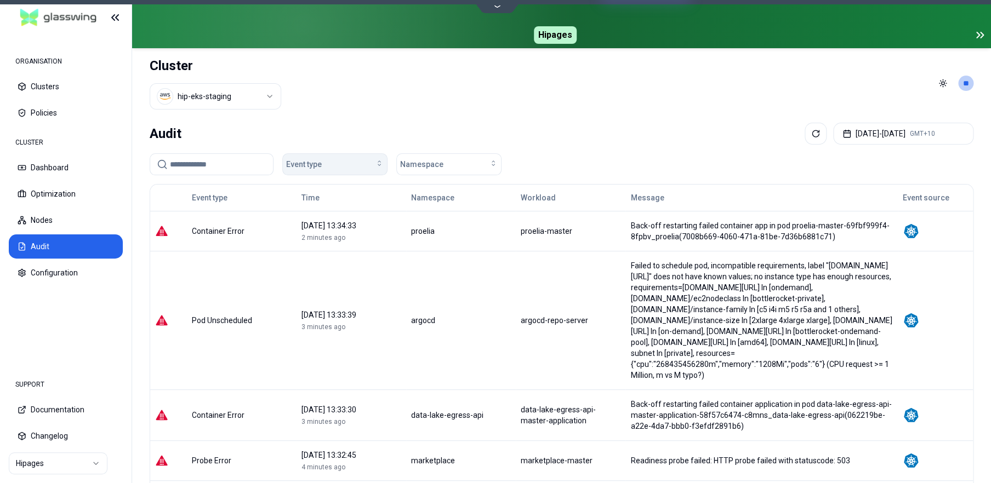
click at [341, 161] on div "Event type" at bounding box center [335, 164] width 98 height 11
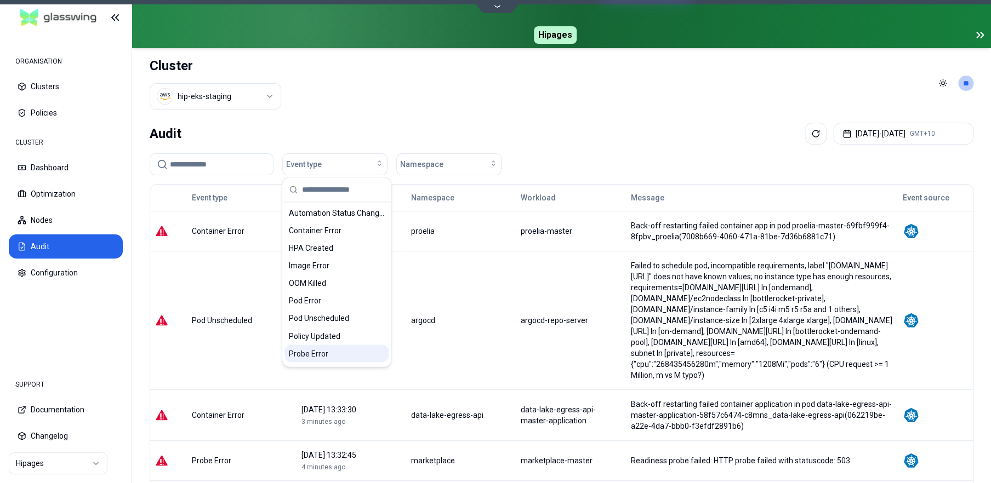
click at [317, 352] on span "Probe Error" at bounding box center [308, 353] width 39 height 11
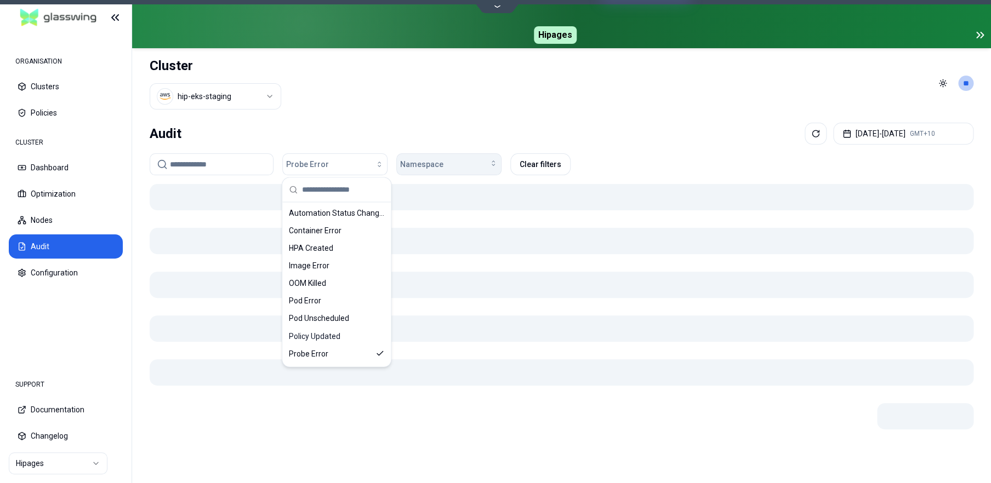
click at [460, 164] on div "Namespace" at bounding box center [449, 164] width 98 height 11
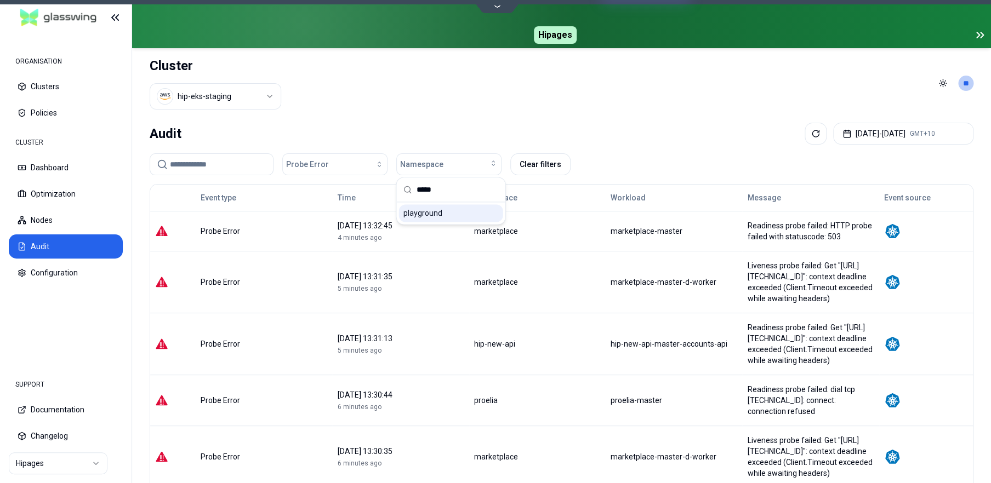
type input "*****"
click at [433, 214] on span "playground" at bounding box center [422, 213] width 39 height 11
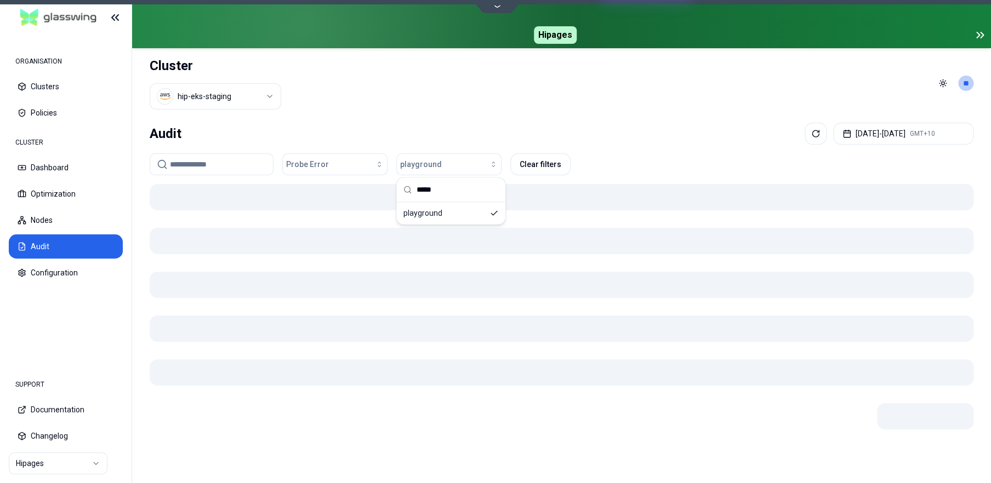
click at [638, 128] on div "Audit [DATE] - [DATE] GMT+10" at bounding box center [561, 134] width 823 height 22
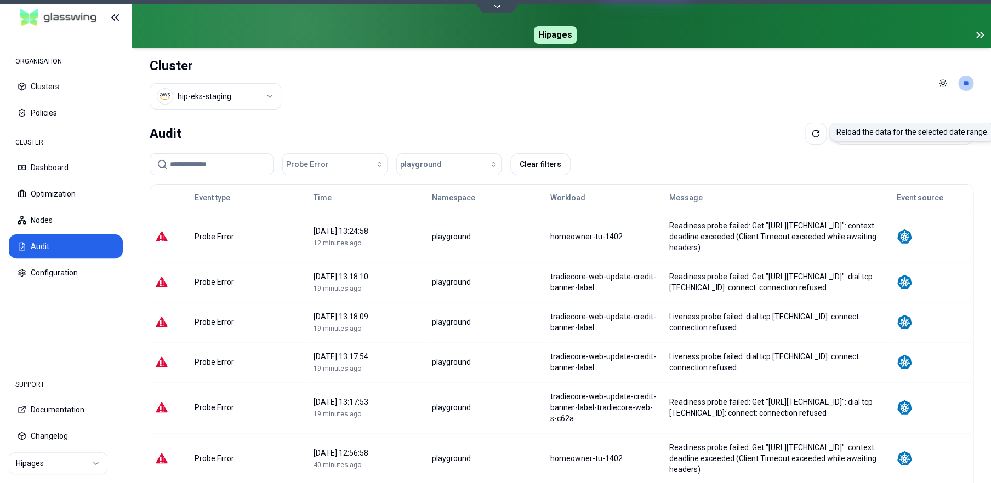
click at [882, 119] on div "Audit Reload the data for the selected date range. Reload the data for the sele…" at bounding box center [561, 486] width 859 height 737
click at [880, 125] on button "[DATE] - [DATE] GMT+10" at bounding box center [903, 134] width 140 height 22
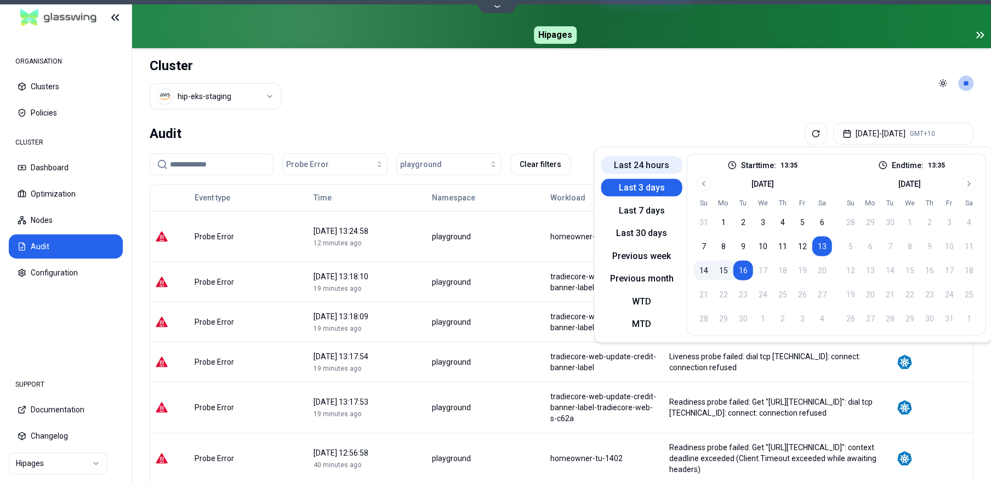
click at [640, 163] on button "Last 24 hours" at bounding box center [640, 165] width 81 height 18
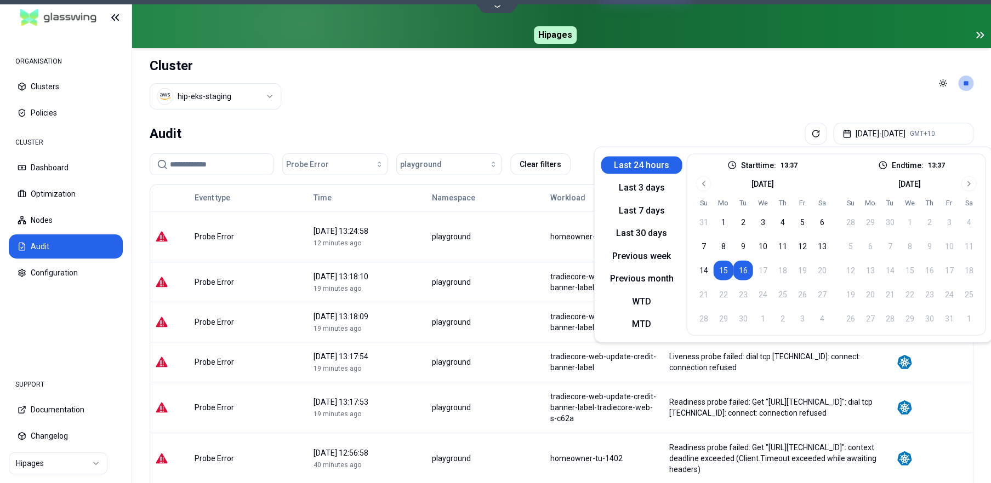
click at [715, 101] on header "Cluster hip-eks-staging Toggle theme **" at bounding box center [561, 83] width 859 height 70
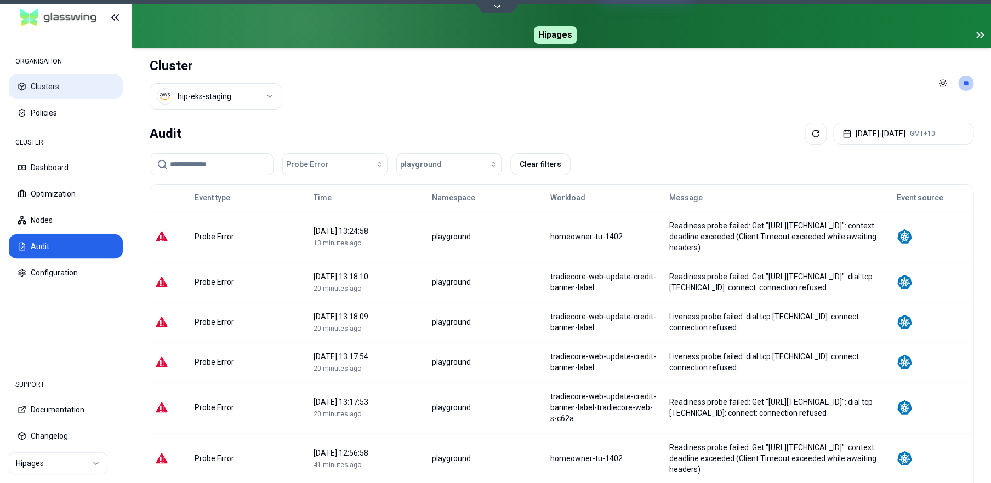
click at [54, 84] on button "Clusters" at bounding box center [66, 87] width 114 height 24
